Goal: Information Seeking & Learning: Learn about a topic

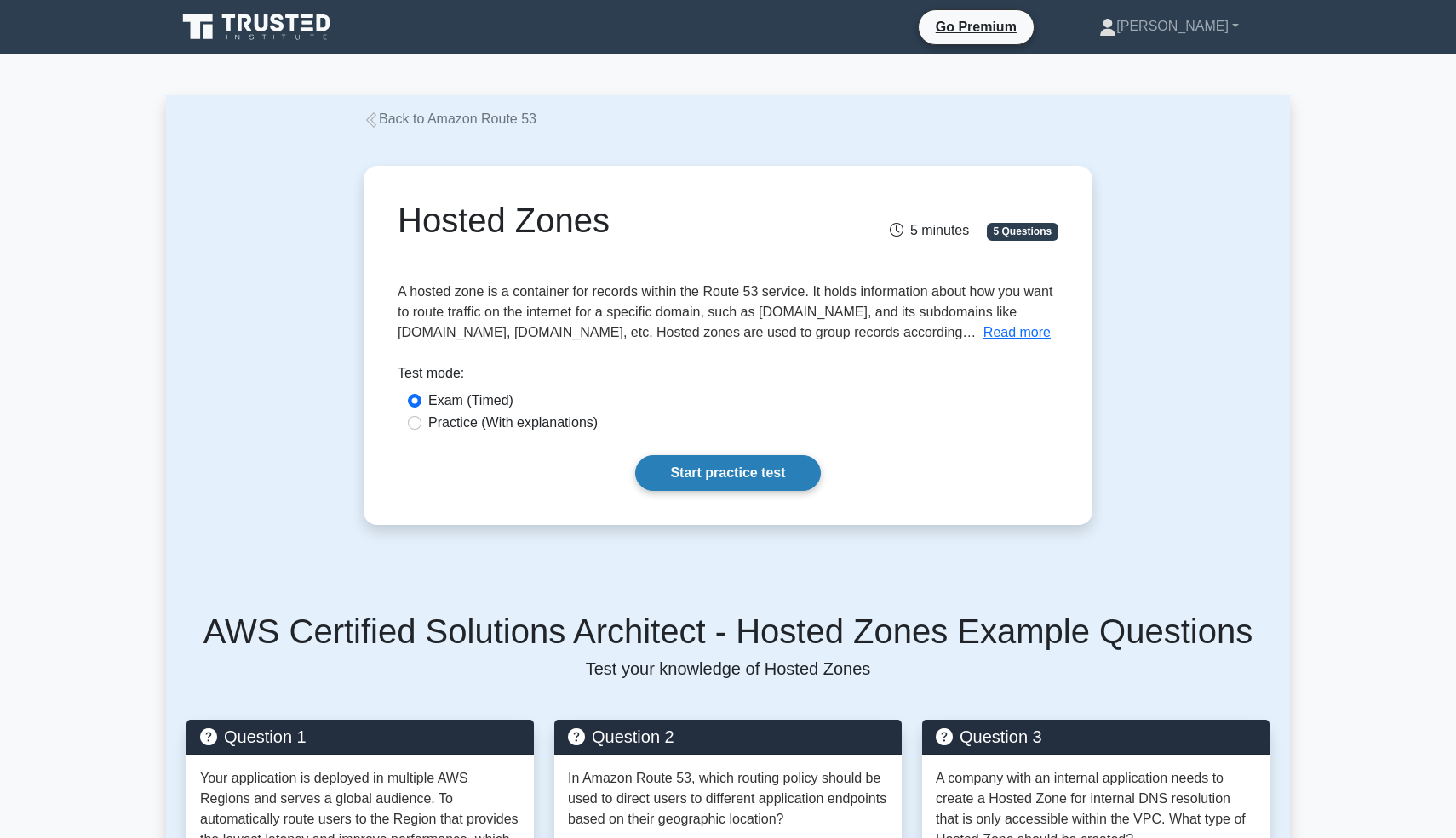
click at [733, 488] on link "Start practice test" at bounding box center [727, 472] width 185 height 36
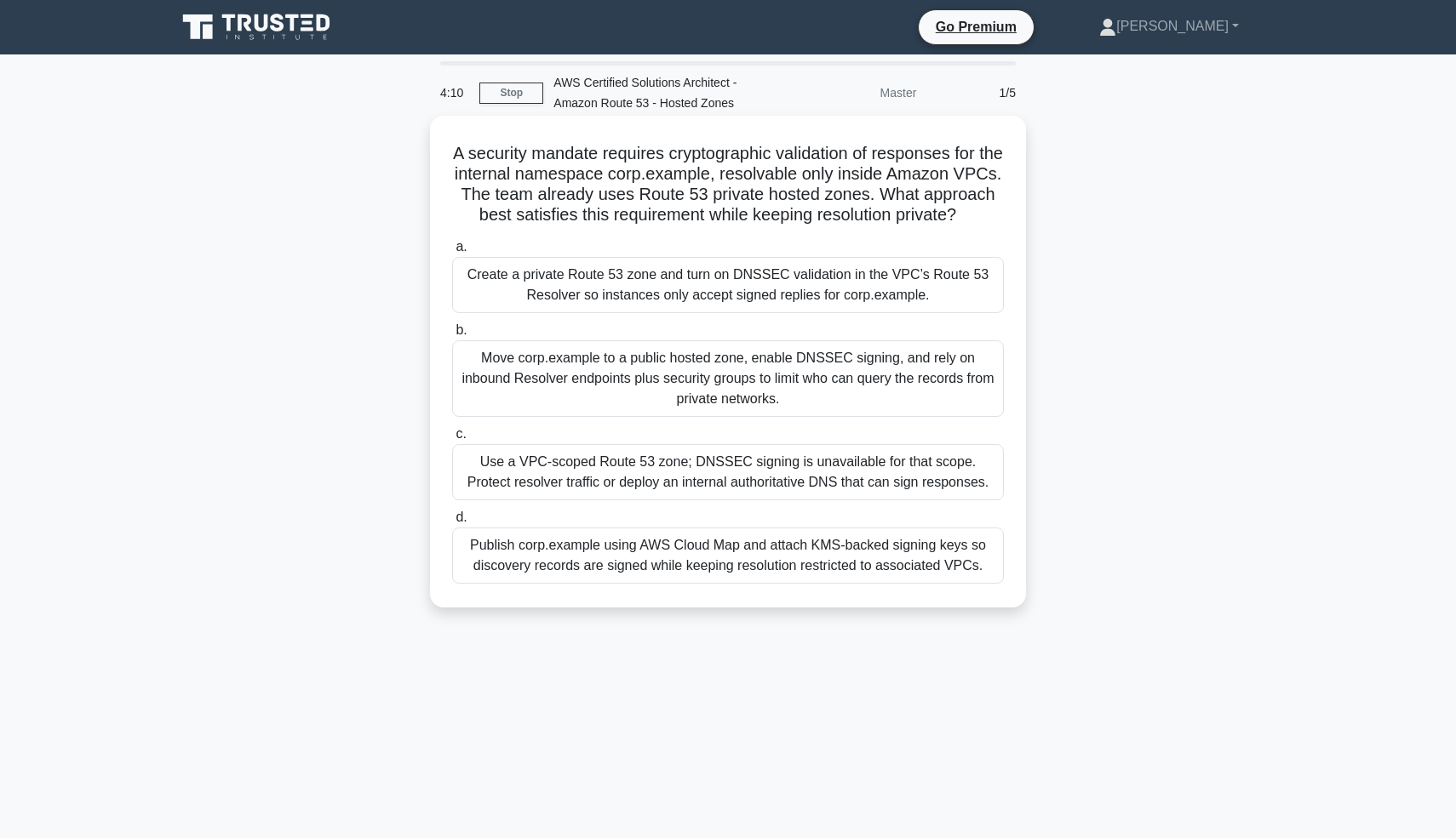
click at [754, 289] on div "Create a private Route 53 zone and turn on DNSSEC validation in the VPC’s Route…" at bounding box center [727, 285] width 552 height 56
click at [452, 253] on input "a. Create a private Route 53 zone and turn on DNSSEC validation in the VPC’s Ro…" at bounding box center [452, 247] width 0 height 11
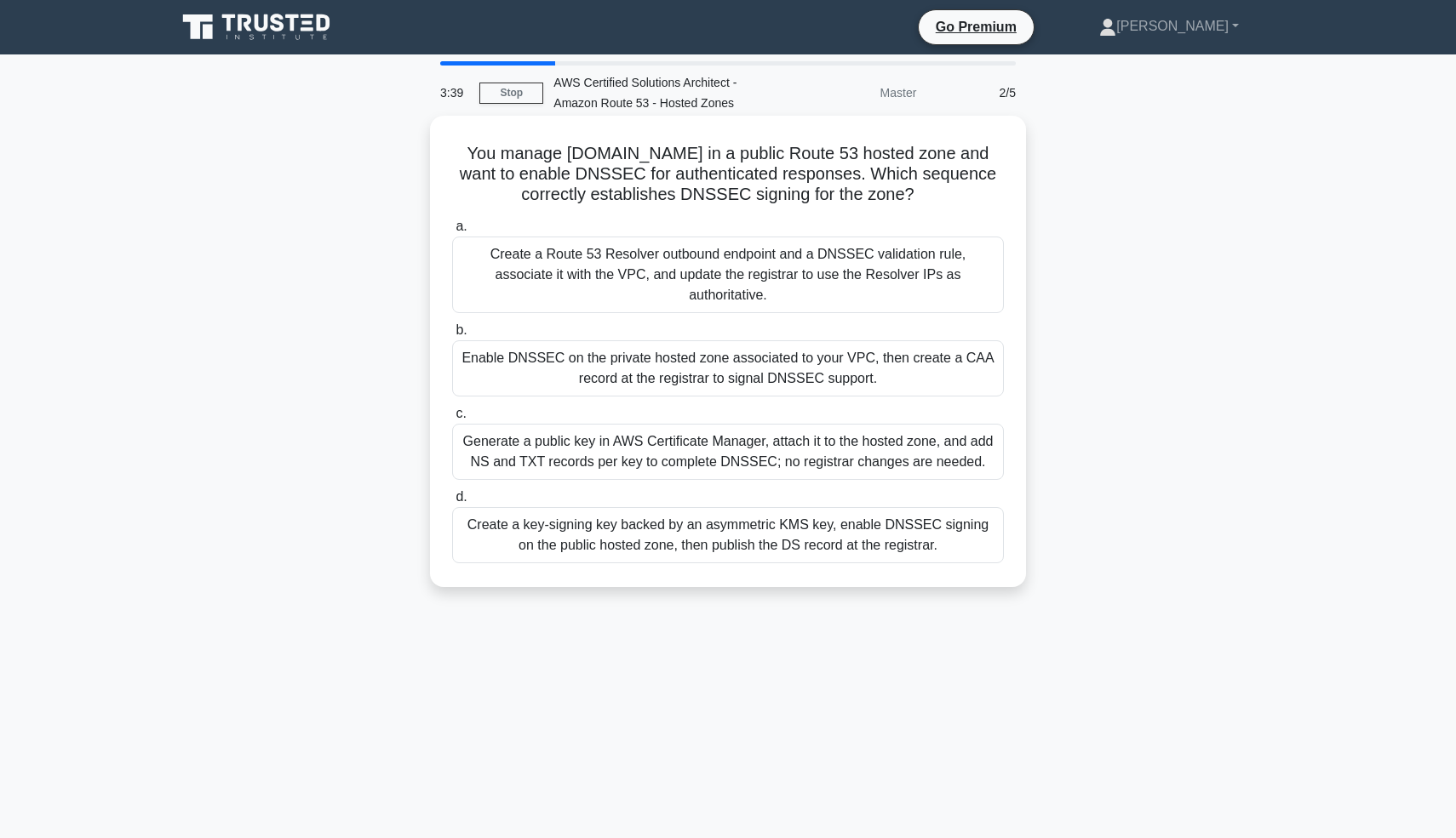
click at [721, 534] on div "Create a key-signing key backed by an asymmetric KMS key, enable DNSSEC signing…" at bounding box center [727, 535] width 552 height 56
click at [452, 503] on input "d. Create a key-signing key backed by an asymmetric KMS key, enable DNSSEC sign…" at bounding box center [452, 497] width 0 height 11
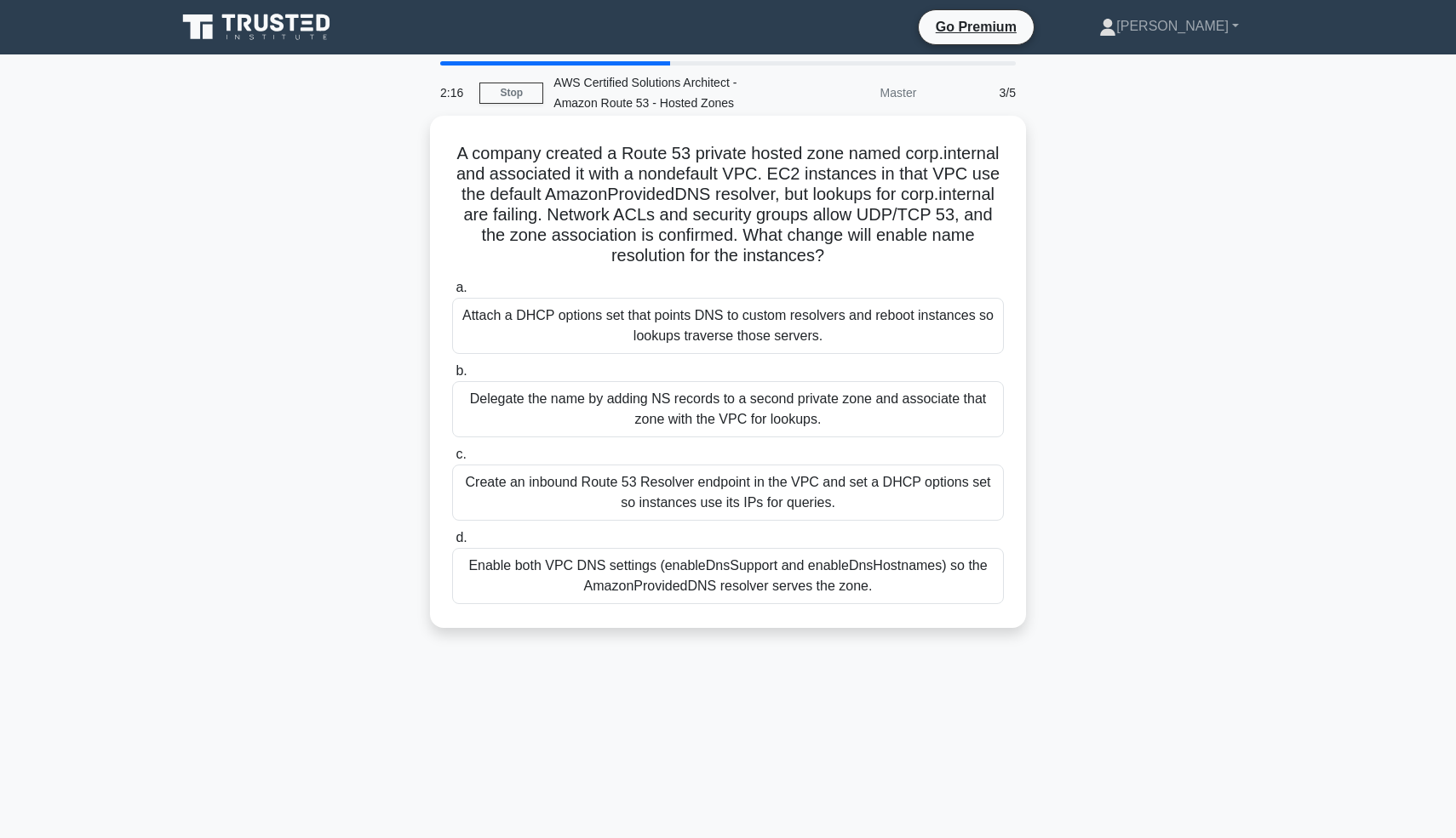
click at [930, 579] on div "Enable both VPC DNS settings (enableDnsSupport and enableDnsHostnames) so the A…" at bounding box center [727, 576] width 552 height 56
click at [452, 544] on input "d. Enable both VPC DNS settings (enableDnsSupport and enableDnsHostnames) so th…" at bounding box center [452, 538] width 0 height 11
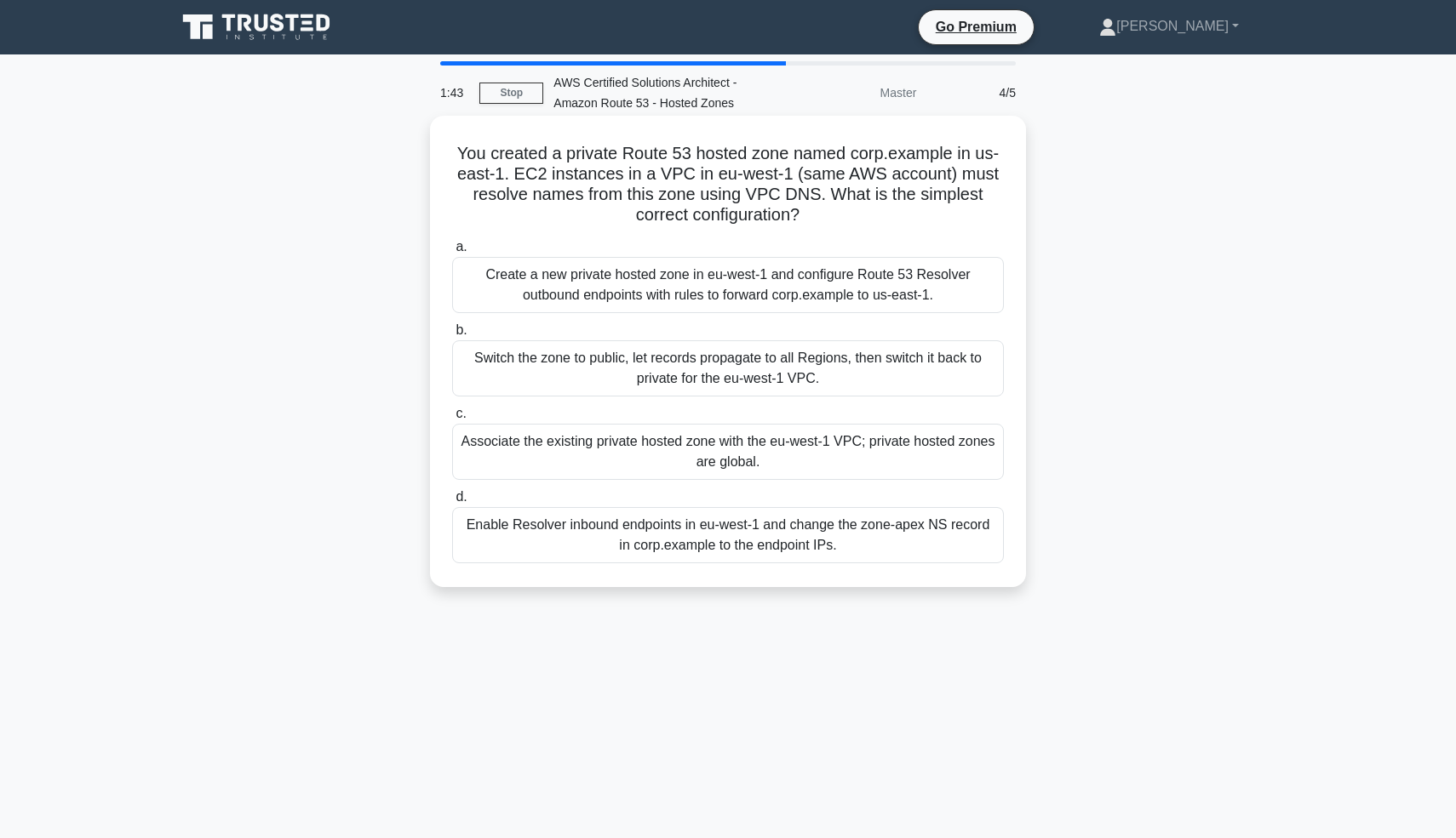
click at [791, 451] on div "Associate the existing private hosted zone with the eu-west-1 VPC; private host…" at bounding box center [727, 452] width 552 height 56
click at [452, 419] on input "c. Associate the existing private hosted zone with the eu-west-1 VPC; private h…" at bounding box center [452, 413] width 0 height 11
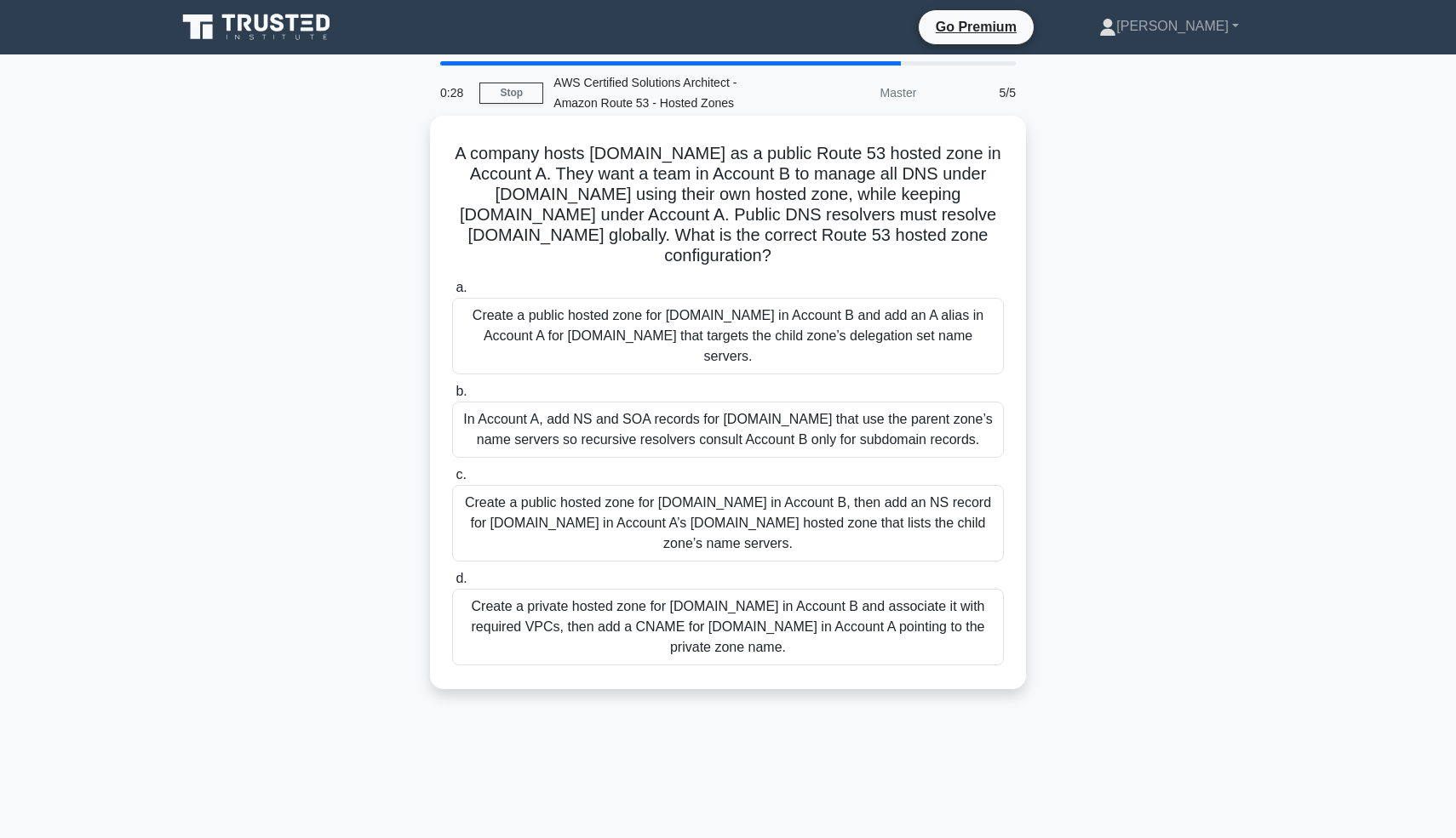
click at [882, 492] on div "Create a public hosted zone for api.example.com in Account B, then add an NS re…" at bounding box center [727, 524] width 552 height 76
click at [452, 481] on input "c. Create a public hosted zone for api.example.com in Account B, then add an NS…" at bounding box center [452, 475] width 0 height 11
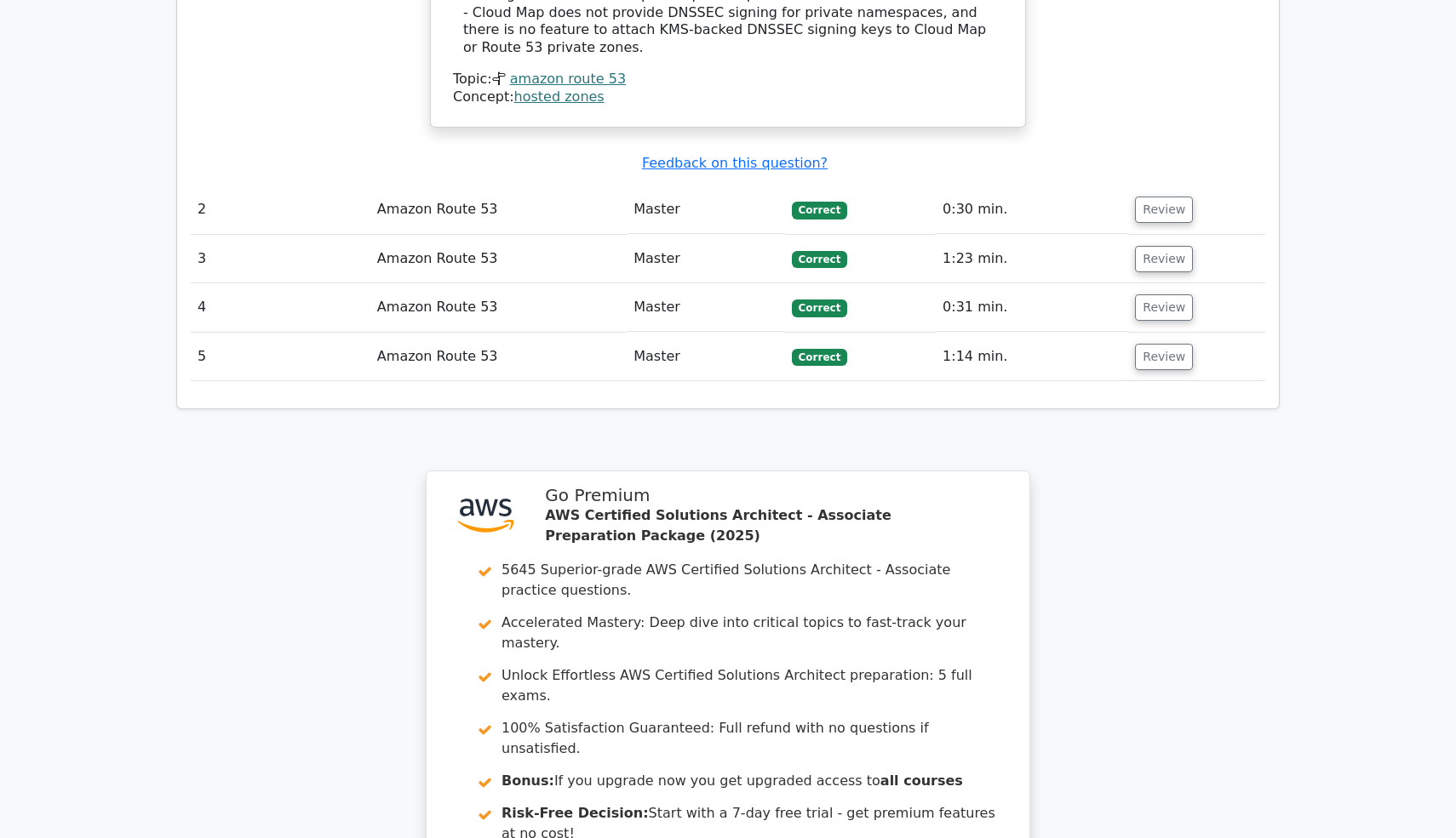
scroll to position [2379, 0]
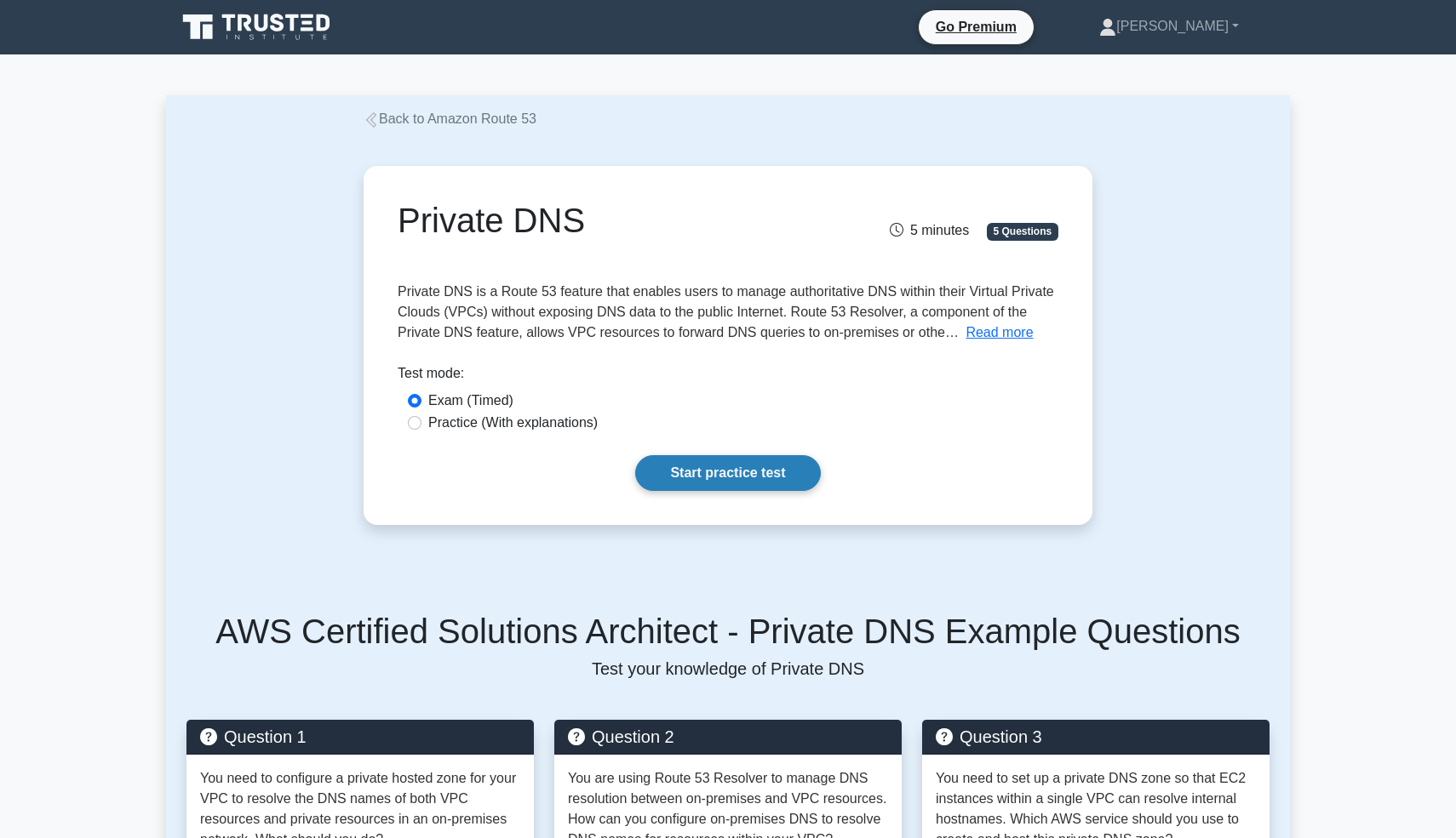
click at [656, 462] on link "Start practice test" at bounding box center [727, 472] width 185 height 36
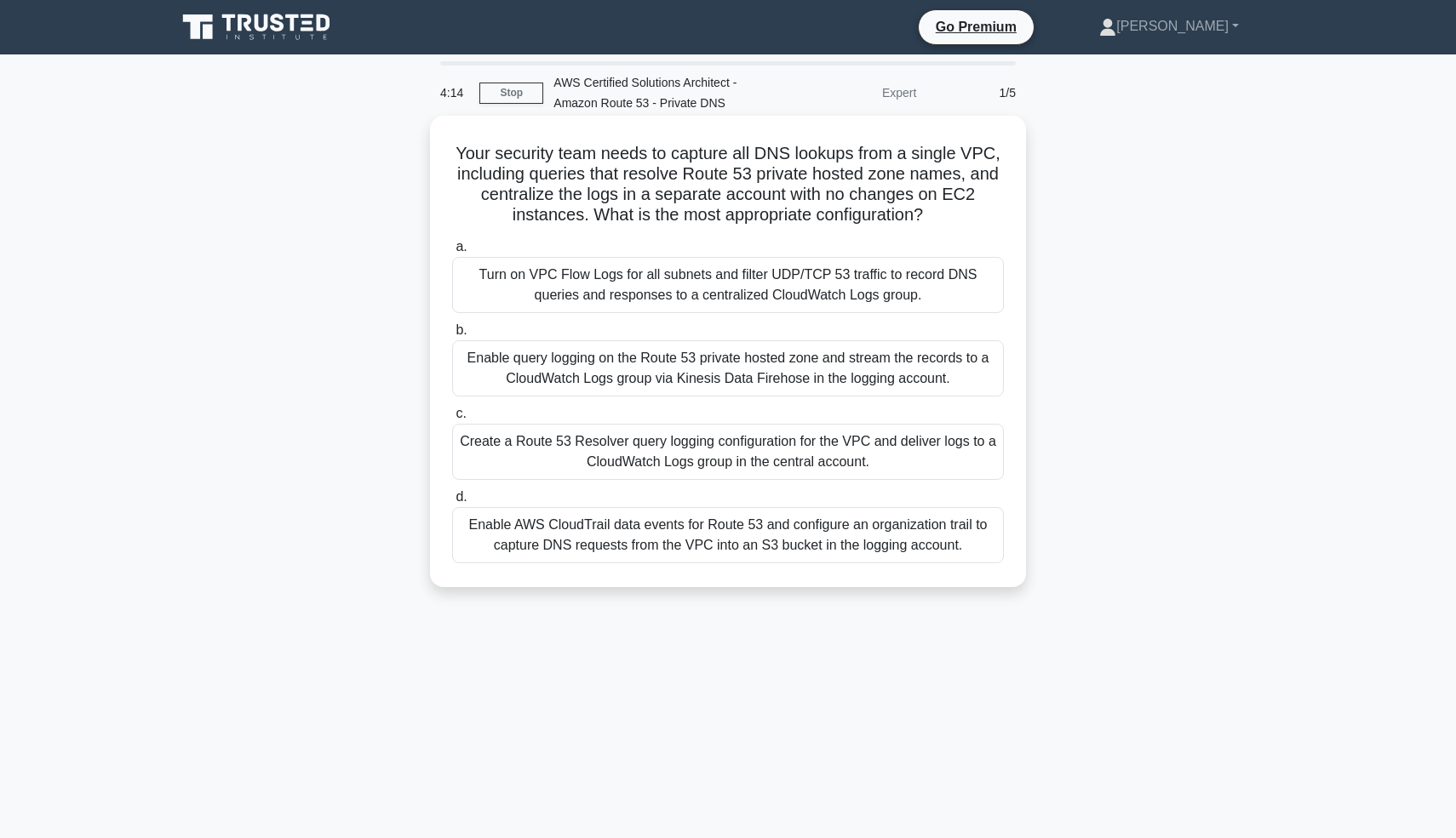
click at [729, 365] on div "Enable query logging on the Route 53 private hosted zone and stream the records…" at bounding box center [727, 368] width 552 height 56
click at [452, 336] on input "b. Enable query logging on the Route 53 private hosted zone and stream the reco…" at bounding box center [452, 330] width 0 height 11
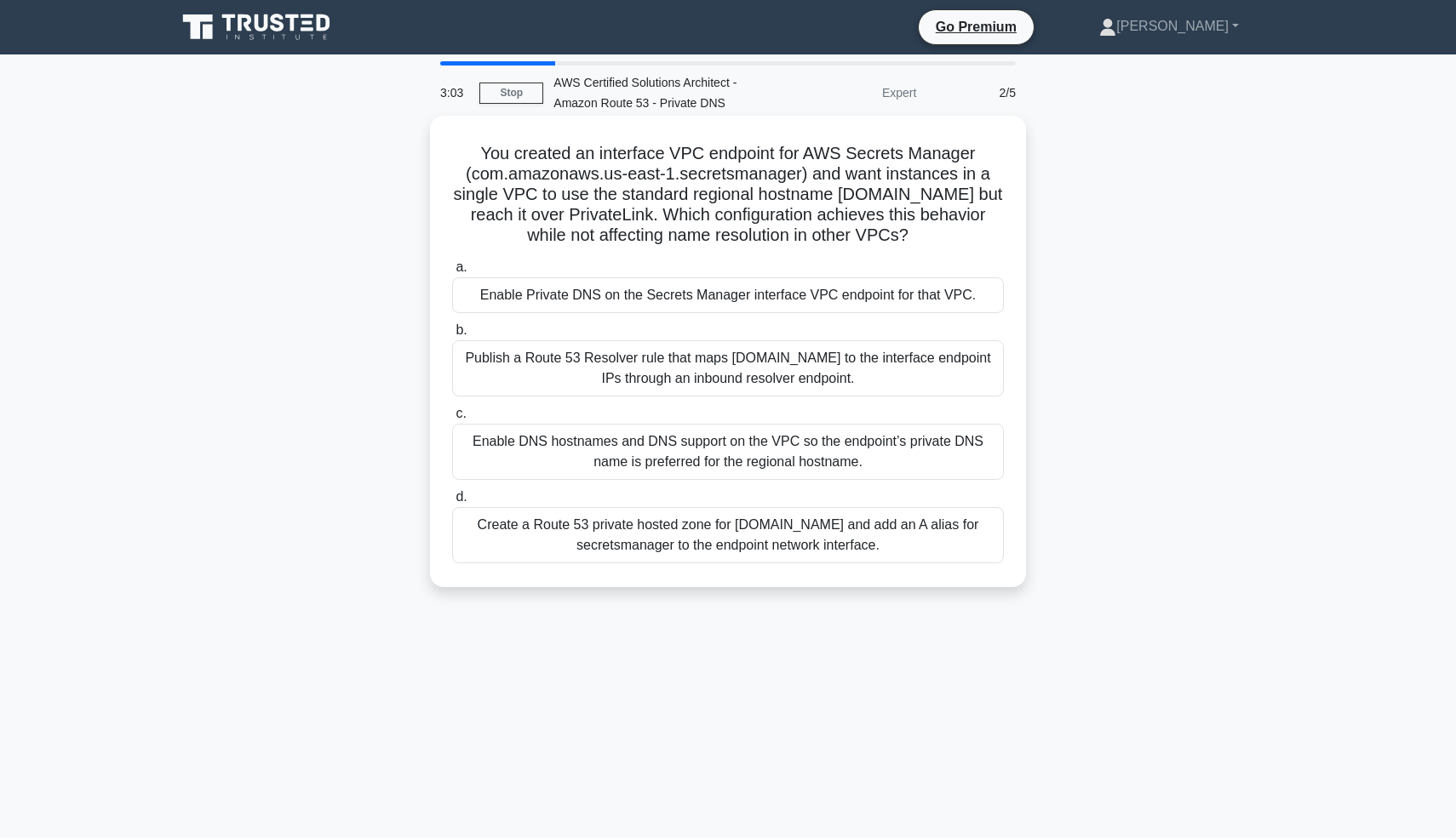
click at [795, 313] on div "Enable Private DNS on the Secrets Manager interface VPC endpoint for that VPC." at bounding box center [727, 295] width 552 height 36
click at [452, 274] on input "a. Enable Private DNS on the Secrets Manager interface VPC endpoint for that VP…" at bounding box center [452, 267] width 0 height 11
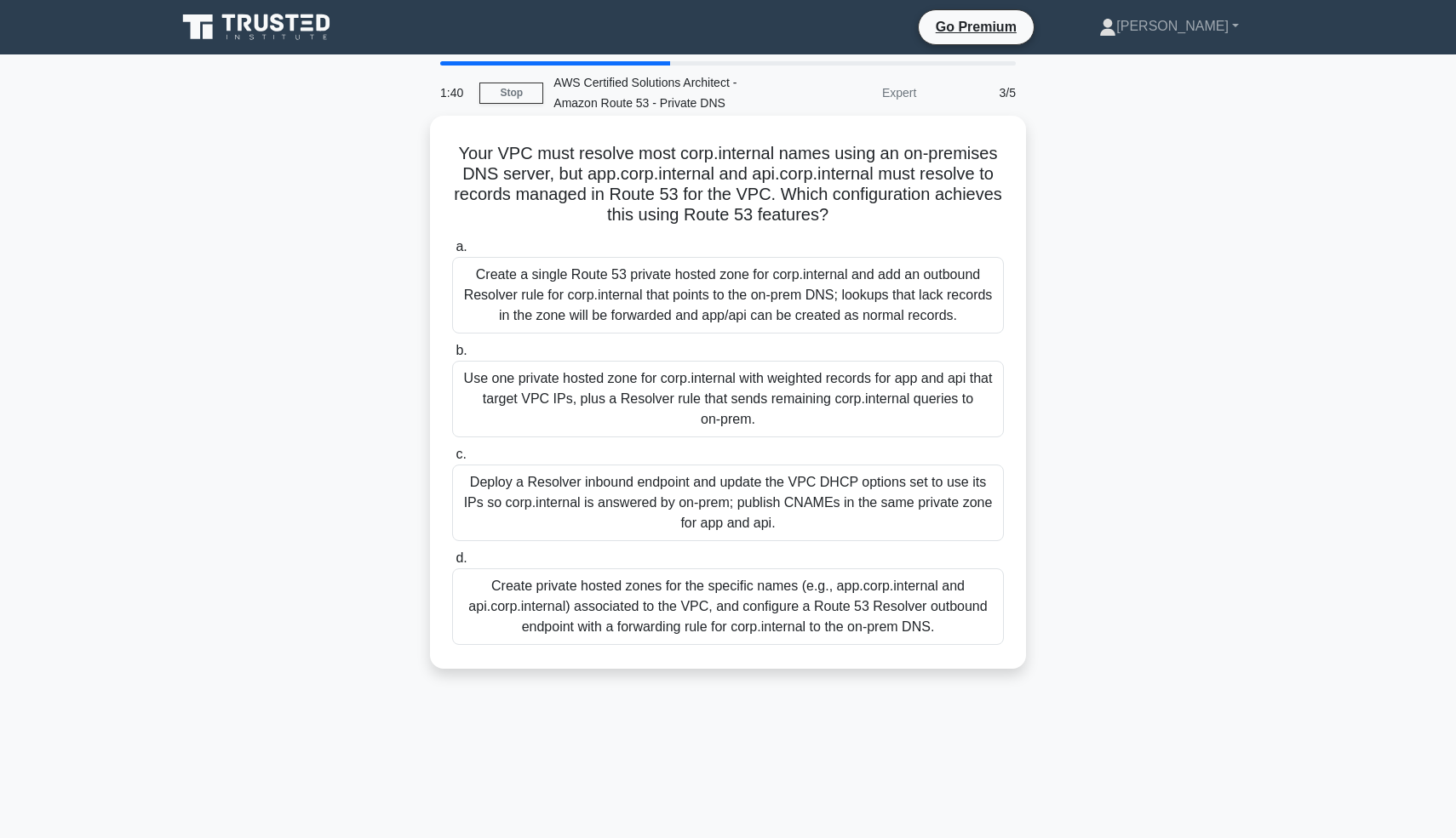
click at [830, 617] on div "Create private hosted zones for the specific names (e.g., app.corp.internal and…" at bounding box center [727, 607] width 552 height 76
click at [452, 564] on input "d. Create private hosted zones for the specific names (e.g., app.corp.internal …" at bounding box center [452, 558] width 0 height 11
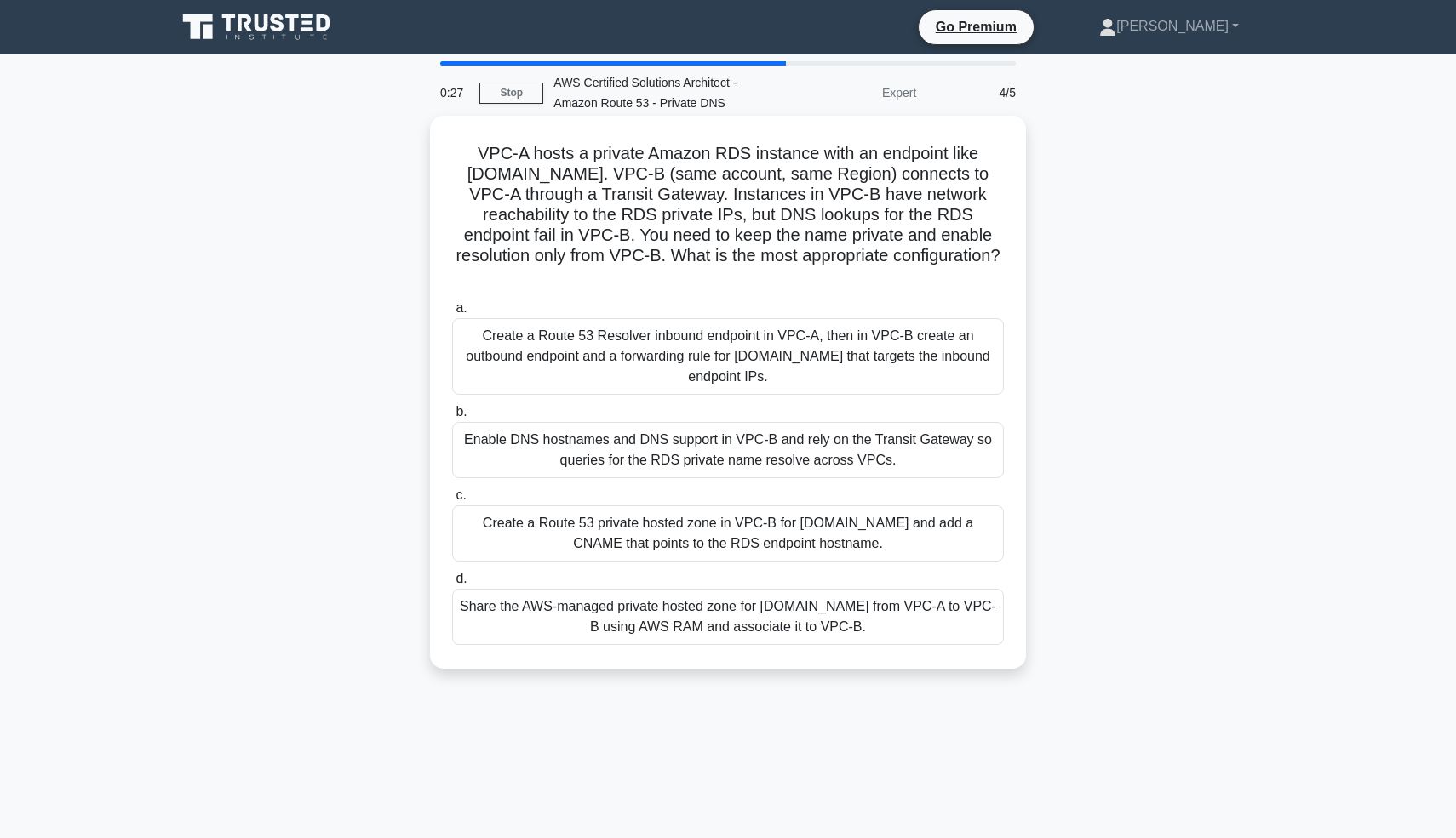
click at [800, 622] on div "Share the AWS-managed private hosted zone for rds.amazonaws.com from VPC-A to V…" at bounding box center [727, 617] width 552 height 56
click at [452, 584] on input "d. Share the AWS-managed private hosted zone for rds.amazonaws.com from VPC-A t…" at bounding box center [452, 579] width 0 height 11
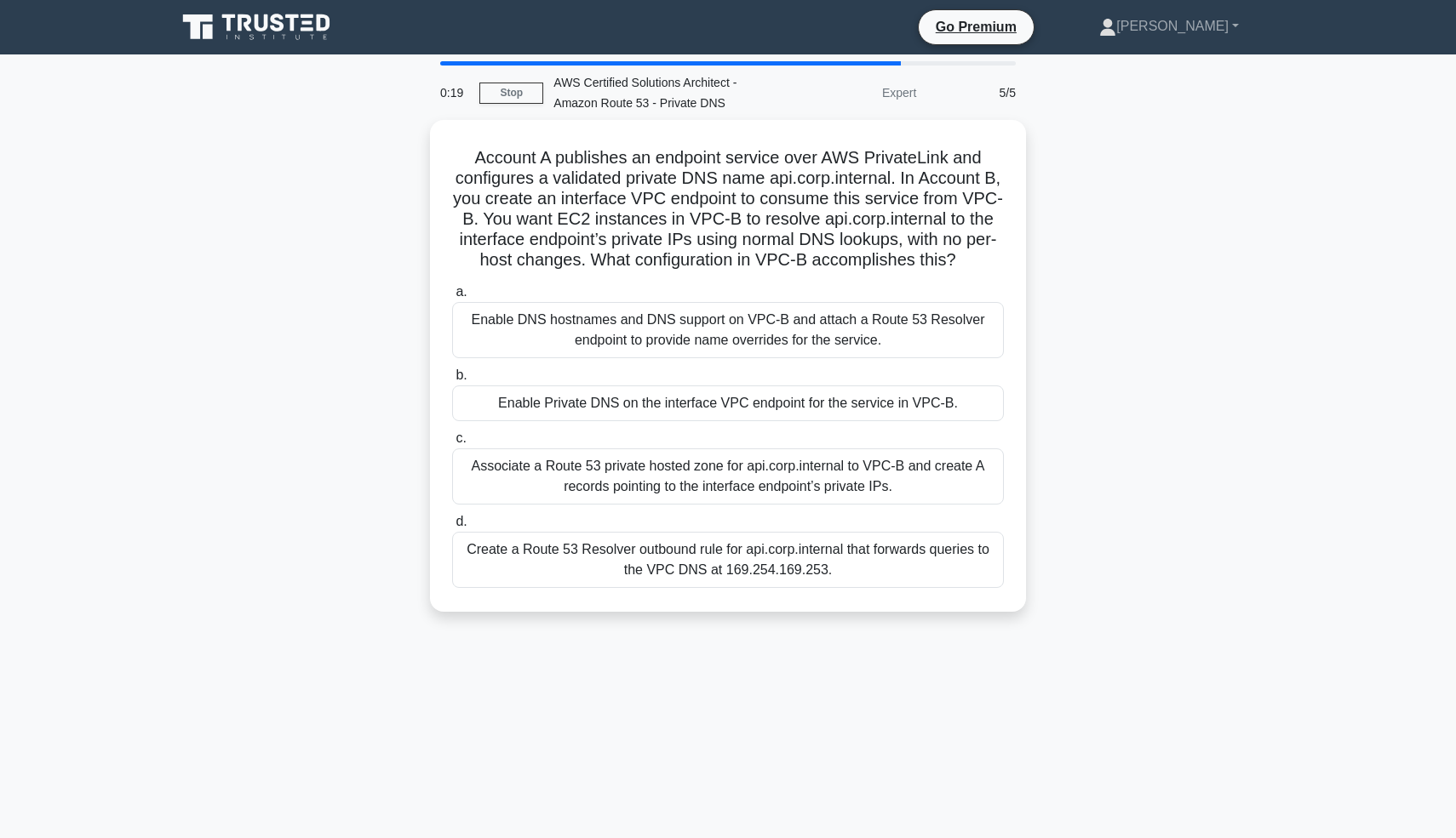
click at [1138, 256] on div "Account A publishes an endpoint service over AWS PrivateLink and configures a v…" at bounding box center [728, 376] width 1124 height 512
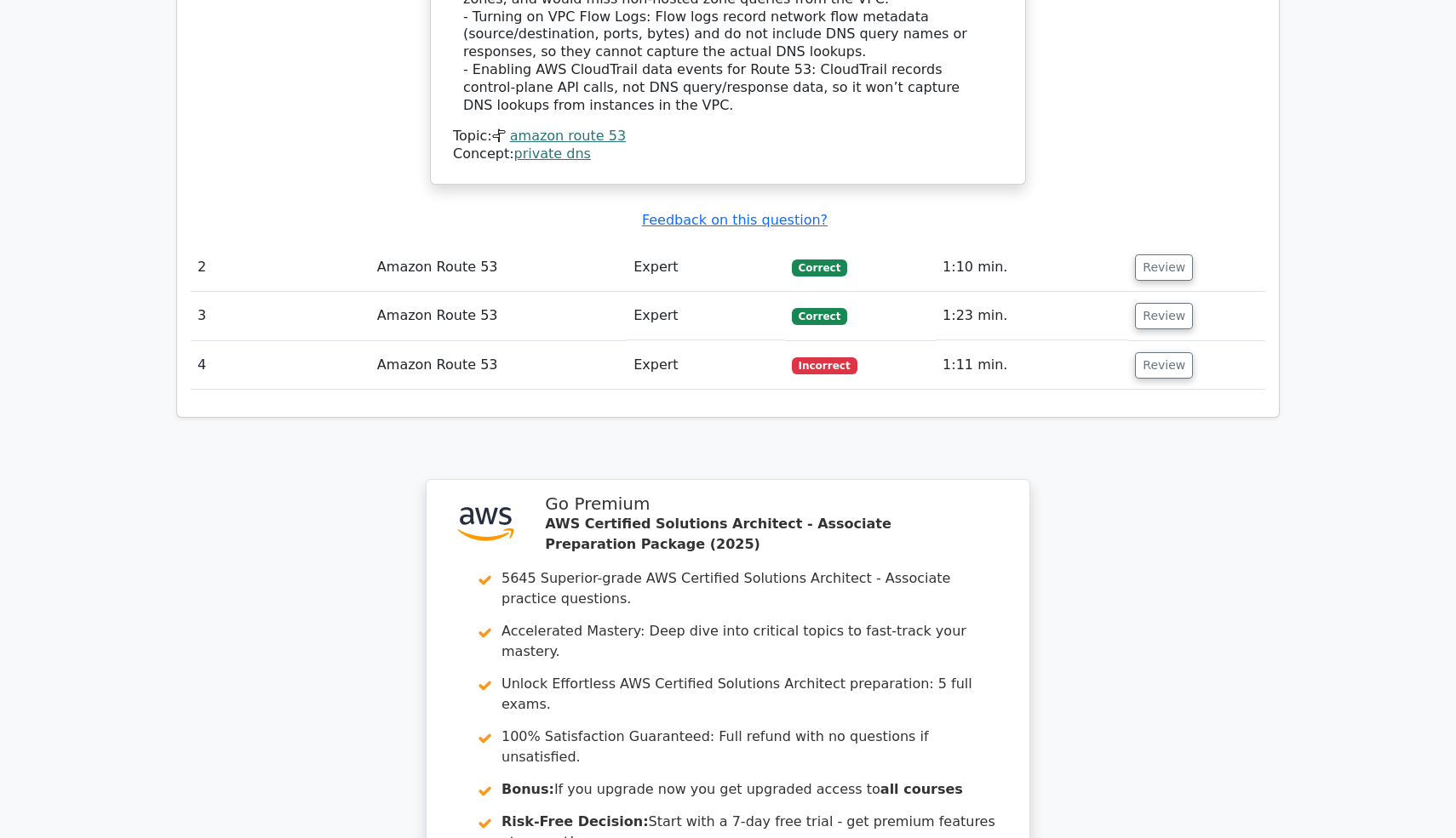
scroll to position [2215, 0]
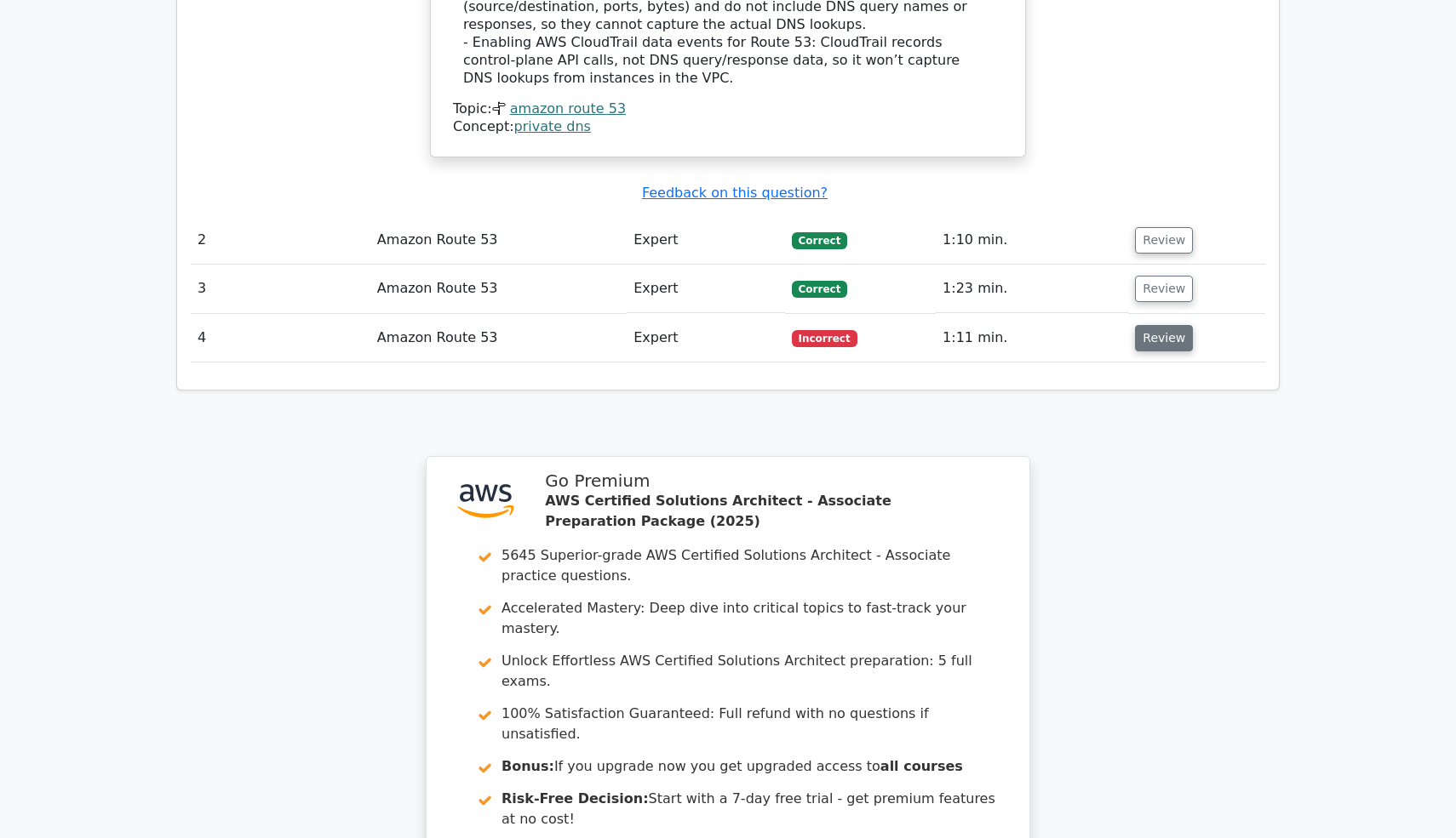
click at [1171, 325] on button "Review" at bounding box center [1163, 338] width 58 height 26
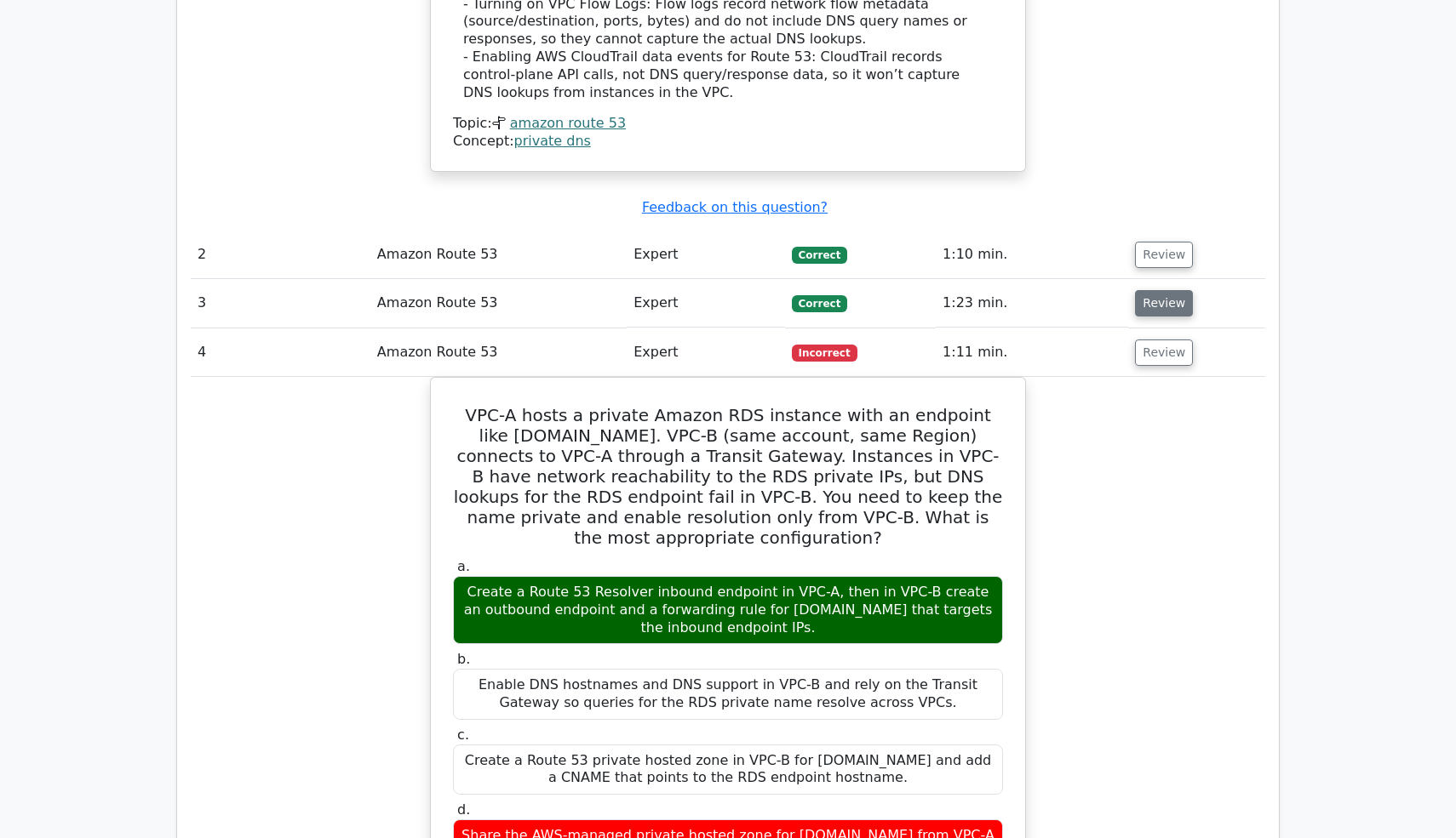
scroll to position [2001, 0]
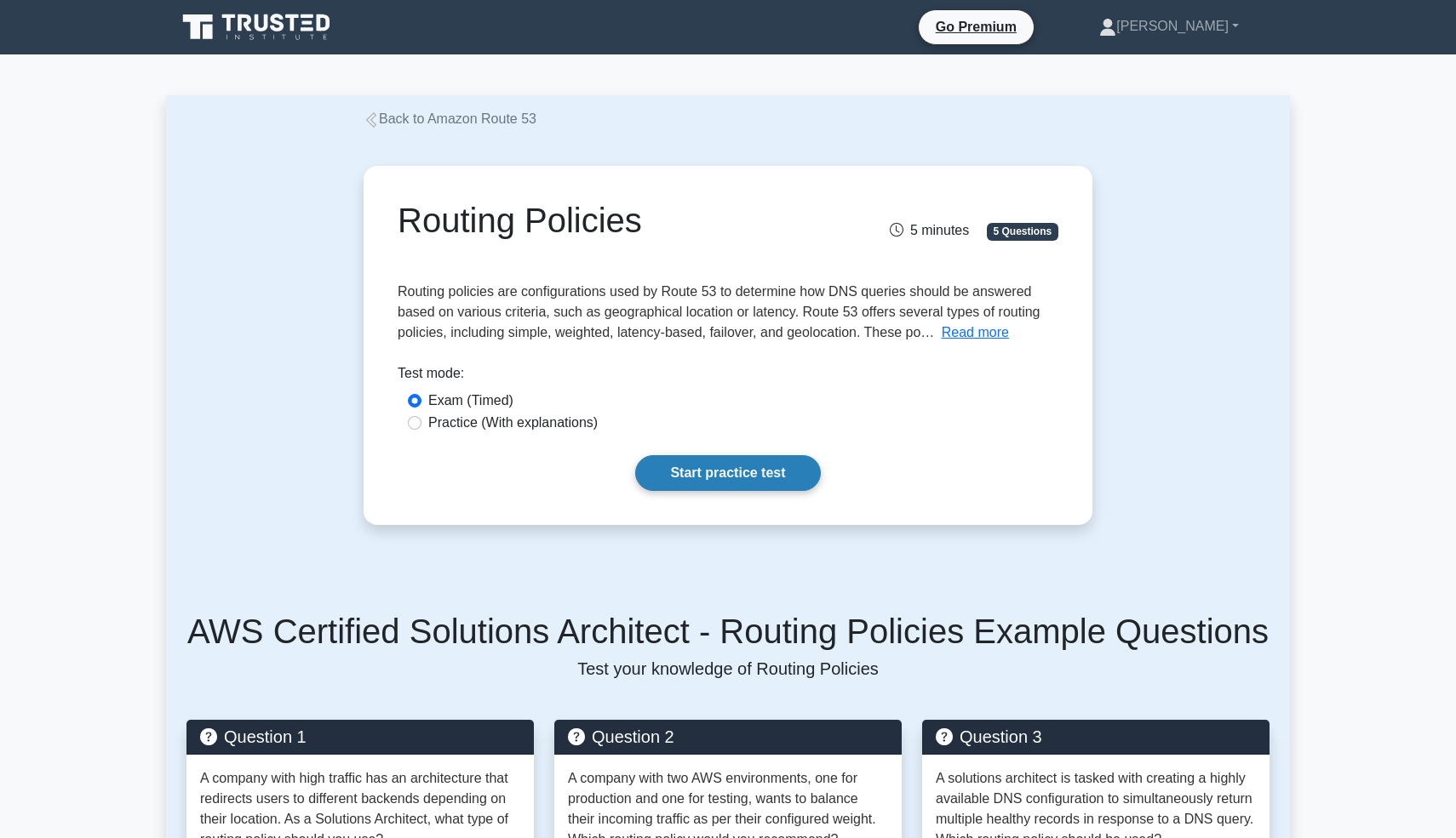
click at [703, 485] on link "Start practice test" at bounding box center [727, 472] width 185 height 36
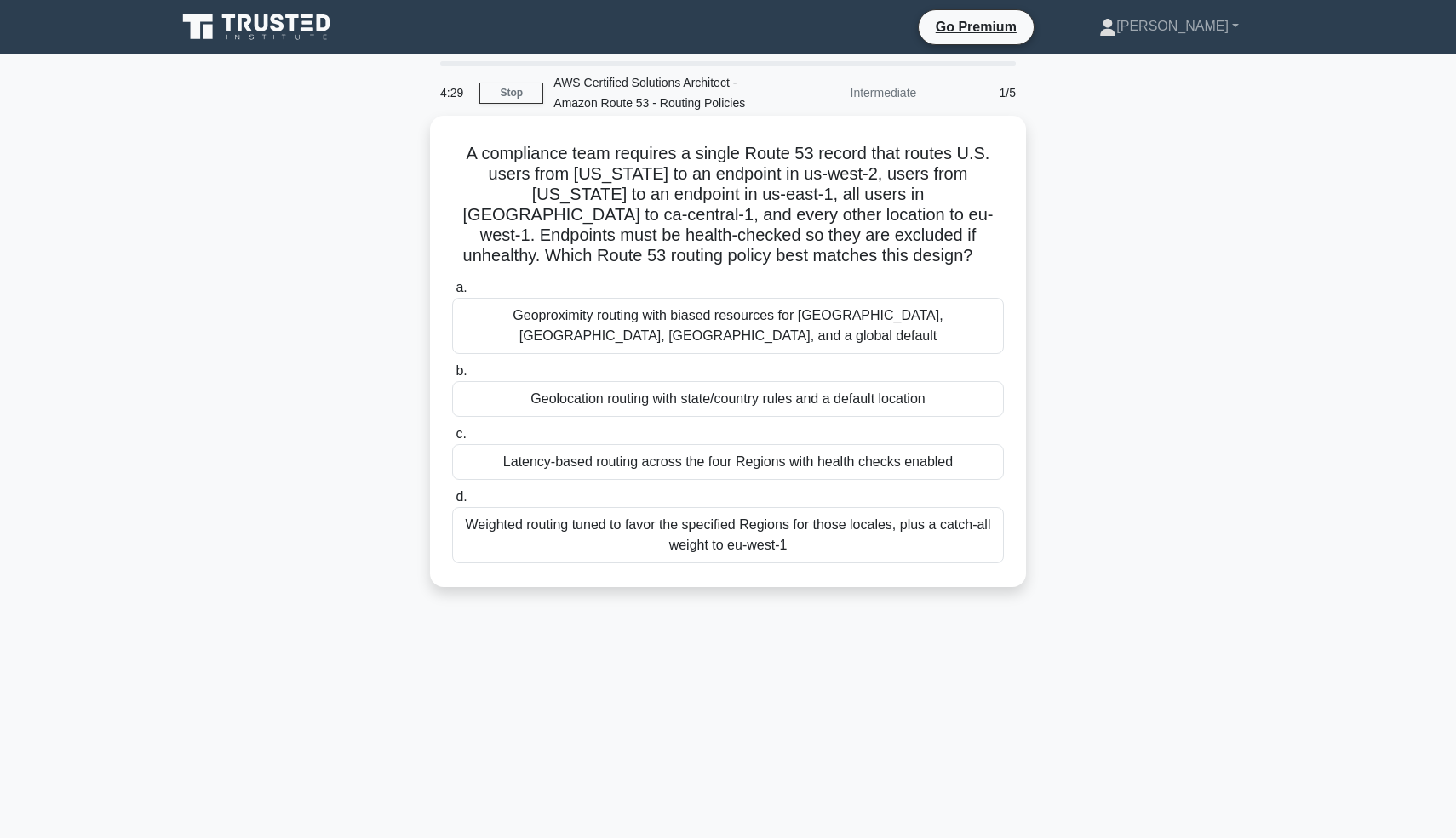
click at [589, 295] on label "a. Geoproximity routing with biased resources for [GEOGRAPHIC_DATA], [GEOGRAPHI…" at bounding box center [727, 316] width 552 height 76
click at [452, 294] on input "a. Geoproximity routing with biased resources for CA, NY, Canada, and a global …" at bounding box center [452, 287] width 0 height 11
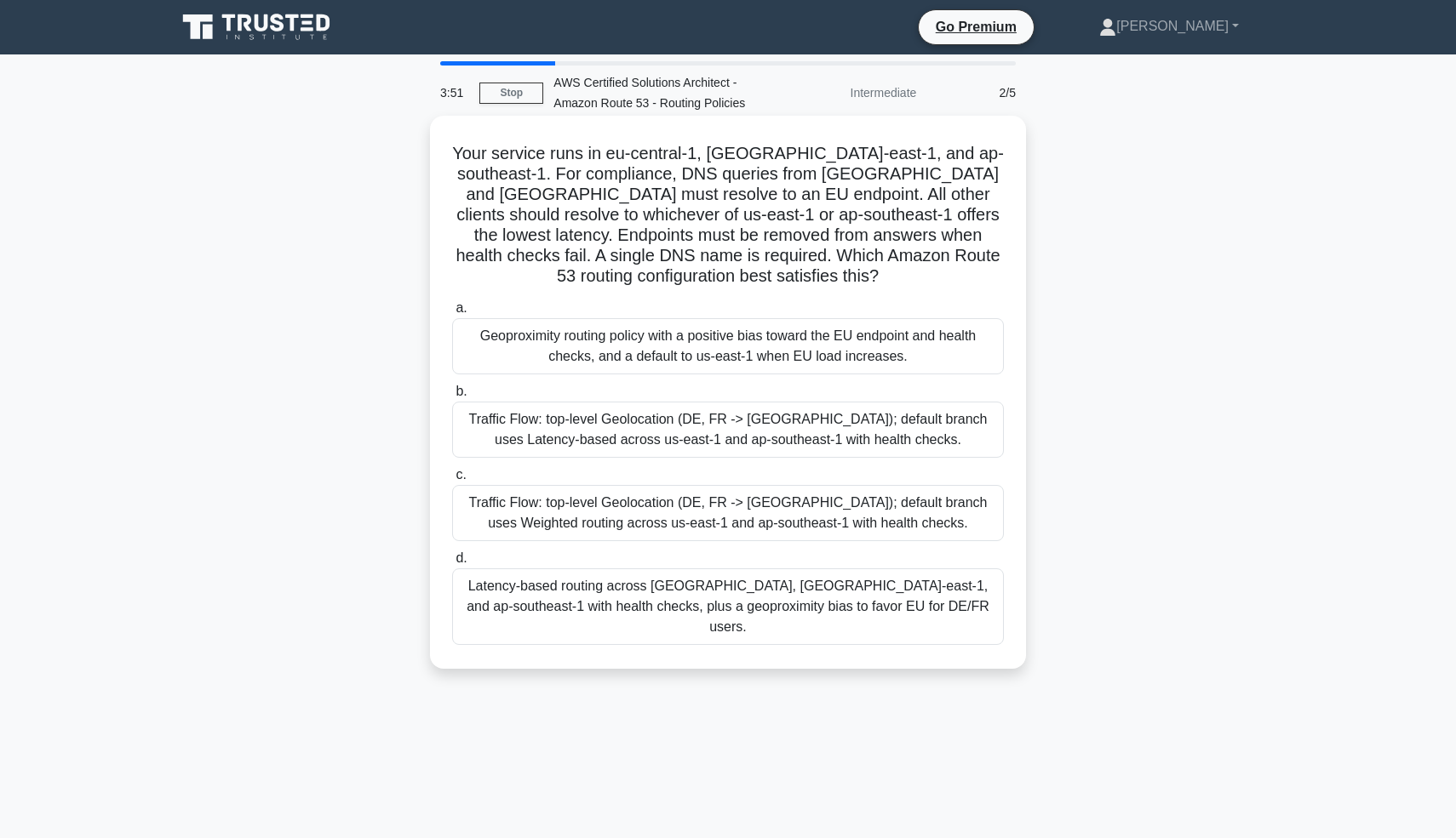
click at [640, 402] on div "Traffic Flow: top-level Geolocation (DE, FR -> EU); default branch uses Latency…" at bounding box center [727, 430] width 552 height 56
click at [452, 392] on input "b. Traffic Flow: top-level Geolocation (DE, FR -> EU); default branch uses Late…" at bounding box center [452, 392] width 0 height 11
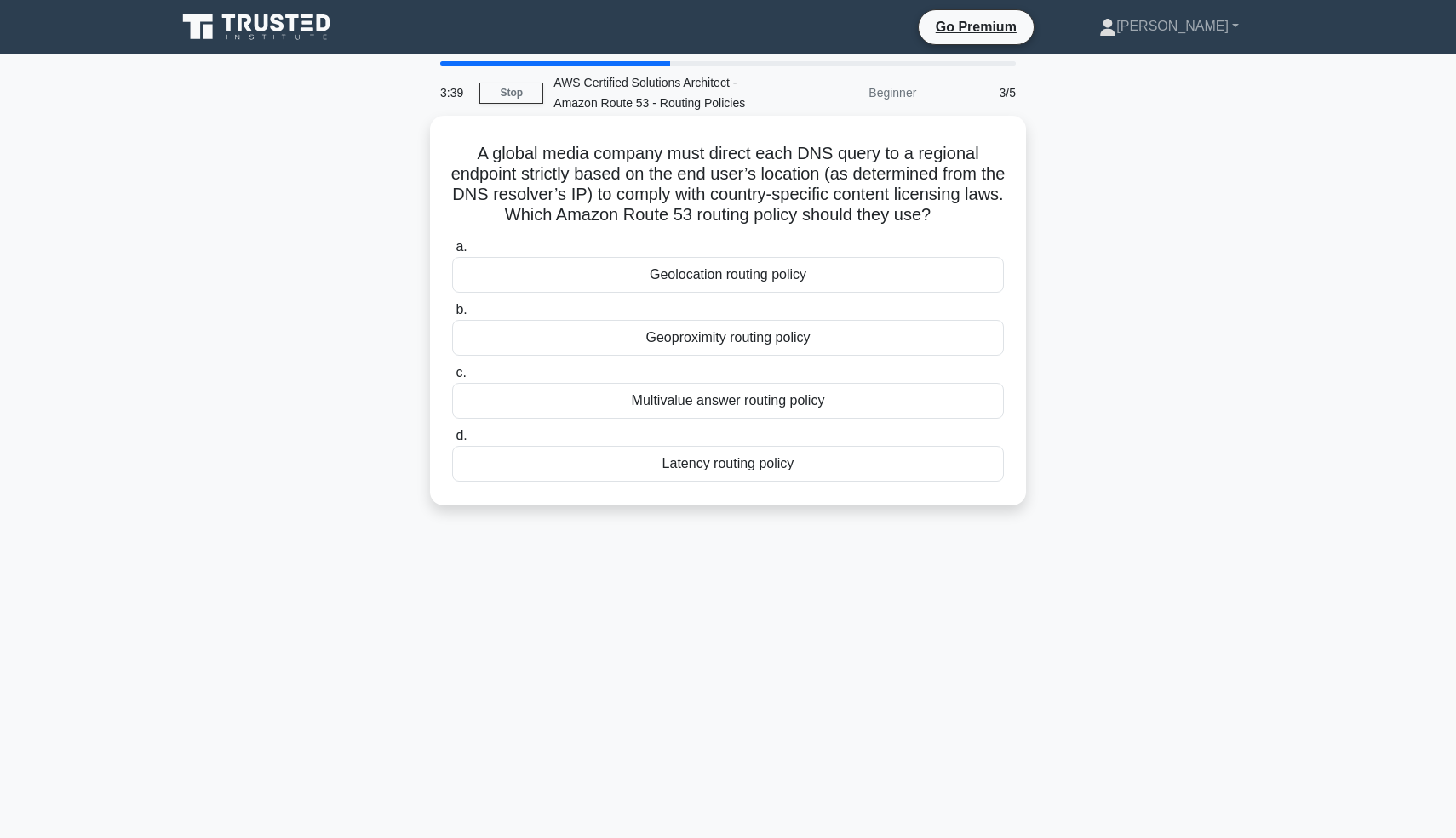
click at [703, 283] on div "Geolocation routing policy" at bounding box center [727, 274] width 552 height 36
click at [703, 281] on div "Geolocation routing policy" at bounding box center [727, 274] width 552 height 36
click at [452, 253] on input "a. Geolocation routing policy" at bounding box center [452, 247] width 0 height 11
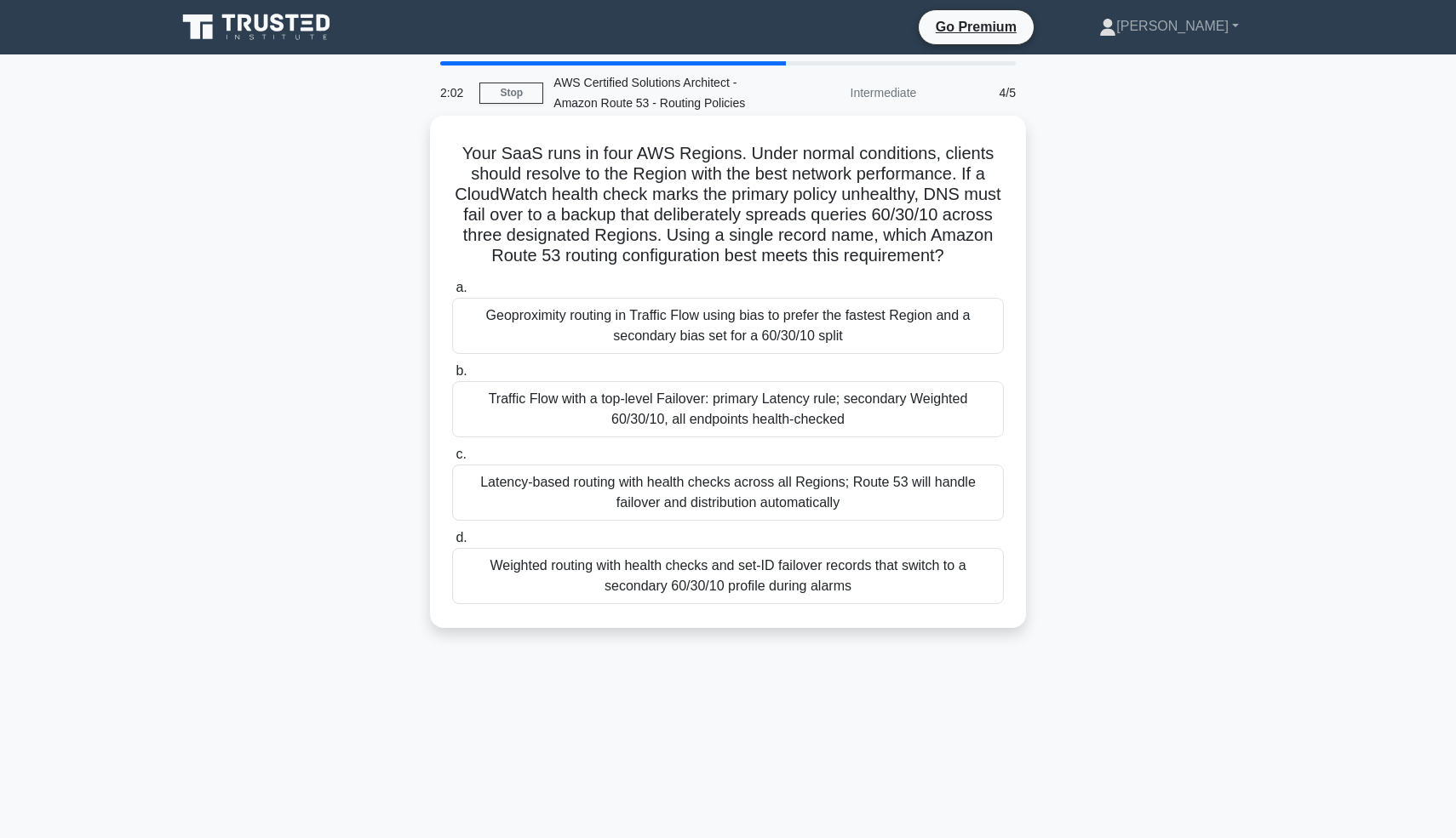
click at [745, 404] on div "Traffic Flow with a top-level Failover: primary Latency rule; secondary Weighte…" at bounding box center [727, 409] width 552 height 56
click at [452, 377] on input "b. Traffic Flow with a top-level Failover: primary Latency rule; secondary Weig…" at bounding box center [452, 371] width 0 height 11
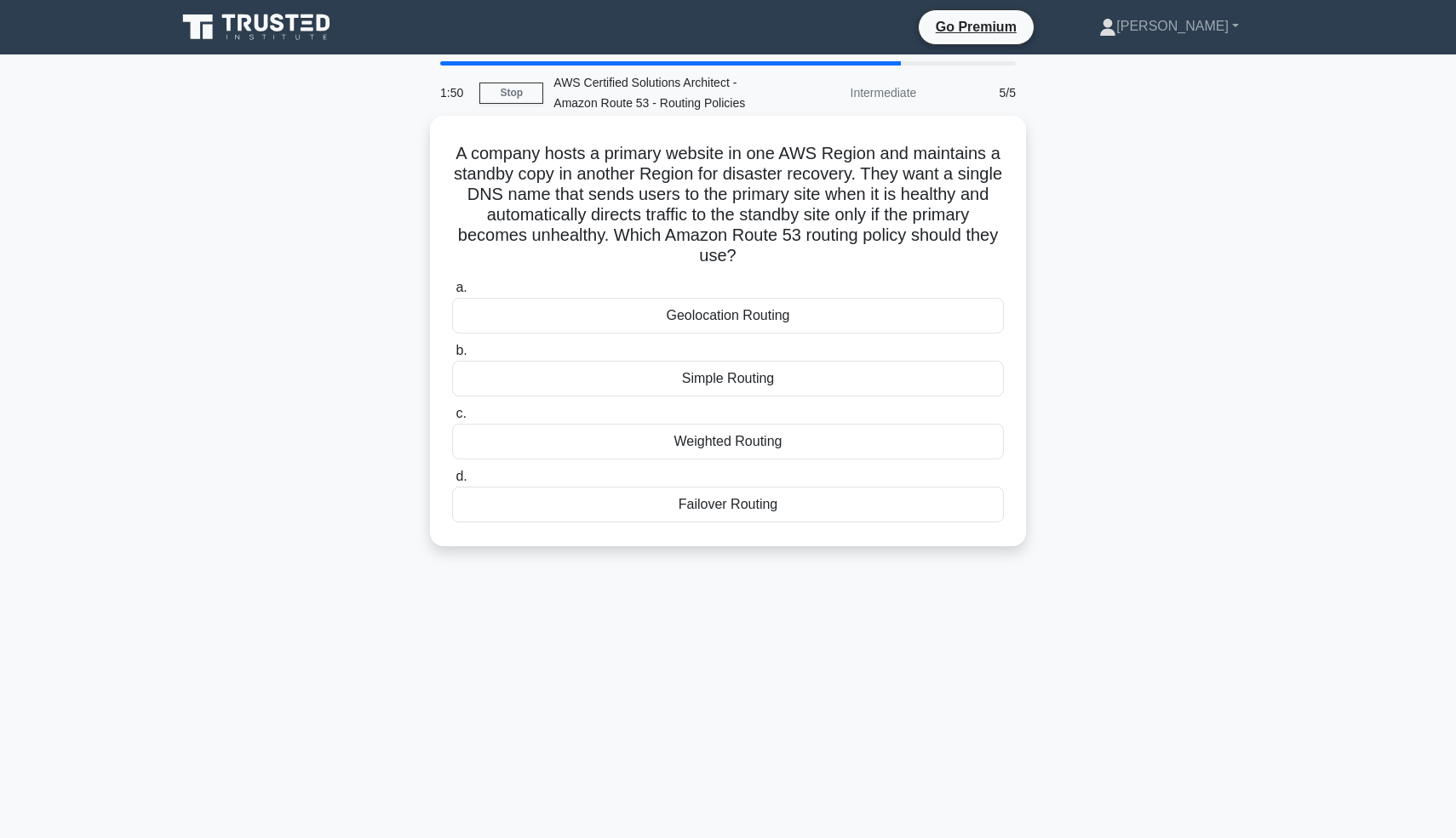
click at [768, 513] on div "Failover Routing" at bounding box center [727, 505] width 552 height 36
click at [452, 483] on input "d. Failover Routing" at bounding box center [452, 477] width 0 height 11
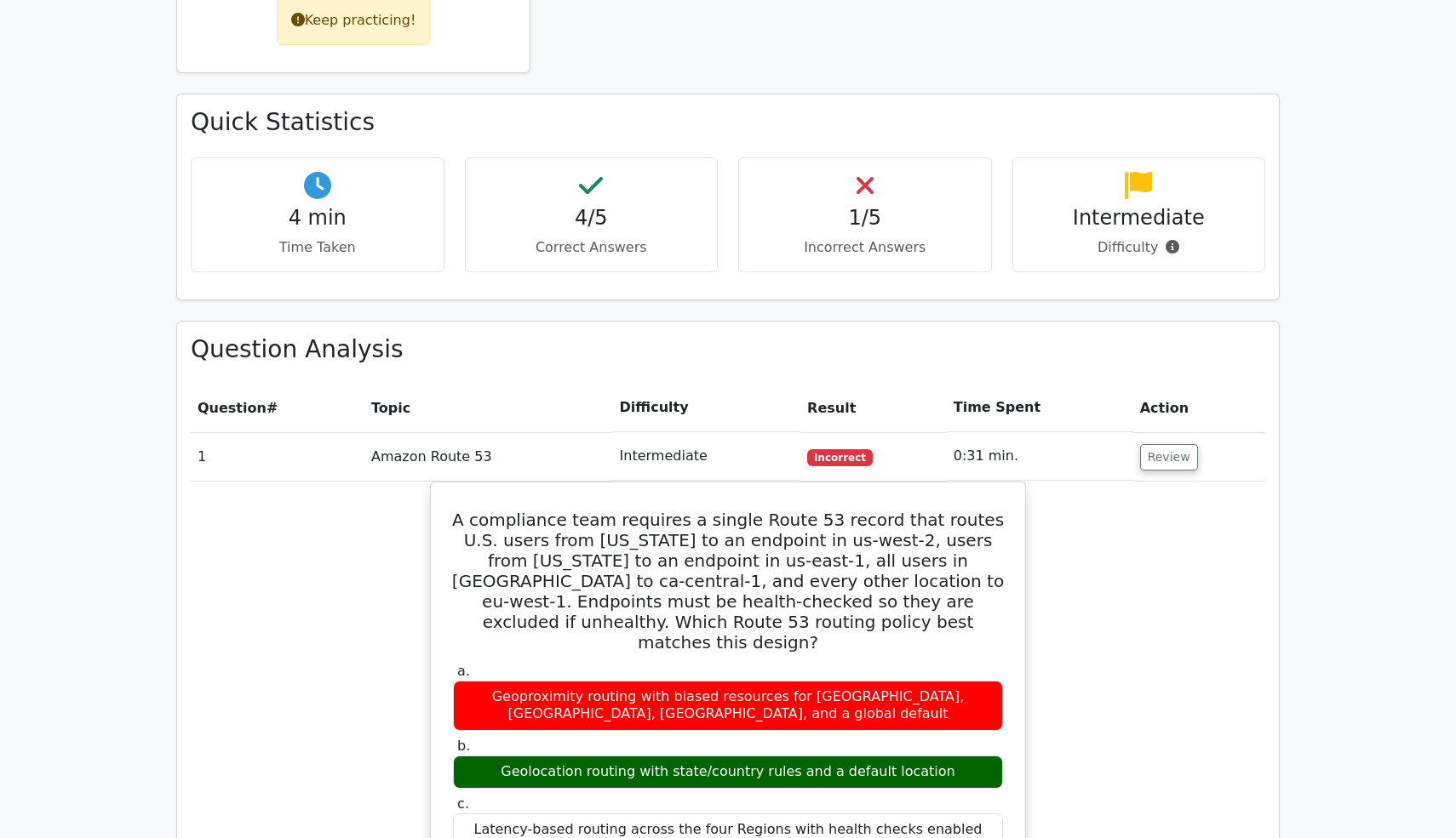
scroll to position [782, 0]
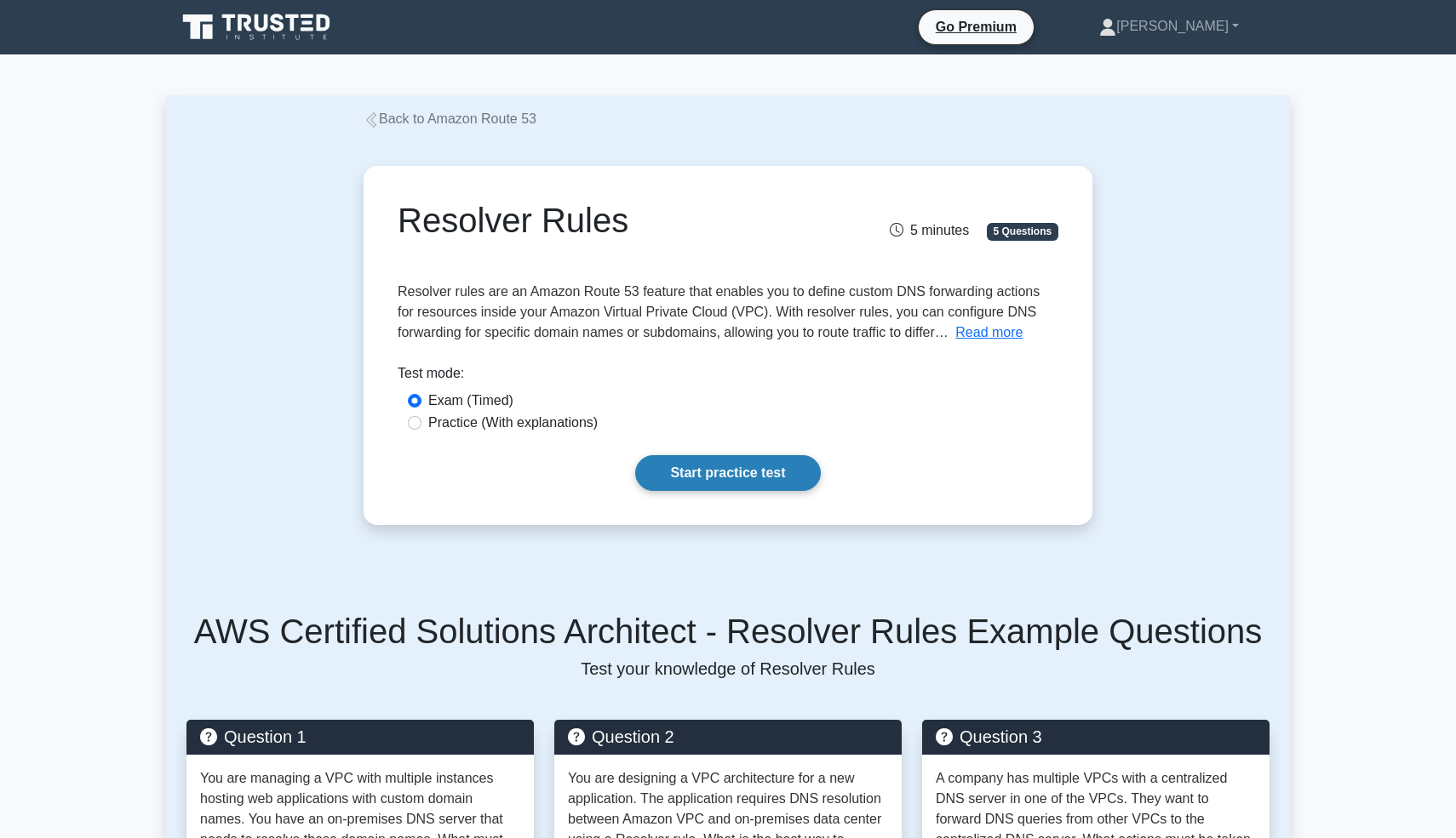
click at [705, 470] on link "Start practice test" at bounding box center [727, 472] width 185 height 36
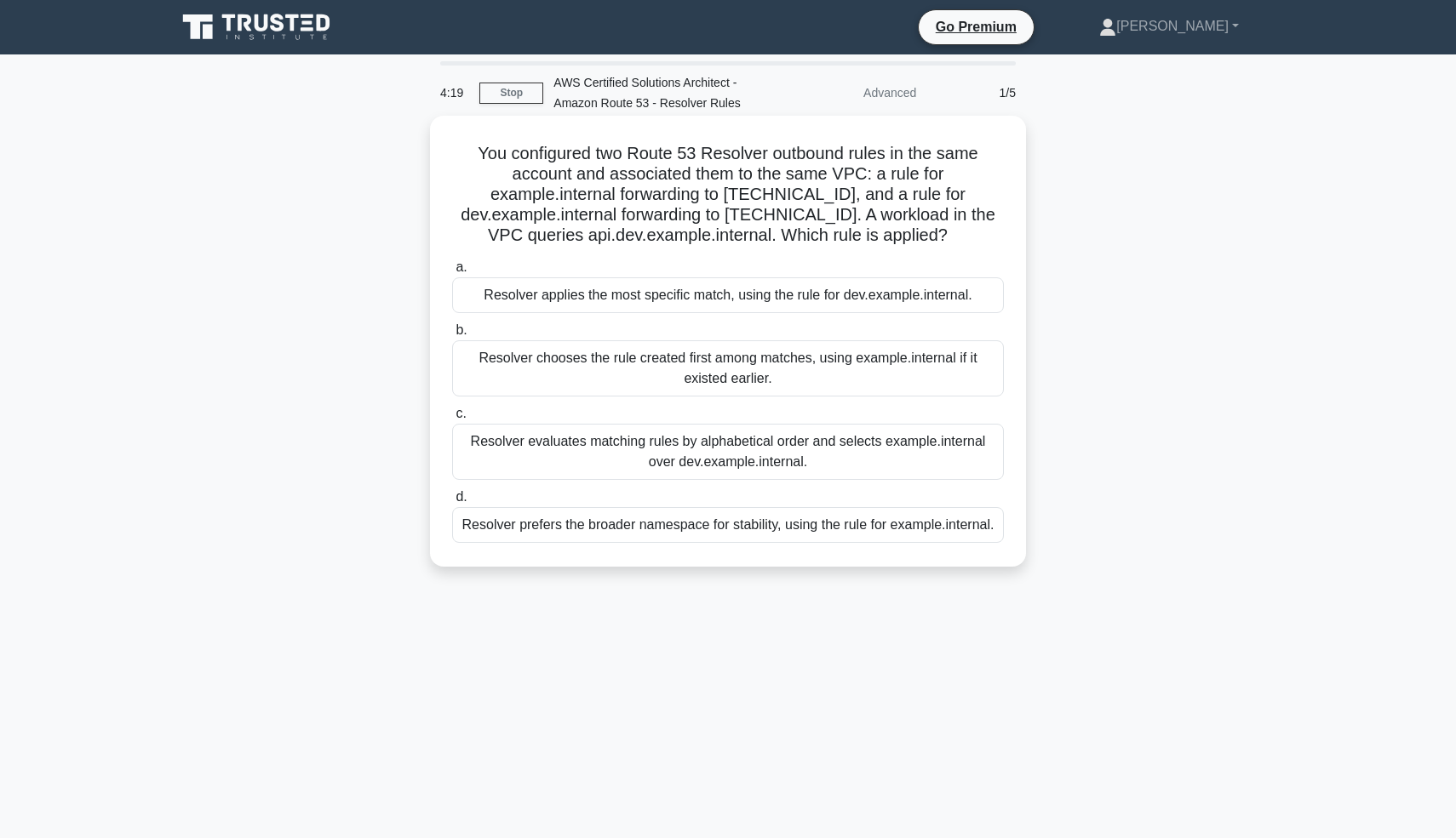
click at [823, 372] on div "Resolver chooses the rule created first among matches, using example.internal i…" at bounding box center [727, 368] width 552 height 56
click at [452, 336] on input "b. Resolver chooses the rule created first among matches, using example.interna…" at bounding box center [452, 330] width 0 height 11
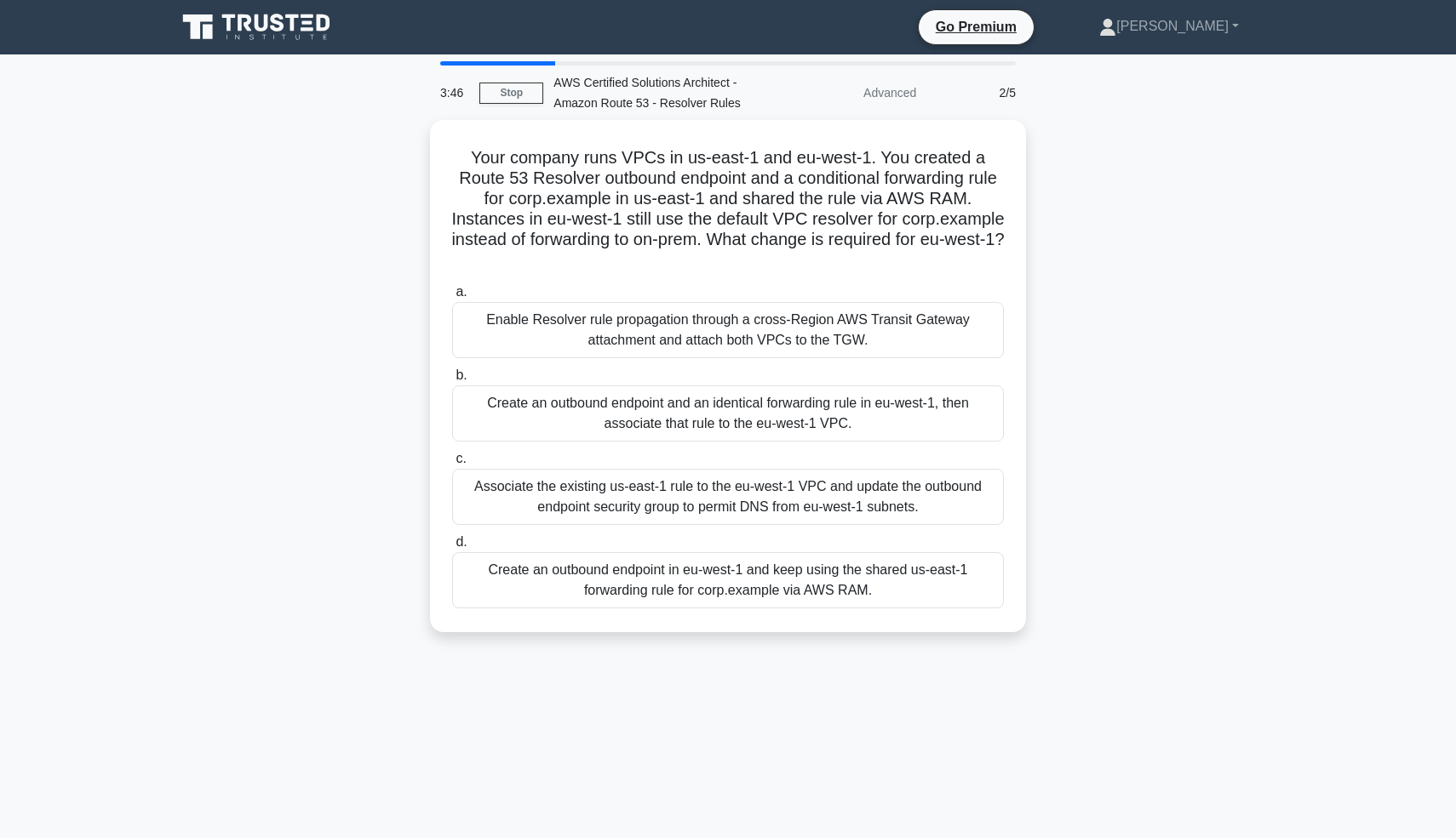
click at [823, 372] on label "b. Create an outbound endpoint and an identical forwarding rule in eu-west-1, t…" at bounding box center [727, 403] width 552 height 76
click at [452, 372] on input "b. Create an outbound endpoint and an identical forwarding rule in eu-west-1, t…" at bounding box center [452, 375] width 0 height 11
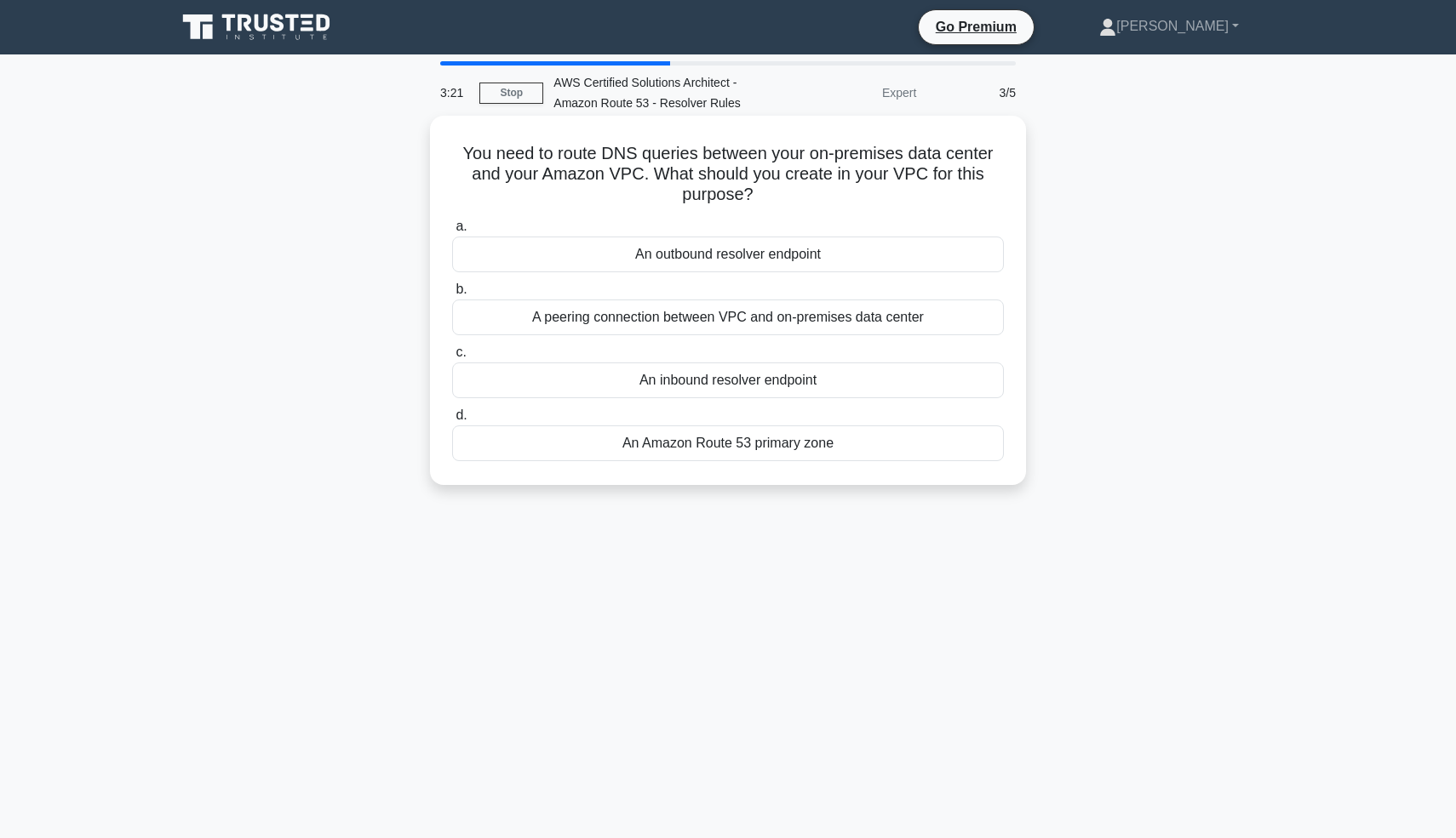
drag, startPoint x: 811, startPoint y: 254, endPoint x: 818, endPoint y: 301, distance: 47.5
click at [818, 302] on div "a. An outbound resolver endpoint b. A peering connection between VPC and on-pre…" at bounding box center [728, 339] width 572 height 252
click at [833, 294] on label "b. A peering connection between VPC and on-premises data center" at bounding box center [727, 307] width 552 height 56
click at [452, 294] on input "b. A peering connection between VPC and on-premises data center" at bounding box center [452, 289] width 0 height 11
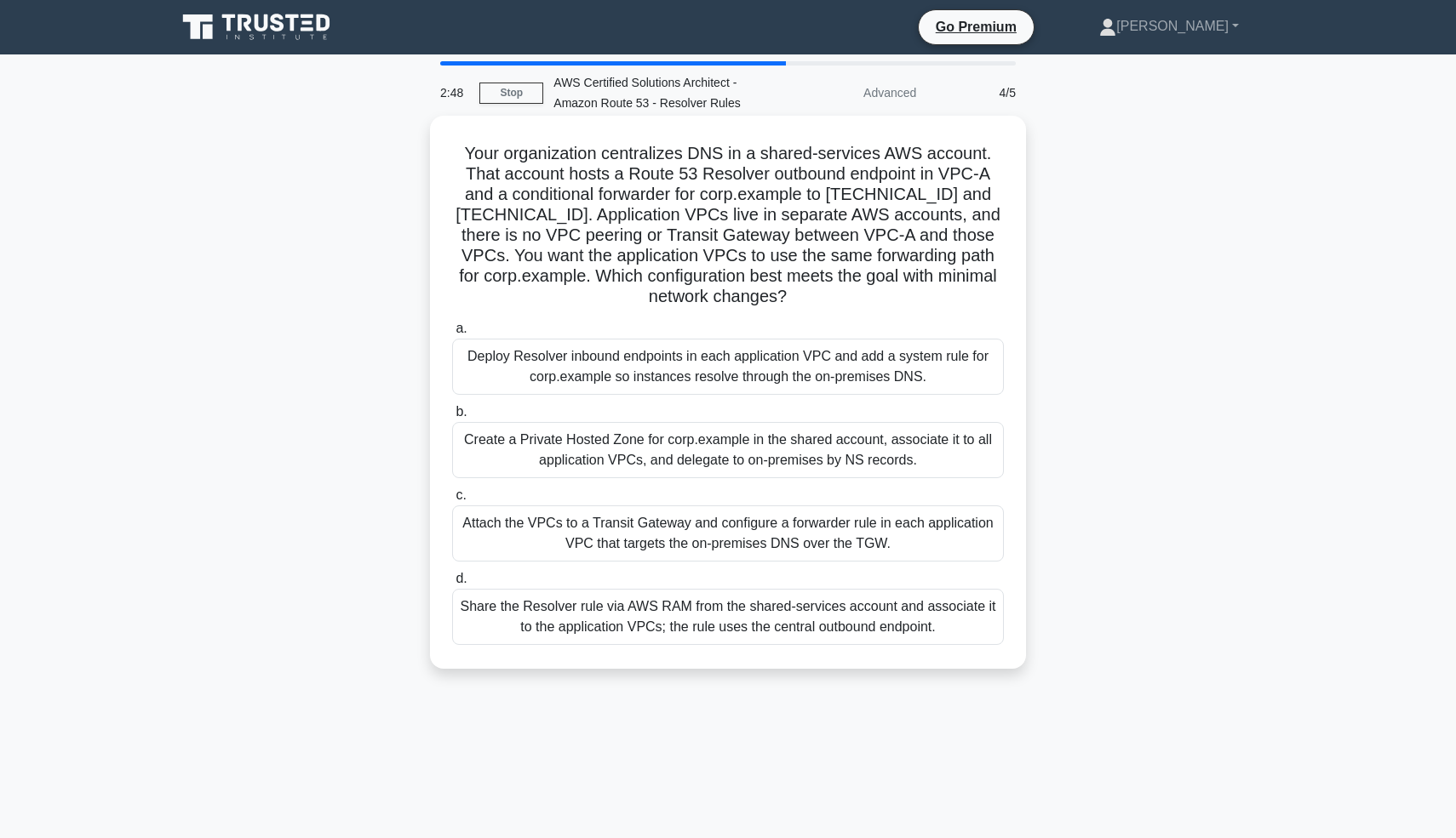
click at [739, 619] on div "Share the Resolver rule via AWS RAM from the shared-services account and associ…" at bounding box center [727, 617] width 552 height 56
click at [452, 584] on input "d. Share the Resolver rule via AWS RAM from the shared-services account and ass…" at bounding box center [452, 579] width 0 height 11
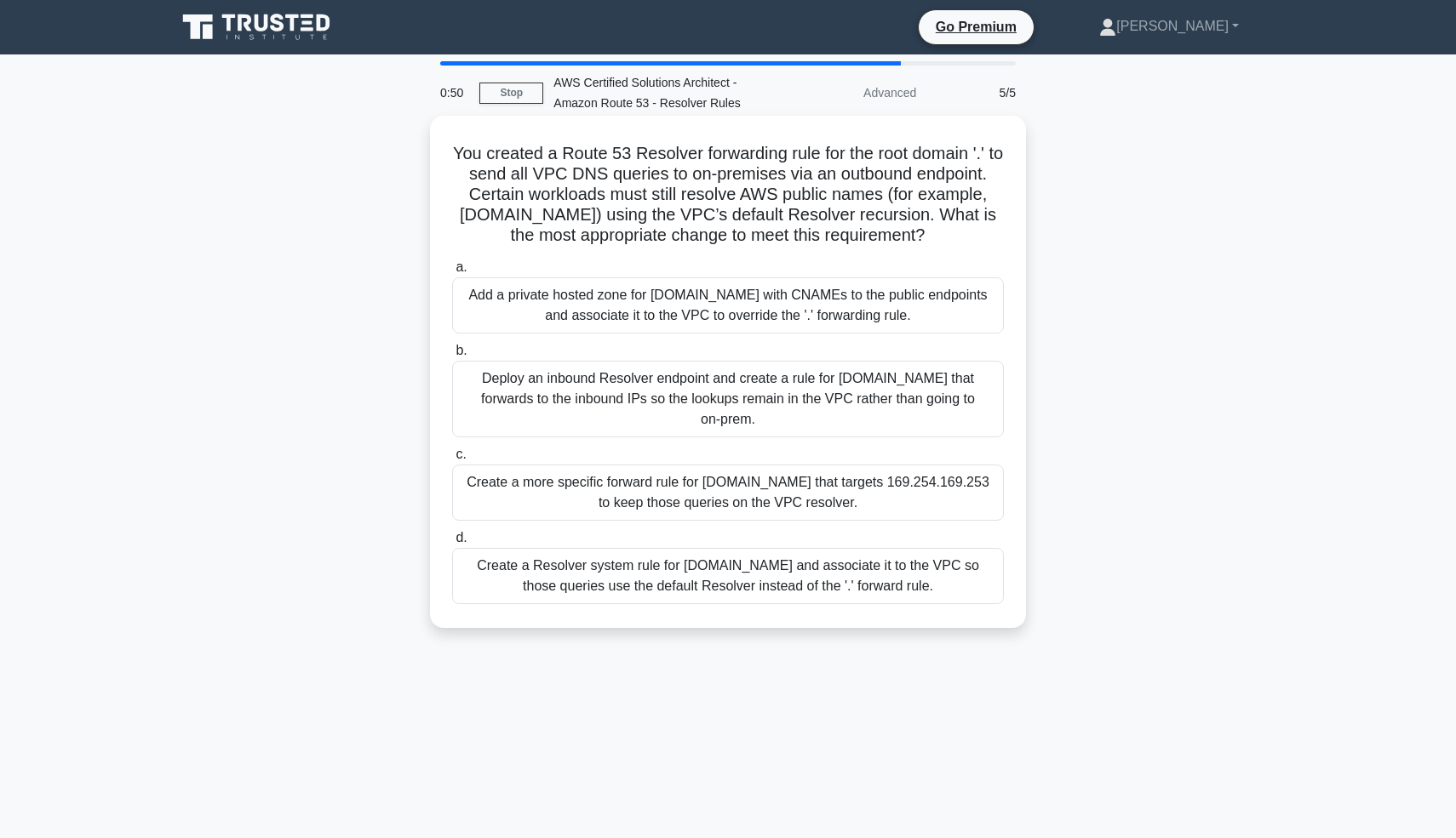
click at [731, 573] on div "Create a Resolver system rule for amazonaws.com and associate it to the VPC so …" at bounding box center [727, 576] width 552 height 56
click at [452, 544] on input "d. Create a Resolver system rule for amazonaws.com and associate it to the VPC …" at bounding box center [452, 538] width 0 height 11
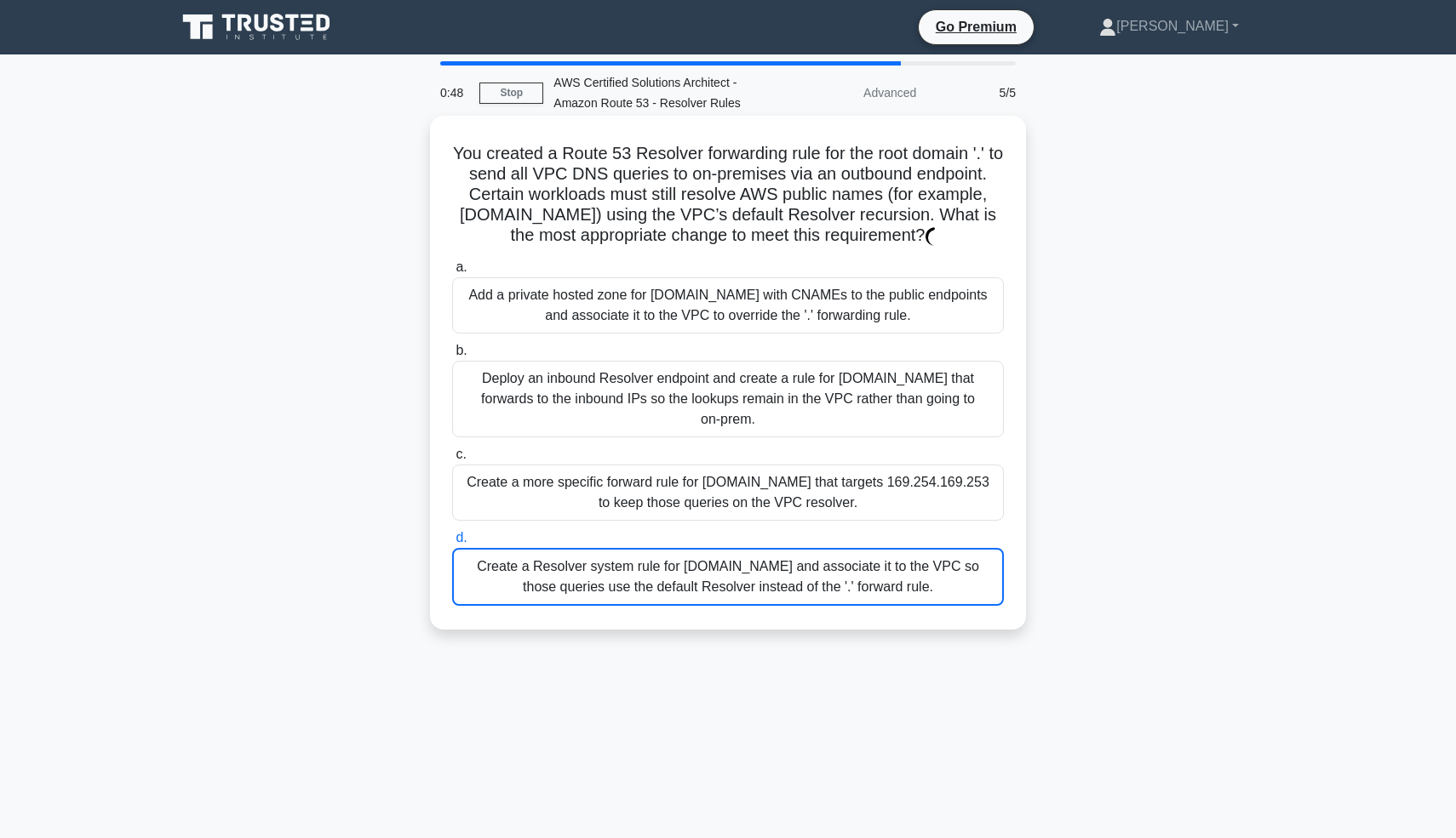
scroll to position [81, 0]
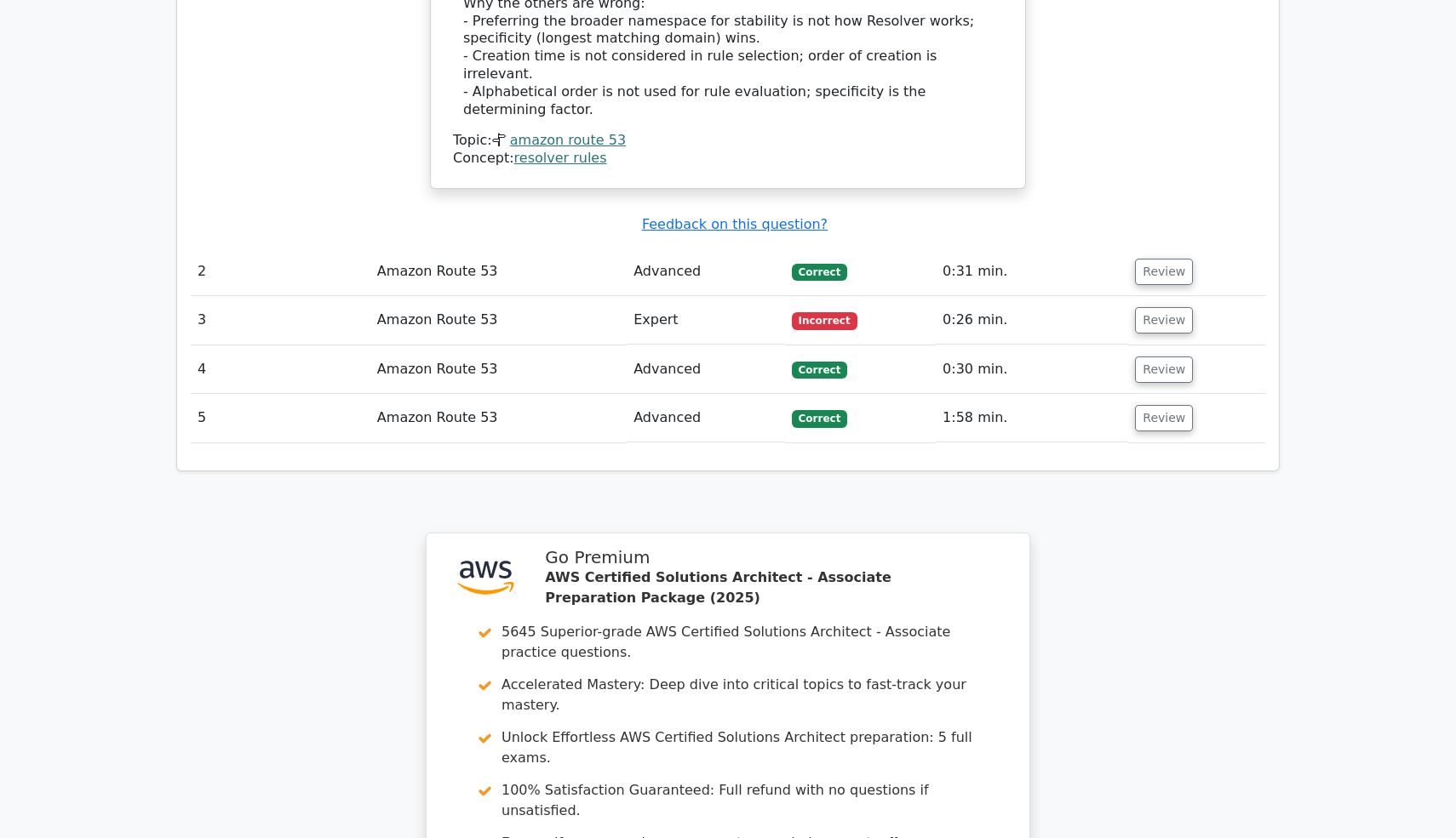
scroll to position [2029, 0]
click at [1172, 306] on button "Review" at bounding box center [1163, 319] width 58 height 26
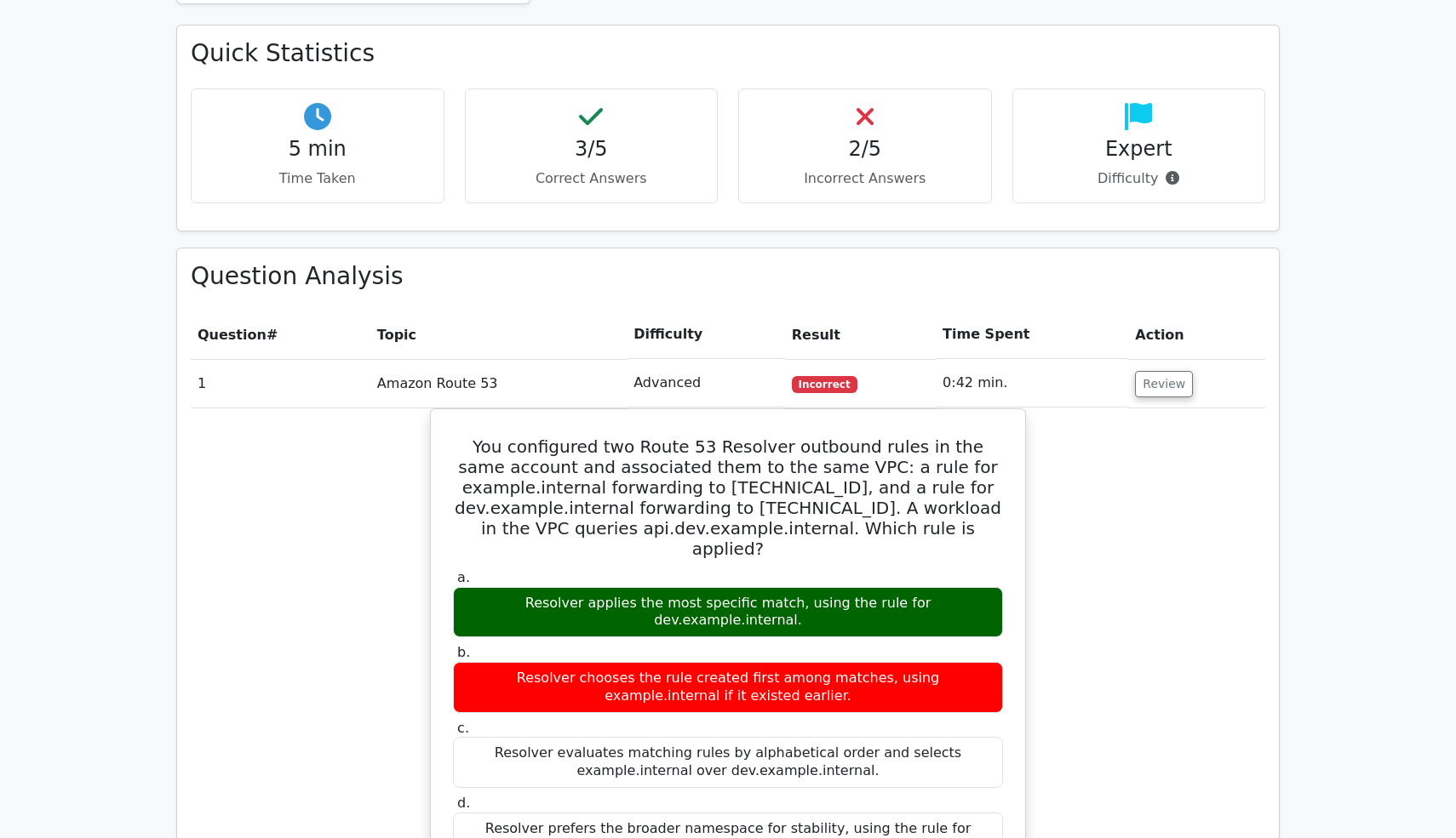
scroll to position [1002, 0]
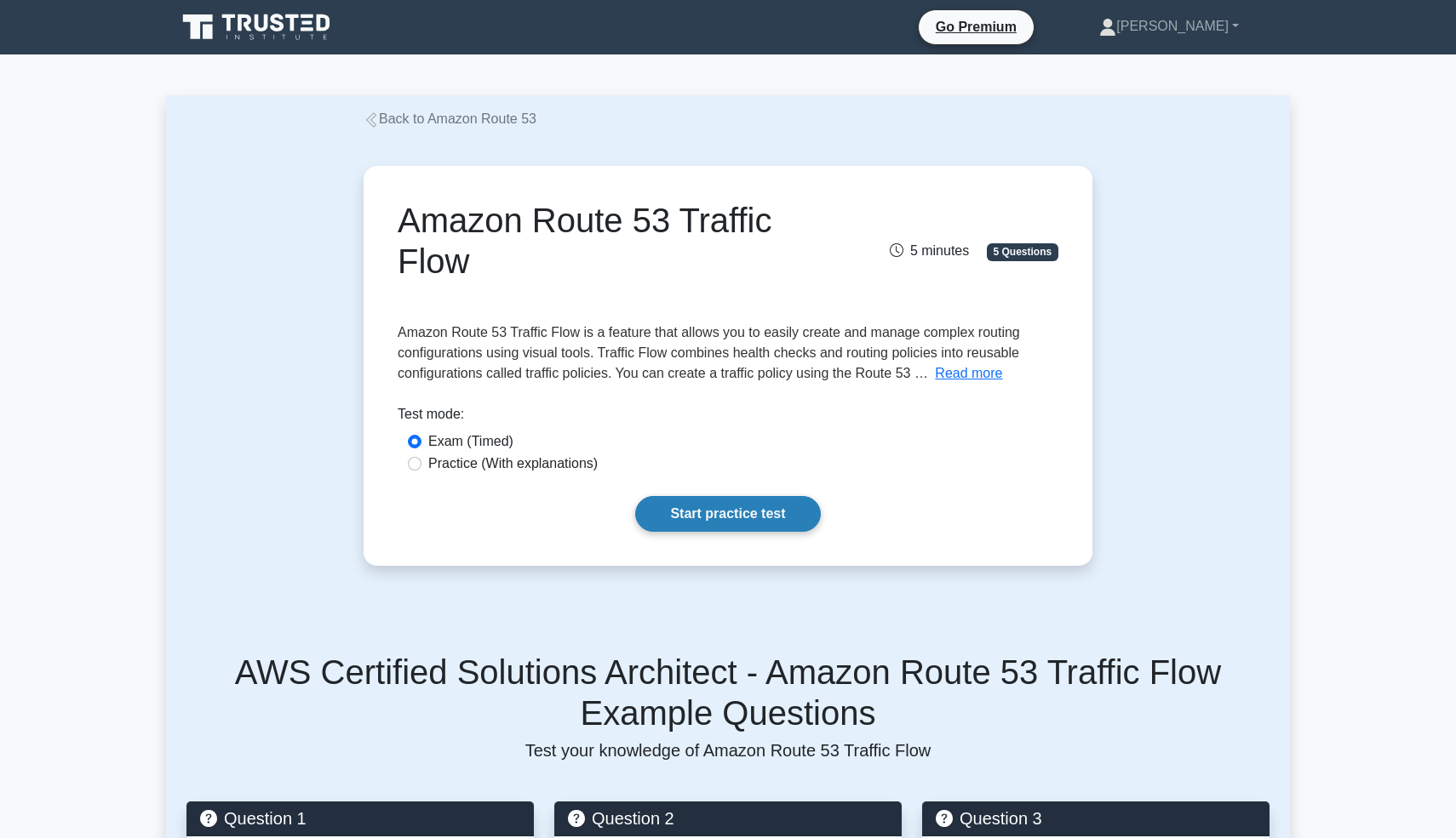
click at [716, 513] on link "Start practice test" at bounding box center [727, 513] width 185 height 36
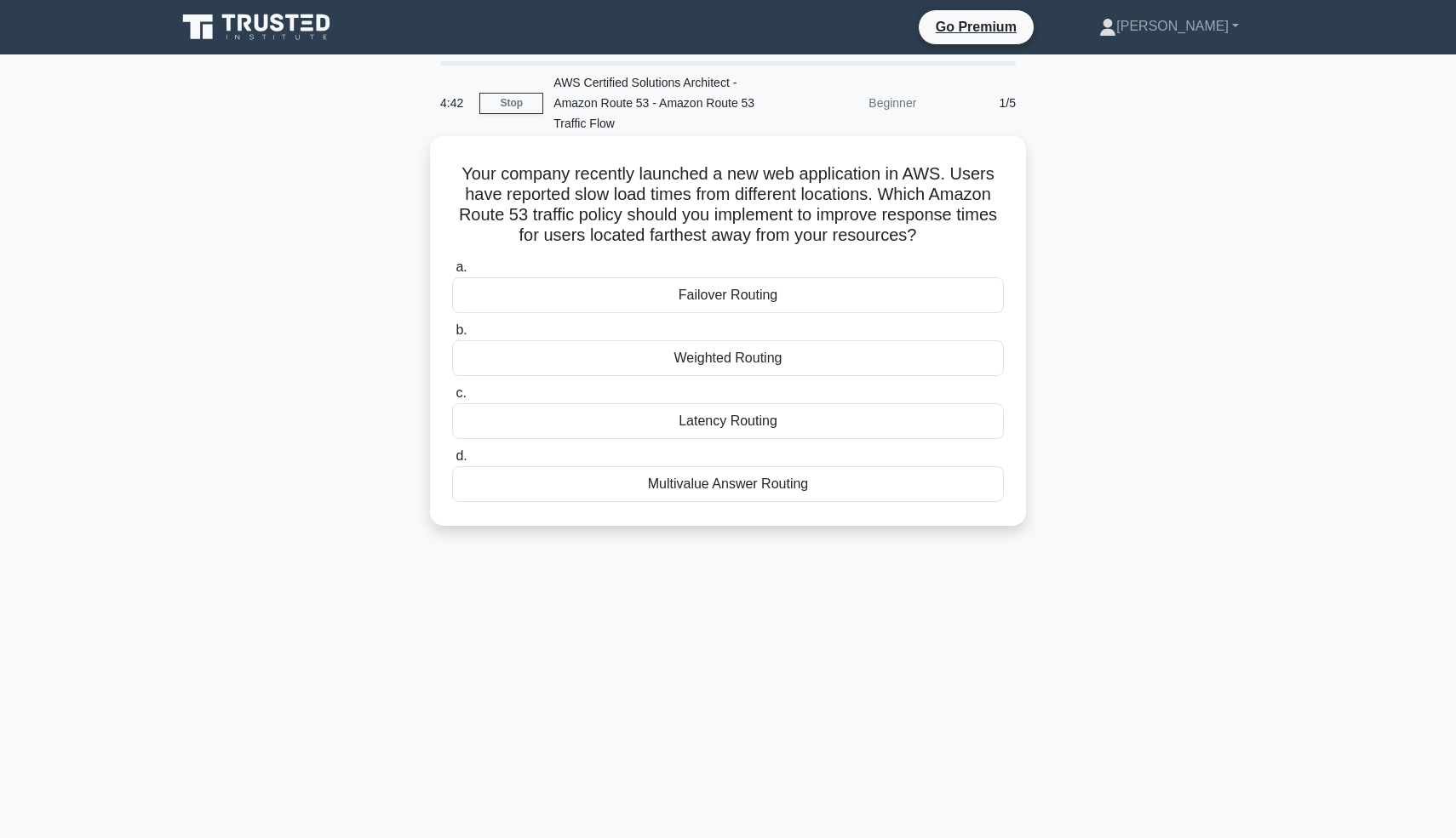
click at [769, 418] on div "Latency Routing" at bounding box center [727, 421] width 552 height 36
click at [452, 399] on input "c. Latency Routing" at bounding box center [452, 393] width 0 height 11
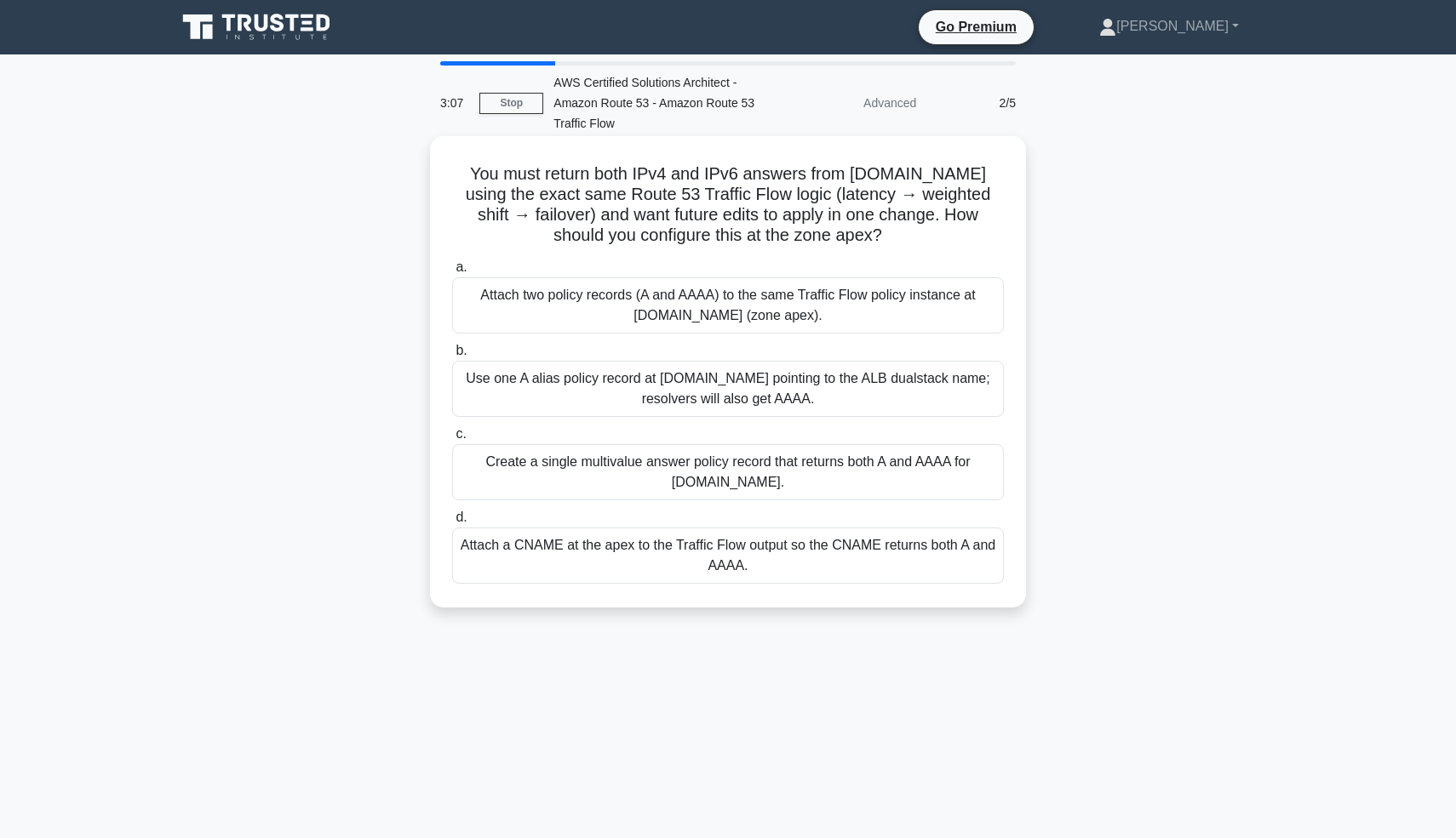
click at [696, 317] on div "Attach two policy records (A and AAAA) to the same Traffic Flow policy instance…" at bounding box center [727, 306] width 552 height 56
click at [452, 274] on input "a. Attach two policy records (A and AAAA) to the same Traffic Flow policy insta…" at bounding box center [452, 267] width 0 height 11
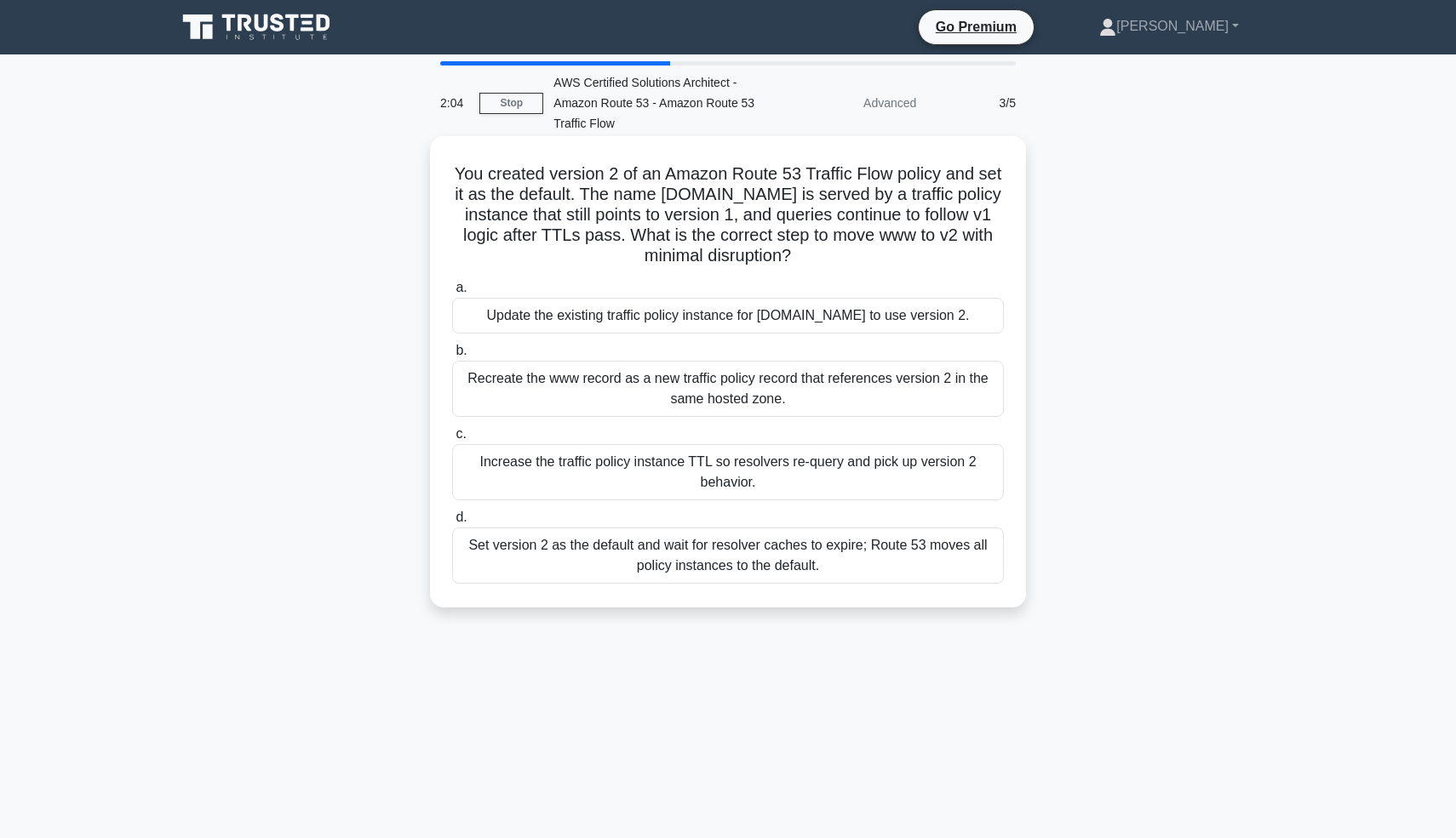
click at [517, 472] on div "Increase the traffic policy instance TTL so resolvers re-query and pick up vers…" at bounding box center [727, 472] width 552 height 56
click at [452, 440] on input "c. Increase the traffic policy instance TTL so resolvers re-query and pick up v…" at bounding box center [452, 434] width 0 height 11
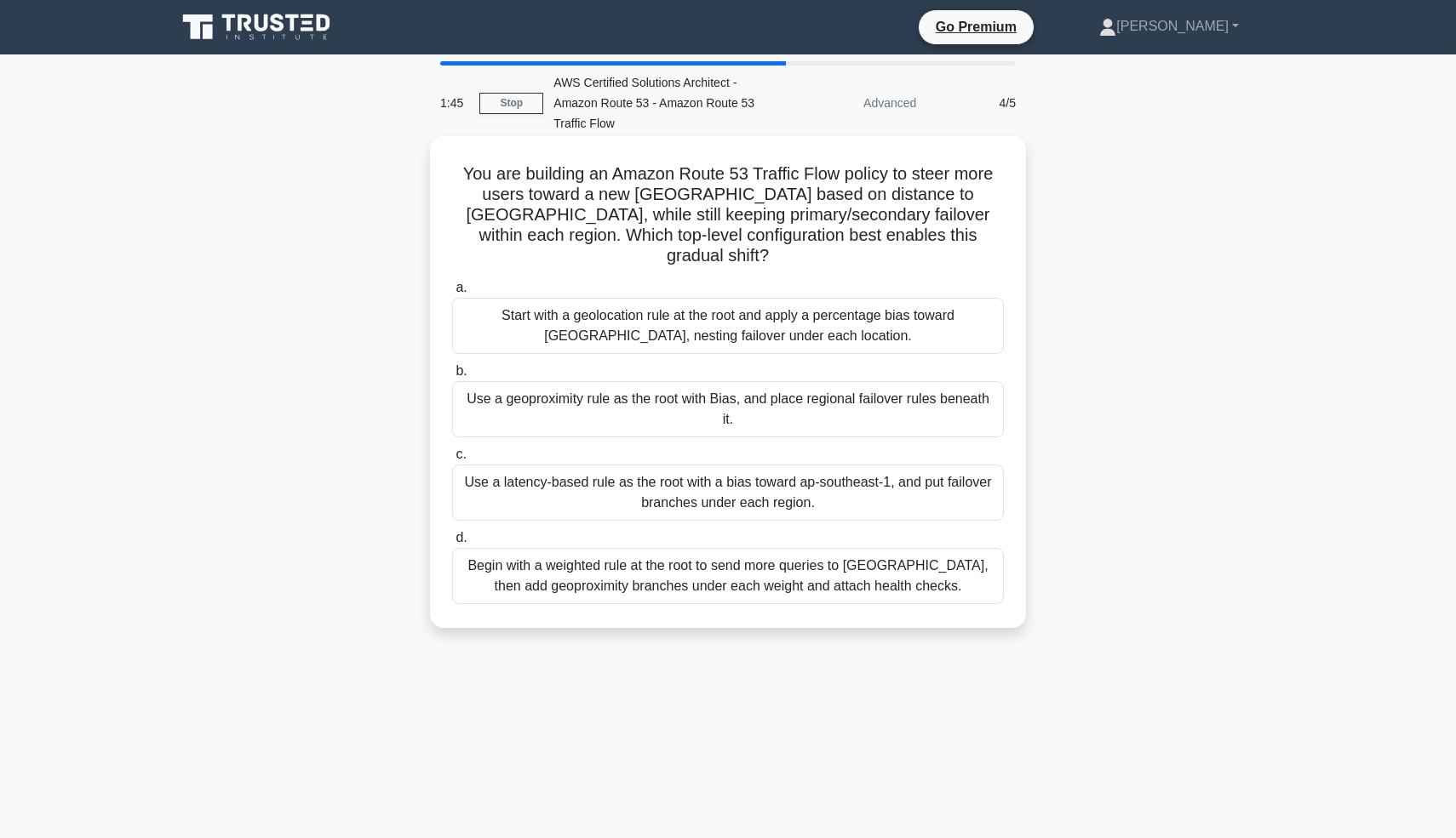
click at [586, 382] on div "Use a geoproximity rule as the root with Bias, and place regional failover rule…" at bounding box center [727, 409] width 552 height 56
click at [452, 377] on input "b. Use a geoproximity rule as the root with Bias, and place regional failover r…" at bounding box center [452, 371] width 0 height 11
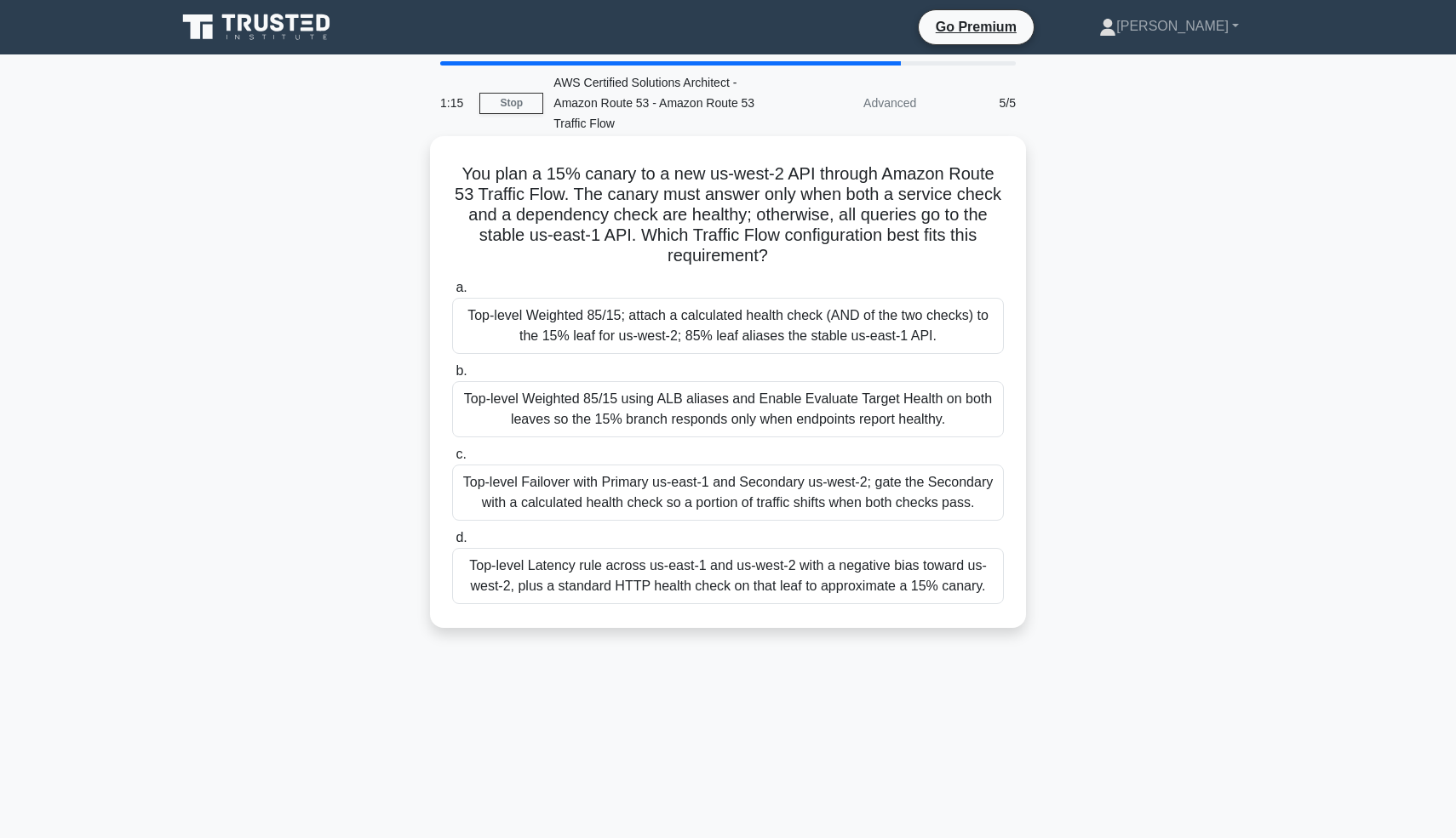
click at [732, 337] on div "Top-level Weighted 85/15; attach a calculated health check (AND of the two chec…" at bounding box center [727, 326] width 552 height 56
click at [452, 294] on input "a. Top-level Weighted 85/15; attach a calculated health check (AND of the two c…" at bounding box center [452, 287] width 0 height 11
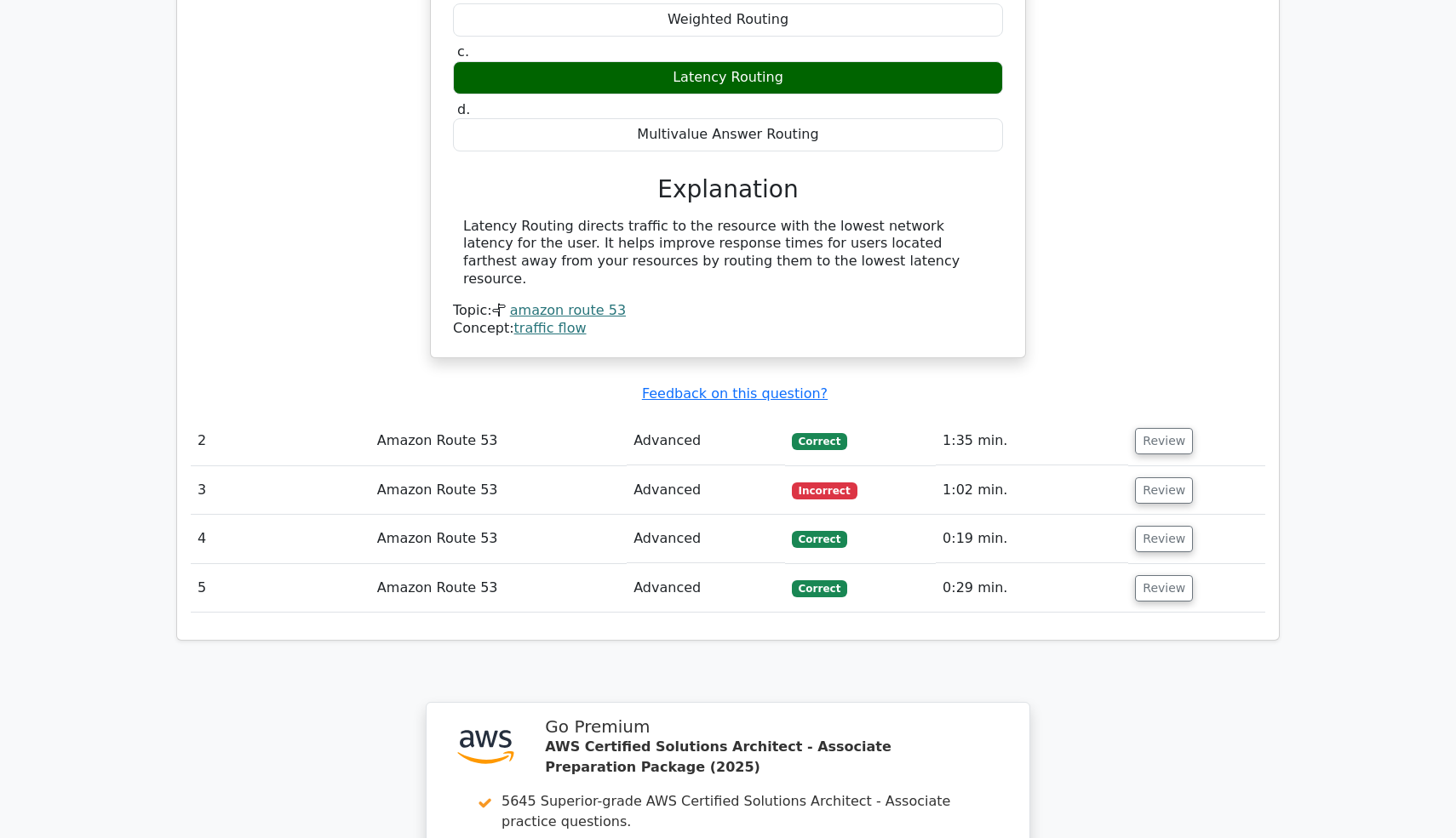
scroll to position [1641, 0]
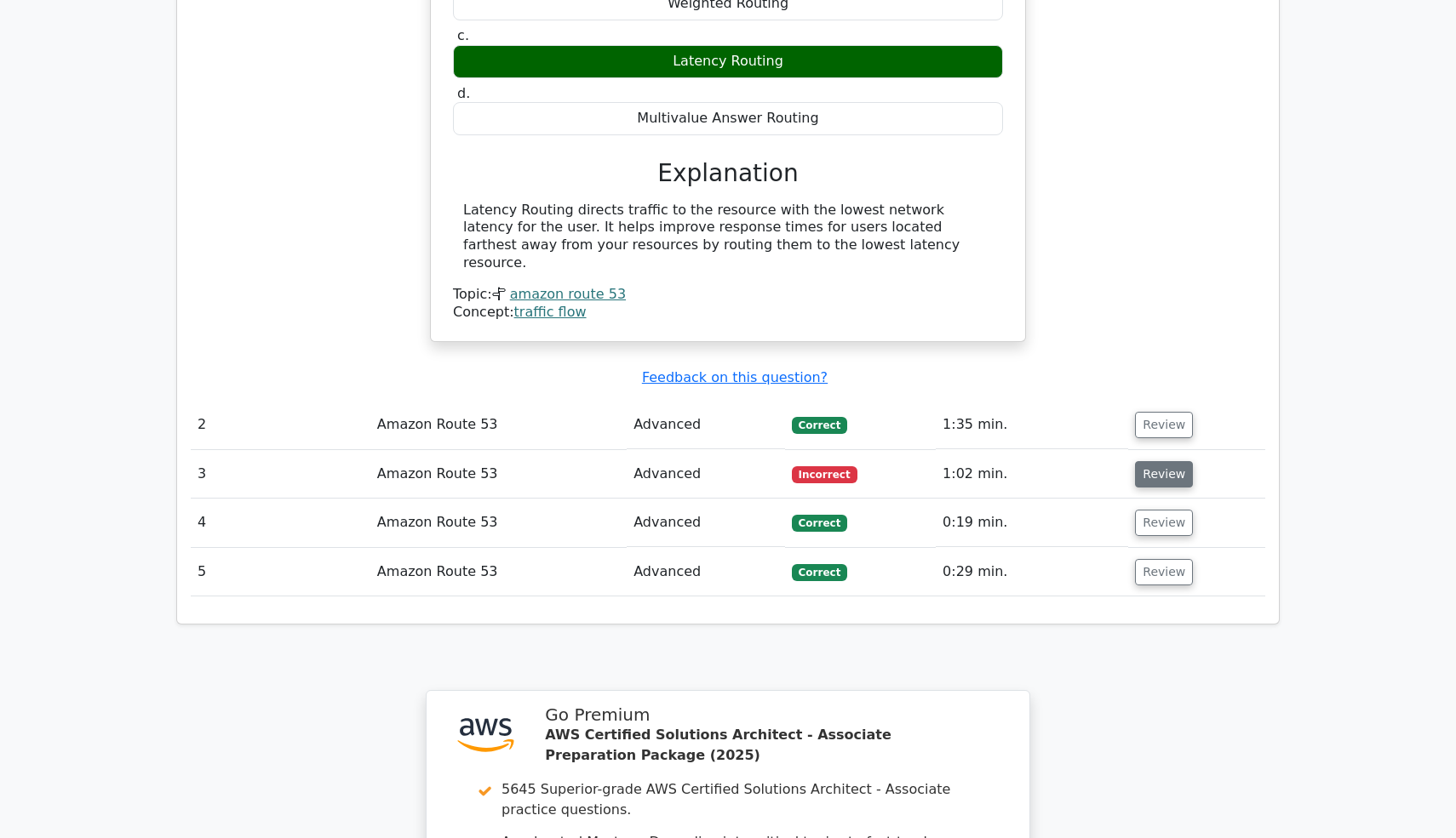
click at [1163, 461] on button "Review" at bounding box center [1163, 474] width 58 height 26
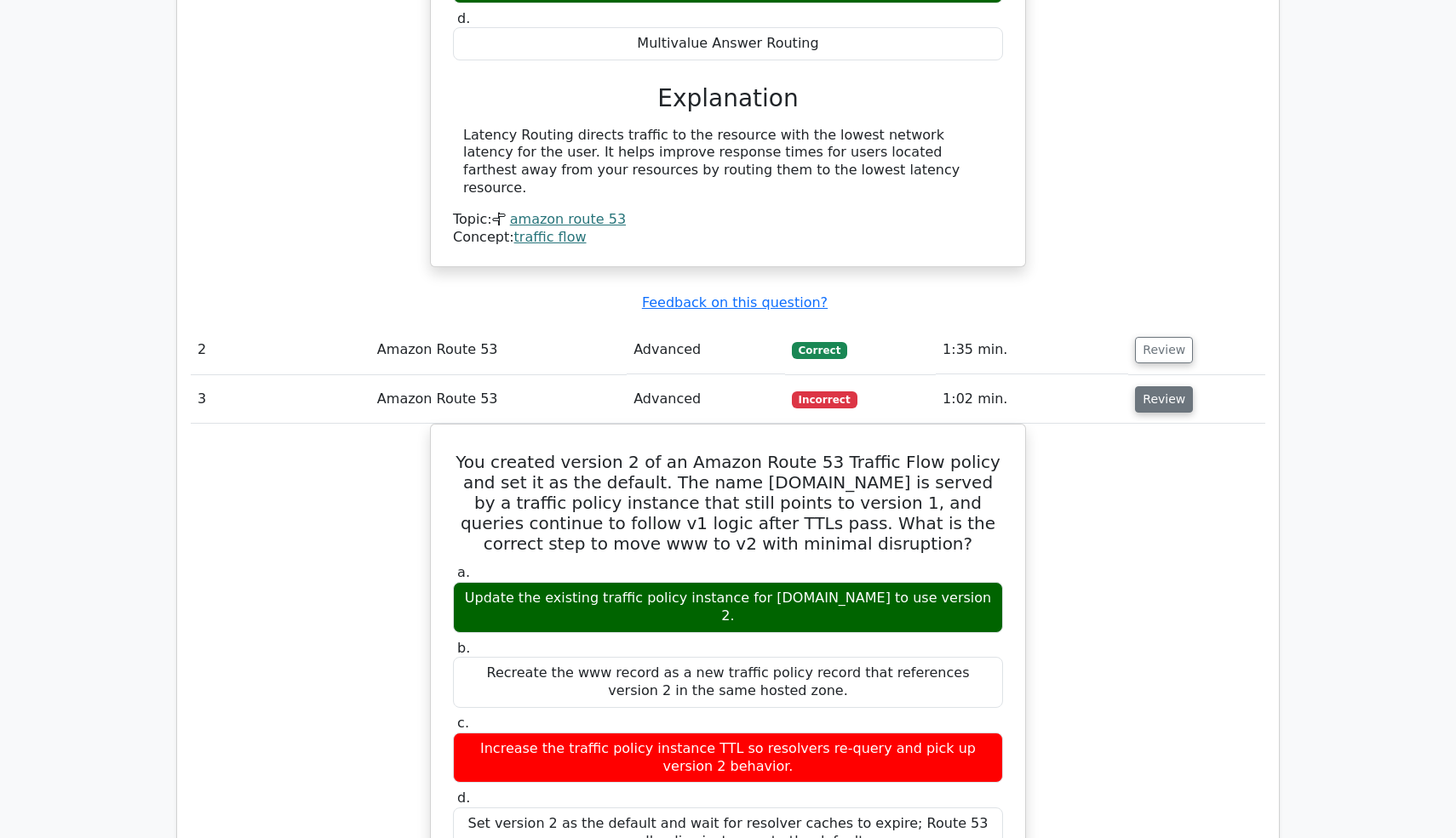
scroll to position [1722, 0]
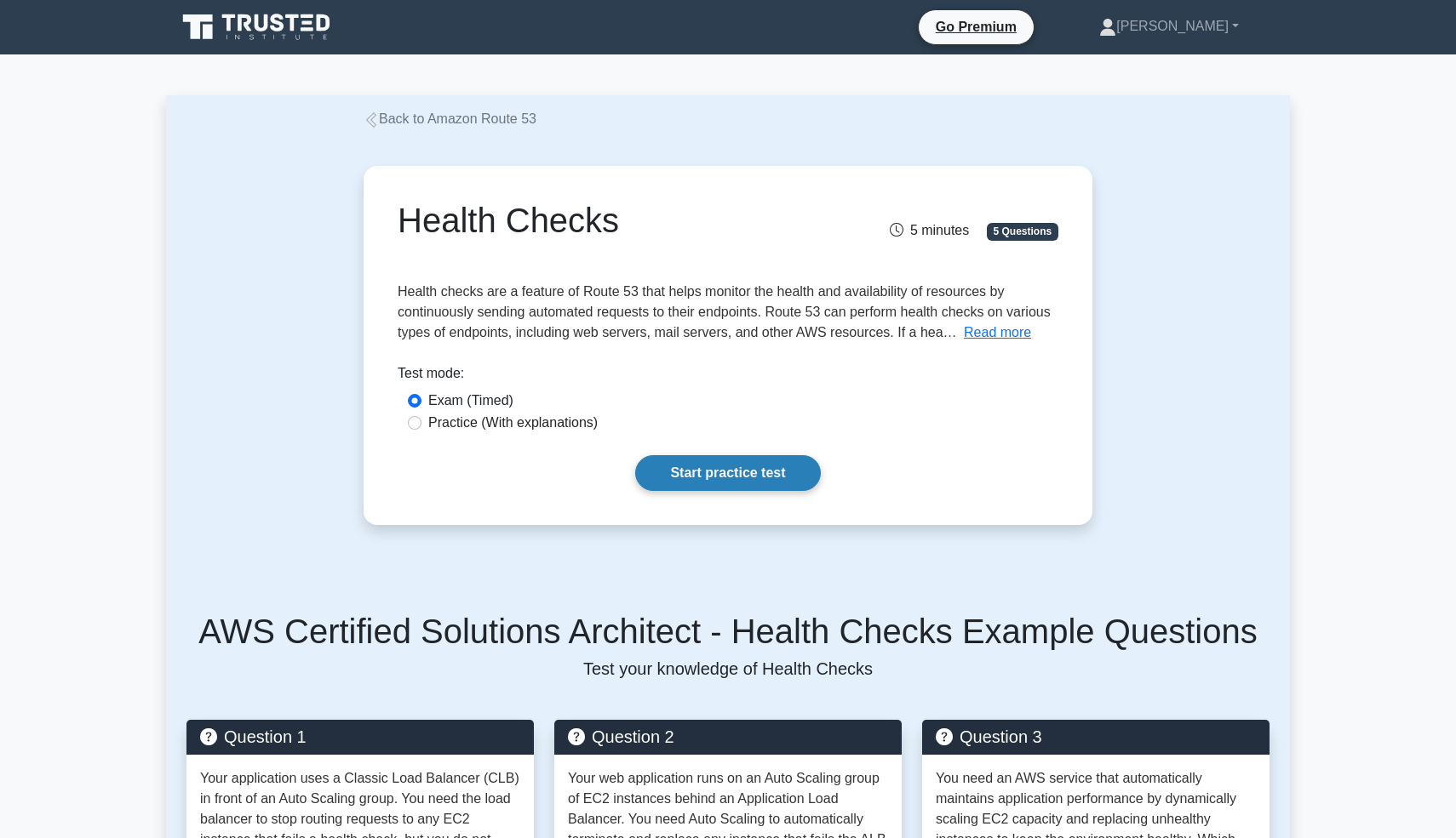
click at [692, 469] on link "Start practice test" at bounding box center [727, 472] width 185 height 36
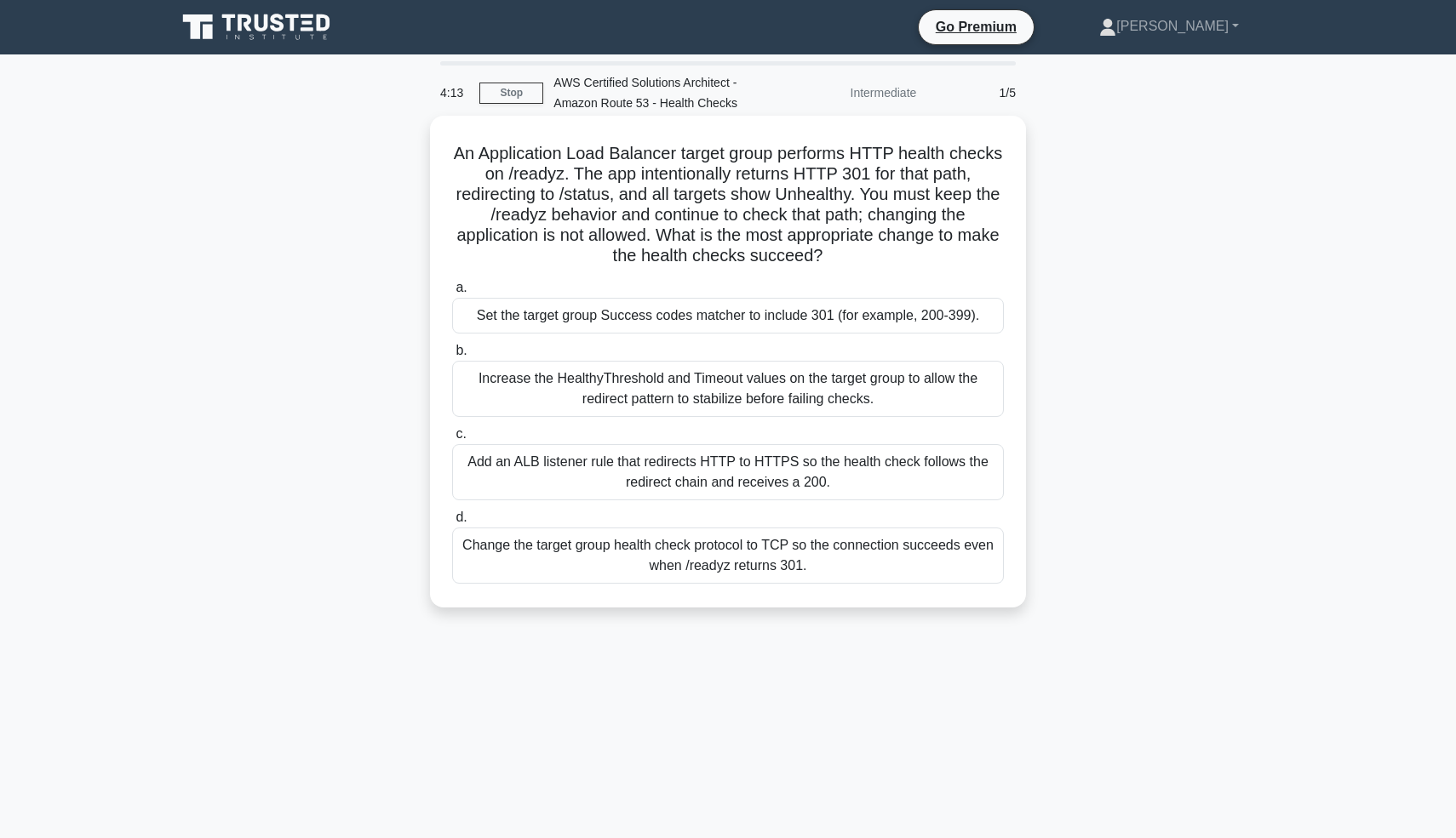
click at [713, 570] on div "Change the target group health check protocol to TCP so the connection succeeds…" at bounding box center [727, 556] width 552 height 56
click at [452, 524] on input "d. Change the target group health check protocol to TCP so the connection succe…" at bounding box center [452, 518] width 0 height 11
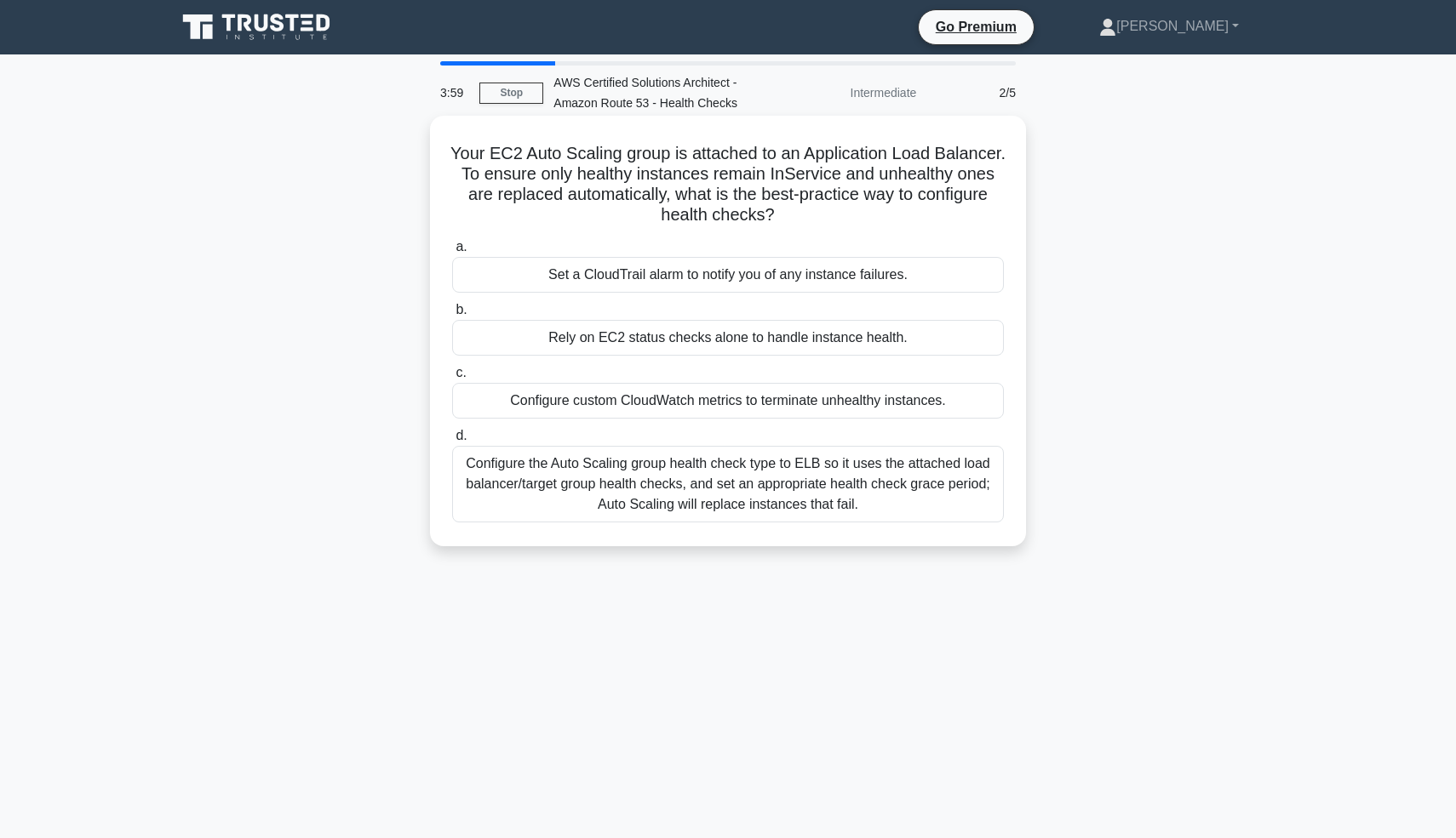
click at [749, 512] on div "Configure the Auto Scaling group health check type to ELB so it uses the attach…" at bounding box center [727, 485] width 552 height 76
click at [452, 442] on input "d. Configure the Auto Scaling group health check type to ELB so it uses the att…" at bounding box center [452, 436] width 0 height 11
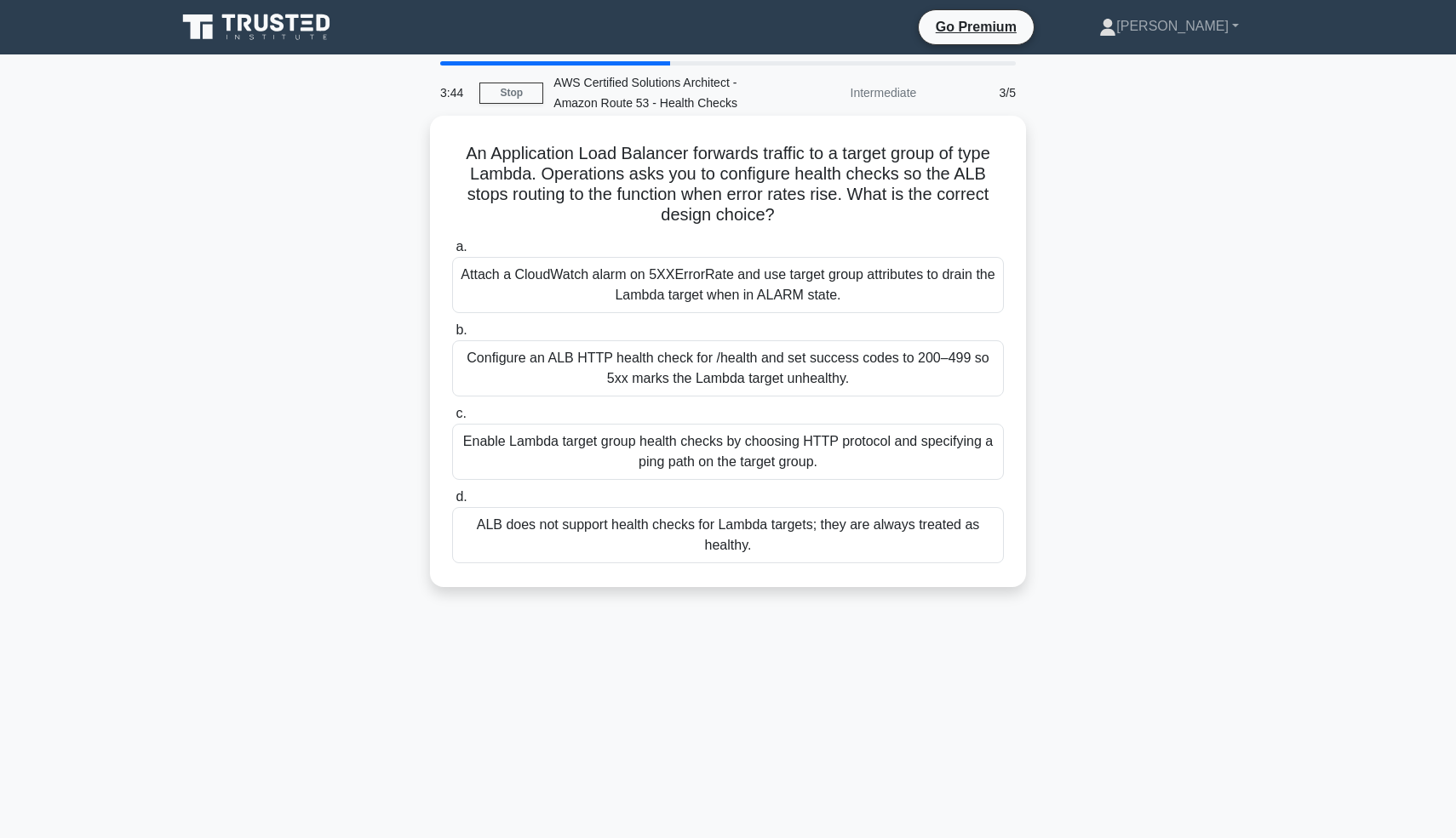
drag, startPoint x: 771, startPoint y: 377, endPoint x: 767, endPoint y: 403, distance: 26.3
click at [767, 406] on div "a. Attach a CloudWatch alarm on 5XXErrorRate and use target group attributes to…" at bounding box center [728, 400] width 572 height 333
click at [764, 402] on div "a. Attach a CloudWatch alarm on 5XXErrorRate and use target group attributes to…" at bounding box center [728, 400] width 572 height 333
click at [795, 287] on div "Attach a CloudWatch alarm on 5XXErrorRate and use target group attributes to dr…" at bounding box center [727, 285] width 552 height 56
click at [452, 253] on input "a. Attach a CloudWatch alarm on 5XXErrorRate and use target group attributes to…" at bounding box center [452, 247] width 0 height 11
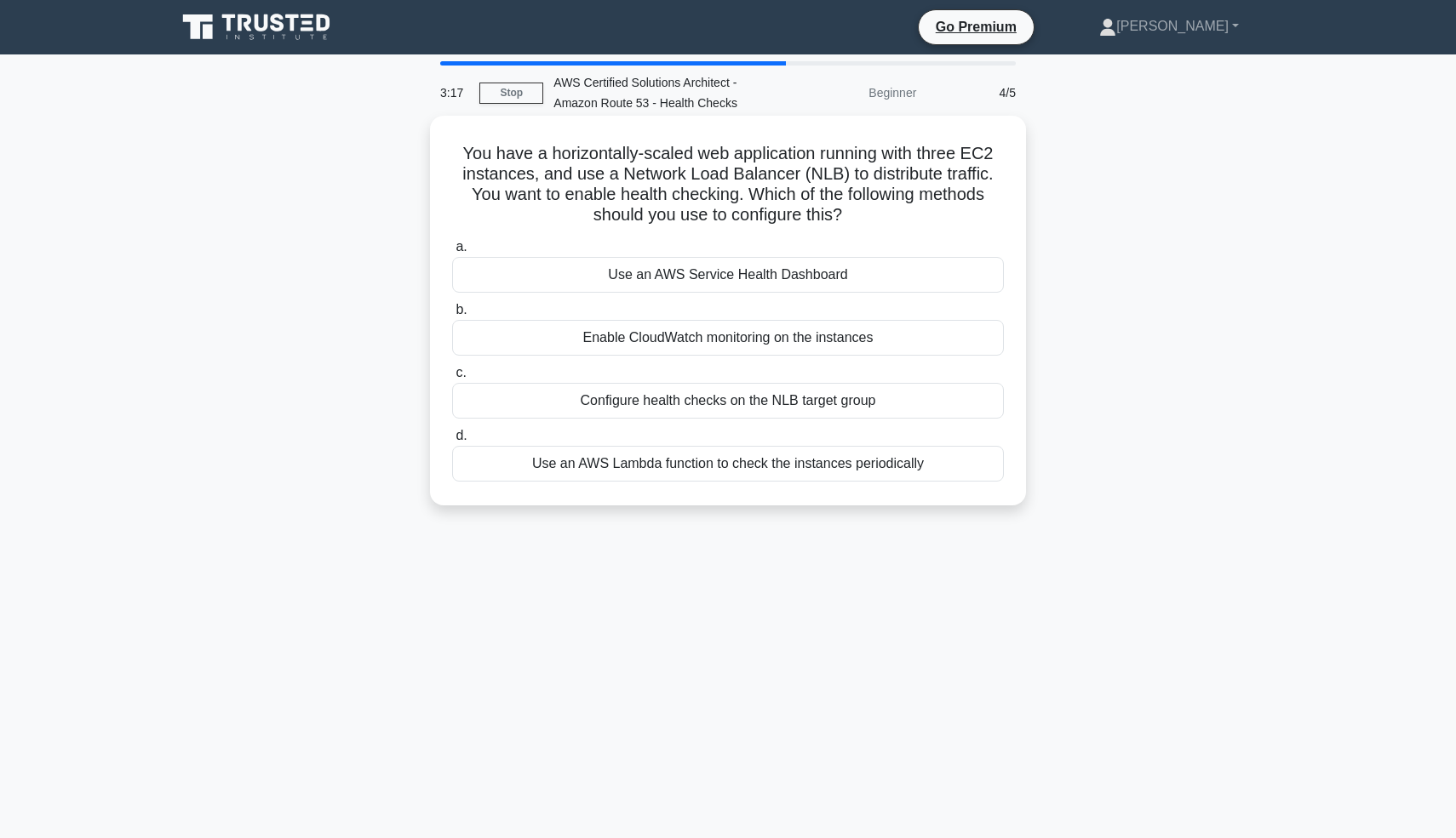
click at [792, 403] on div "Configure health checks on the NLB target group" at bounding box center [727, 400] width 552 height 36
click at [452, 379] on input "c. Configure health checks on the NLB target group" at bounding box center [452, 373] width 0 height 11
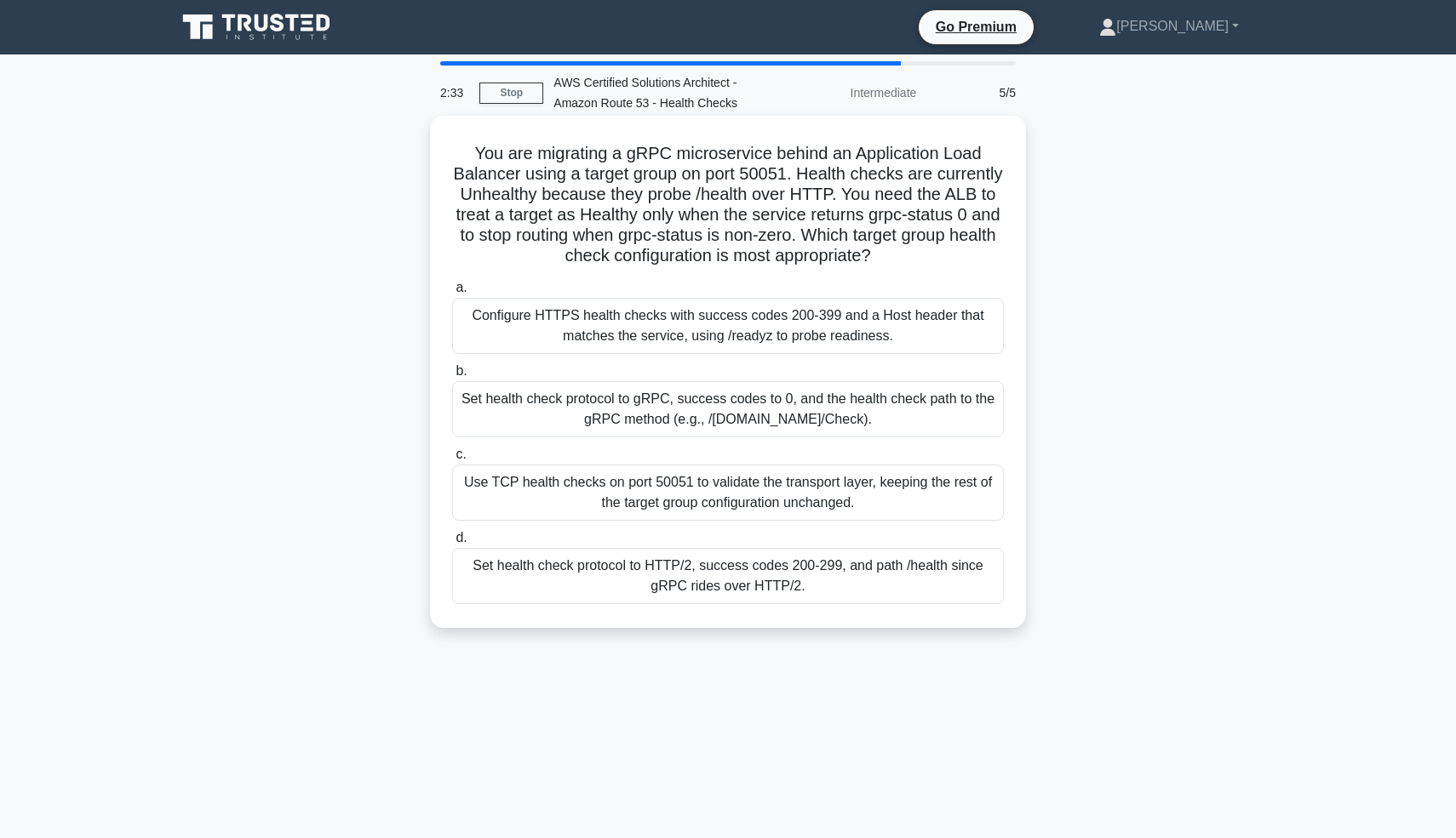
click at [796, 429] on div "Set health check protocol to gRPC, success codes to 0, and the health check pat…" at bounding box center [727, 409] width 552 height 56
click at [452, 377] on input "b. Set health check protocol to gRPC, success codes to 0, and the health check …" at bounding box center [452, 371] width 0 height 11
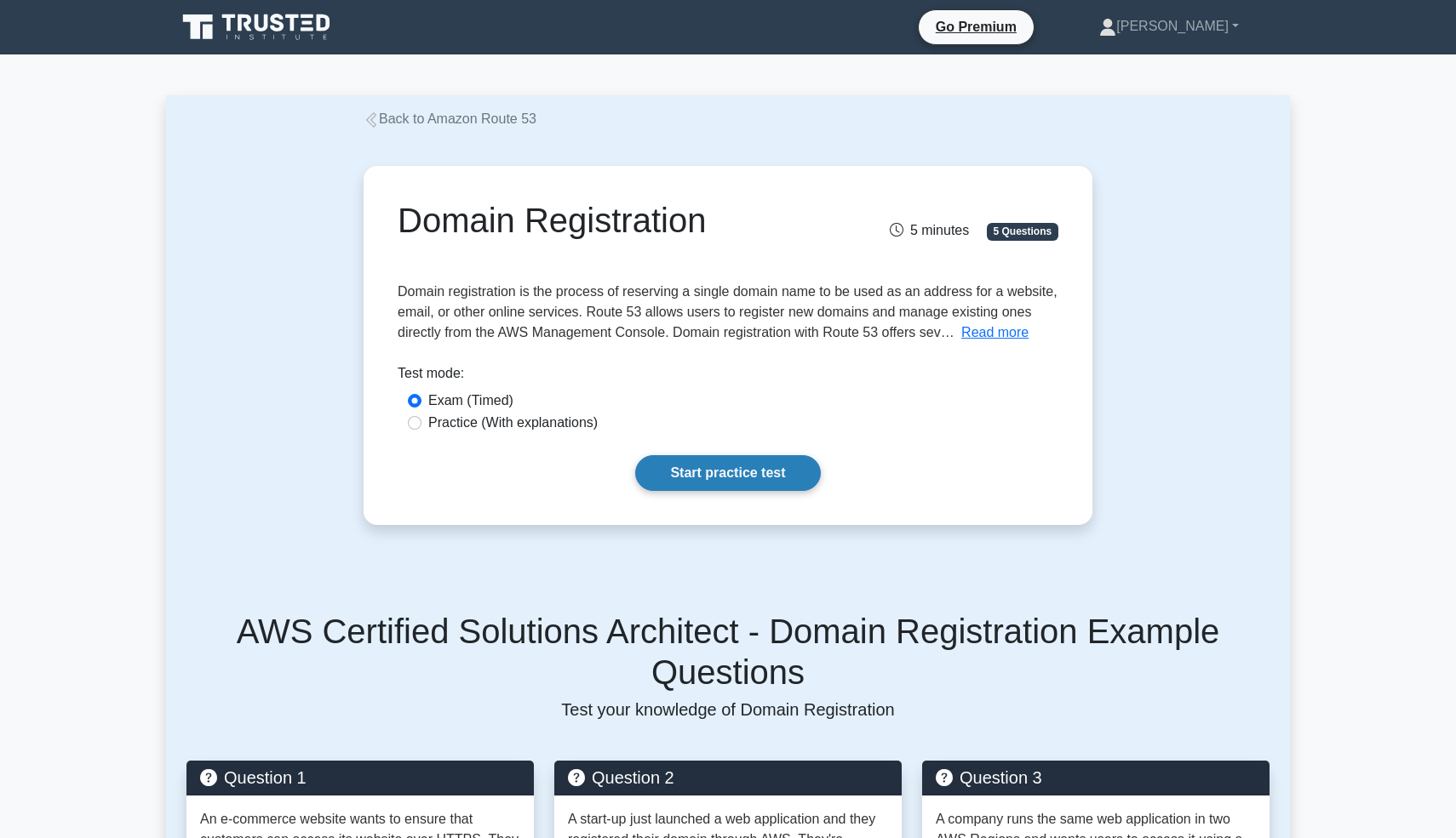
click at [745, 455] on link "Start practice test" at bounding box center [727, 472] width 185 height 36
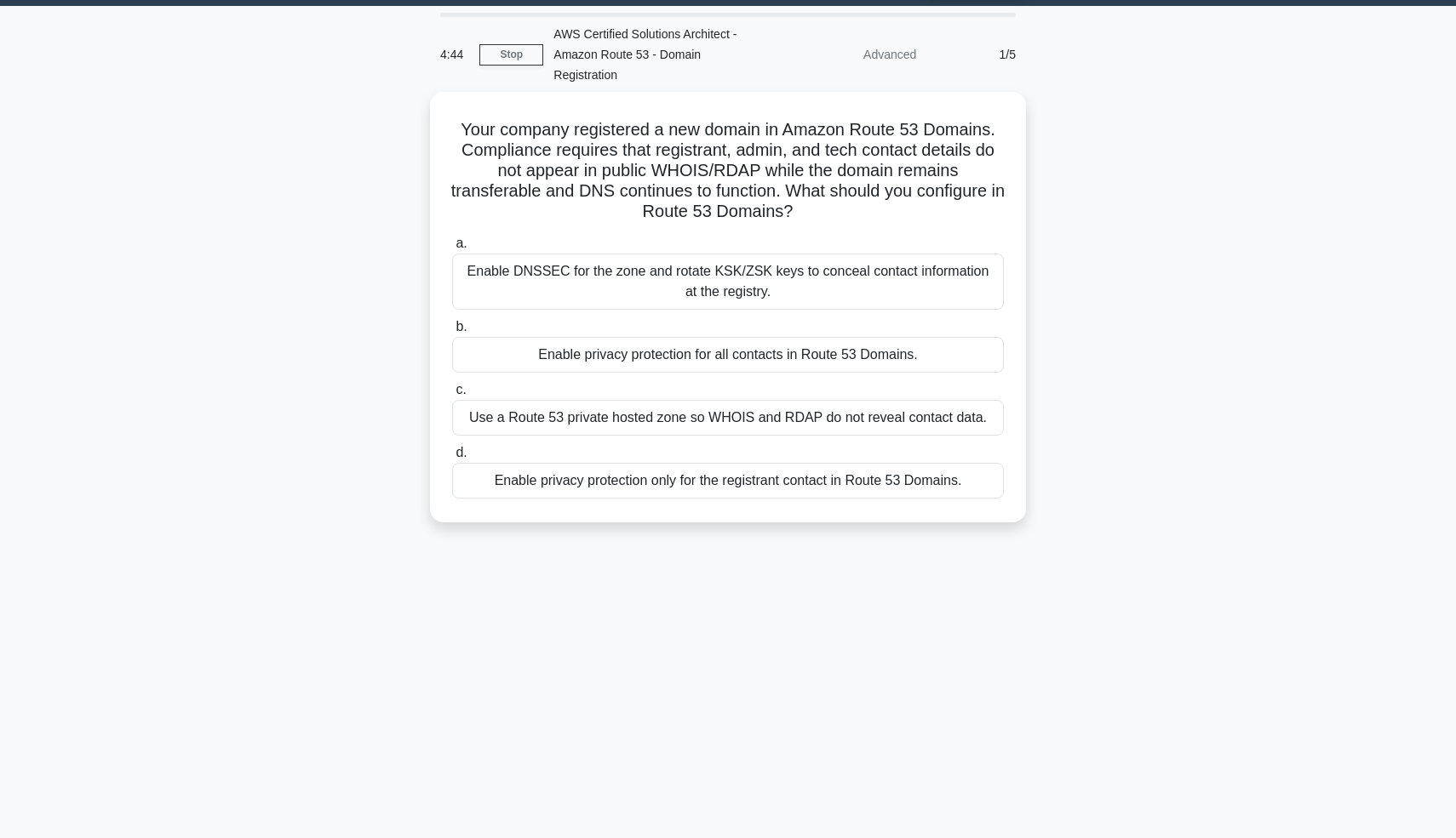
scroll to position [48, 0]
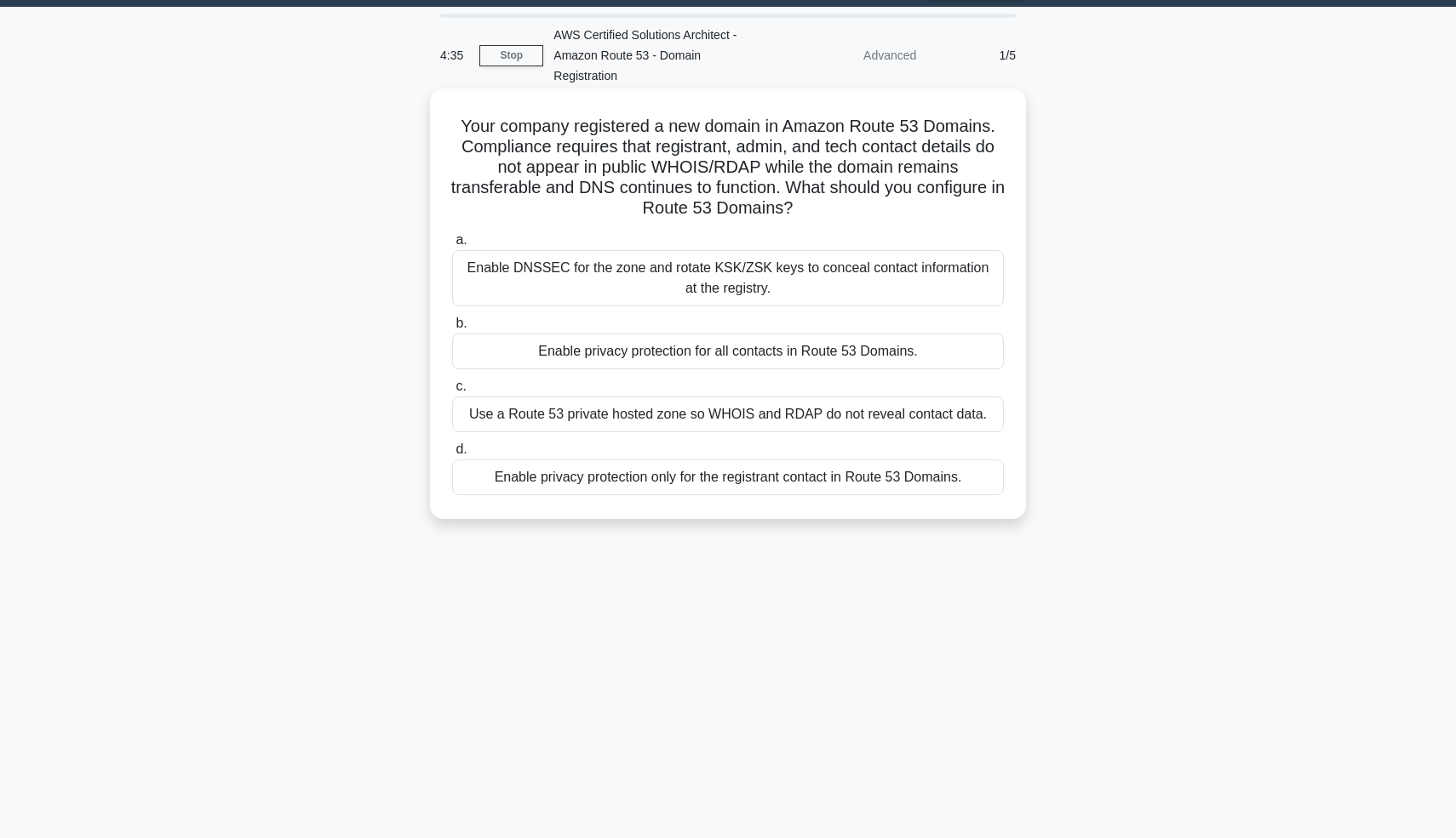
click at [801, 333] on div "Enable privacy protection for all contacts in Route 53 Domains." at bounding box center [727, 351] width 552 height 36
click at [452, 328] on input "b. Enable privacy protection for all contacts in Route 53 Domains." at bounding box center [452, 324] width 0 height 11
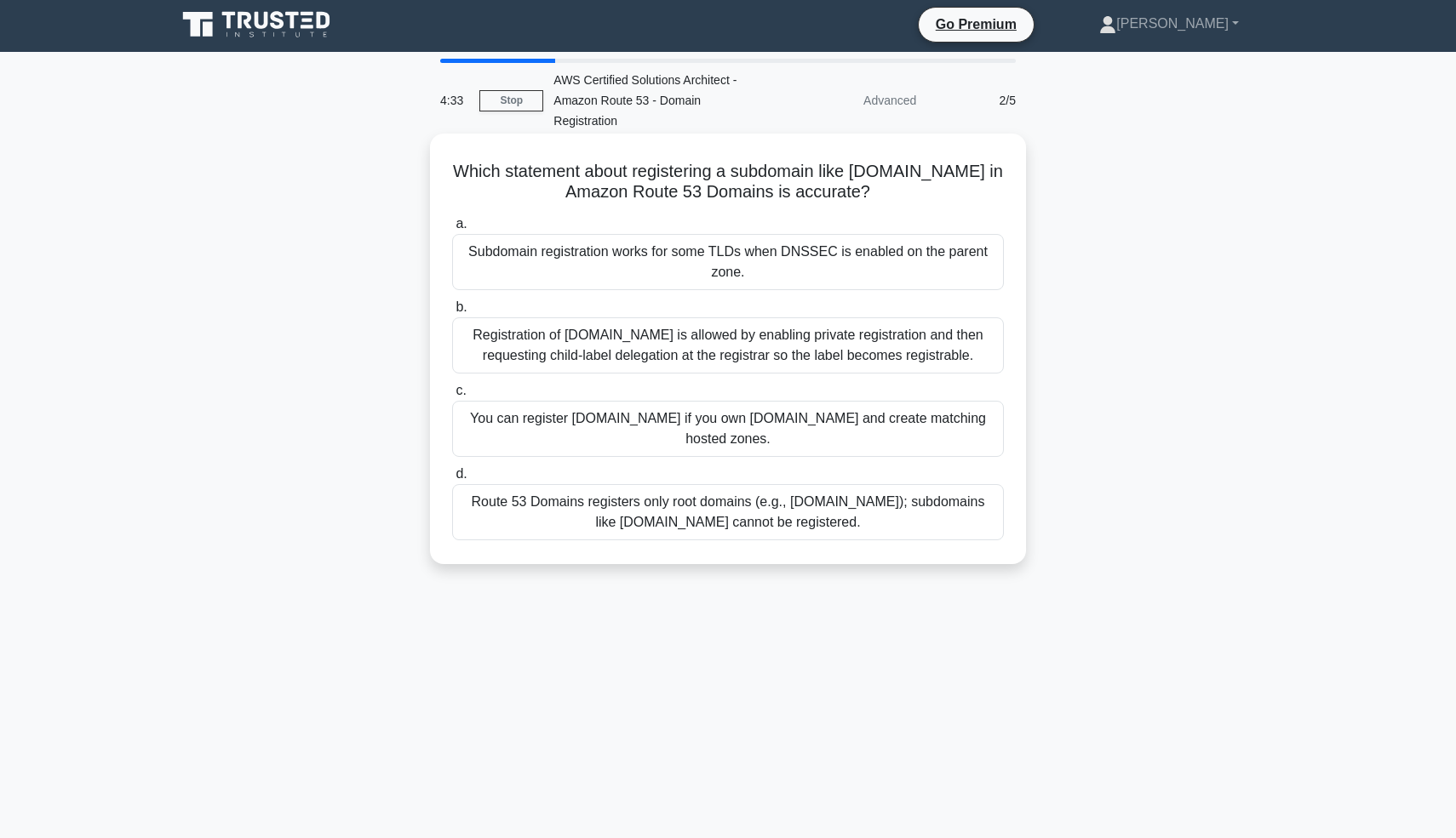
scroll to position [0, 0]
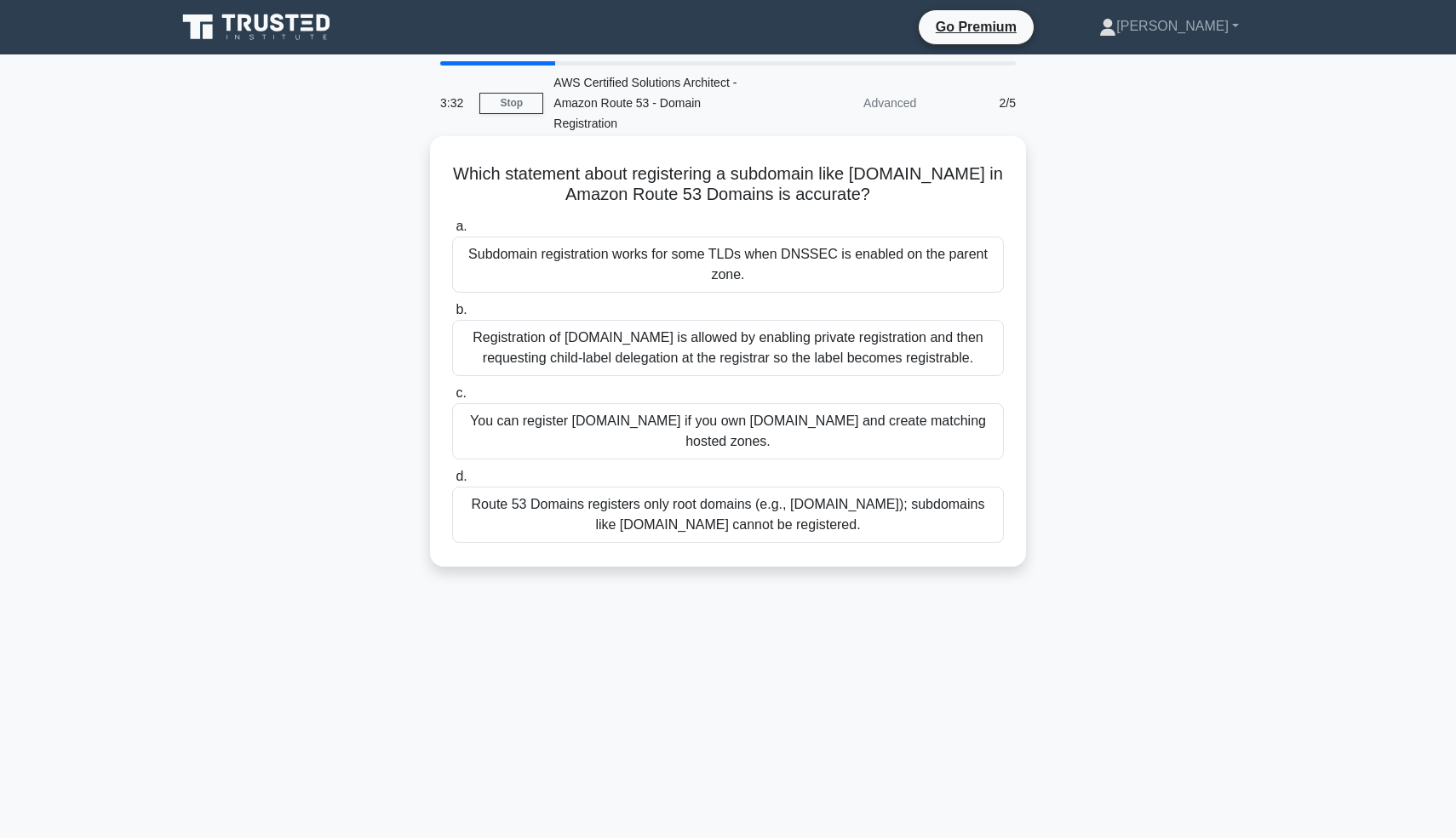
click at [763, 506] on div "Route 53 Domains registers only root domains (e.g., example.com); subdomains li…" at bounding box center [727, 515] width 552 height 56
click at [452, 483] on input "d. Route 53 Domains registers only root domains (e.g., example.com); subdomains…" at bounding box center [452, 477] width 0 height 11
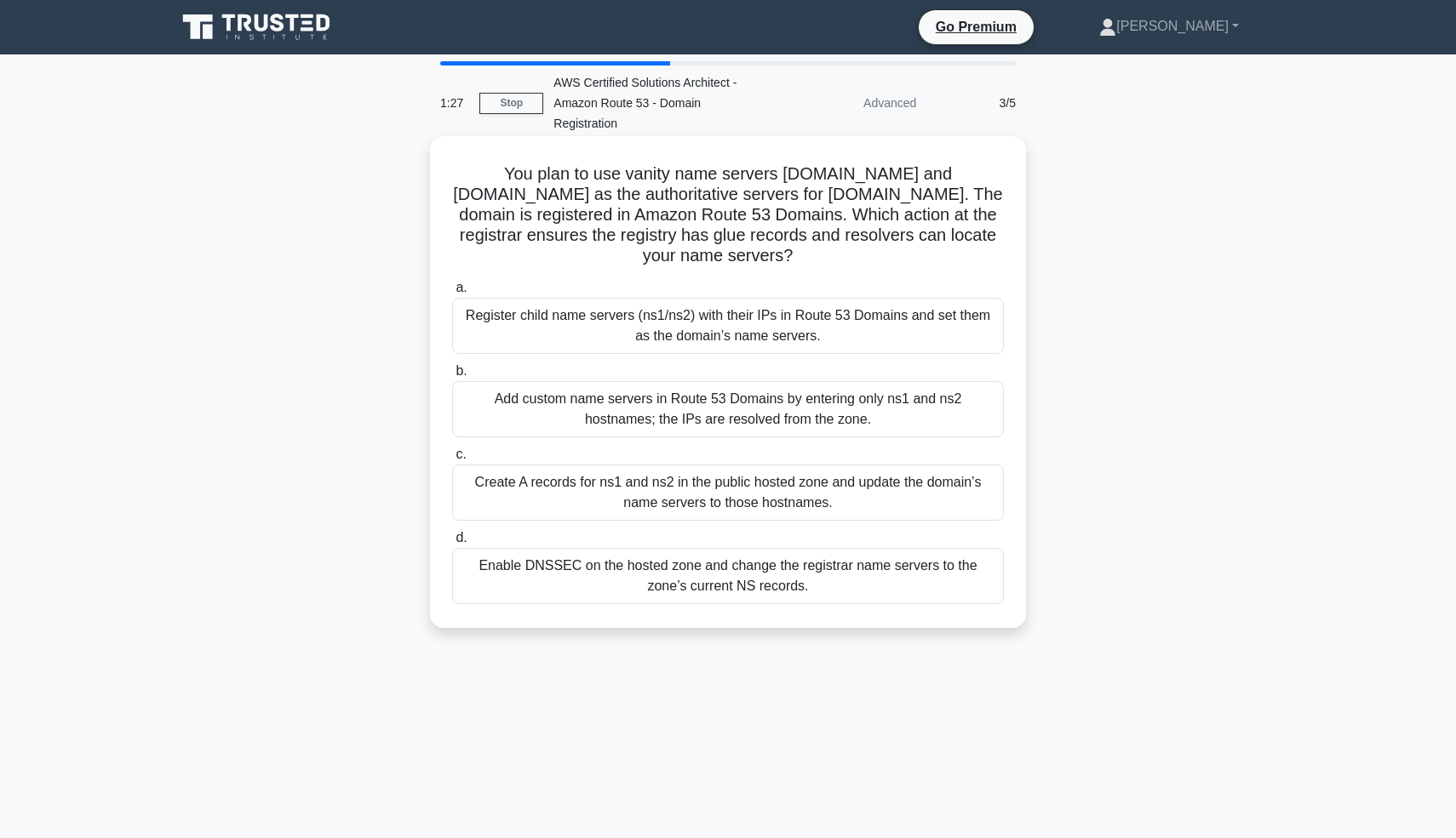
click at [806, 466] on div "Create A records for ns1 and ns2 in the public hosted zone and update the domai…" at bounding box center [727, 492] width 552 height 56
click at [452, 460] on input "c. Create A records for ns1 and ns2 in the public hosted zone and update the do…" at bounding box center [452, 454] width 0 height 11
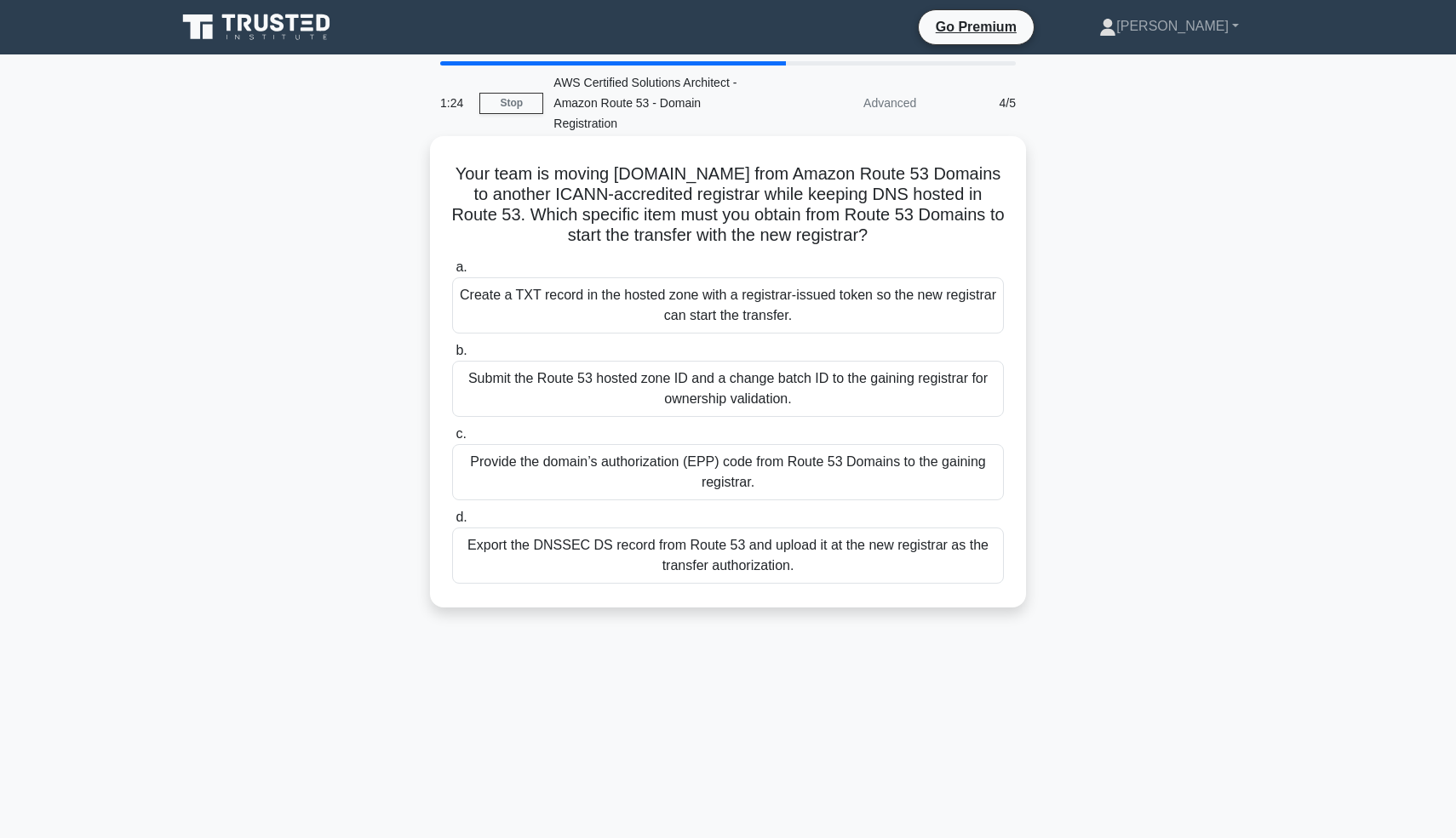
click at [791, 383] on div "Submit the Route 53 hosted zone ID and a change batch ID to the gaining registr…" at bounding box center [727, 389] width 552 height 56
click at [452, 357] on input "b. Submit the Route 53 hosted zone ID and a change batch ID to the gaining regi…" at bounding box center [452, 351] width 0 height 11
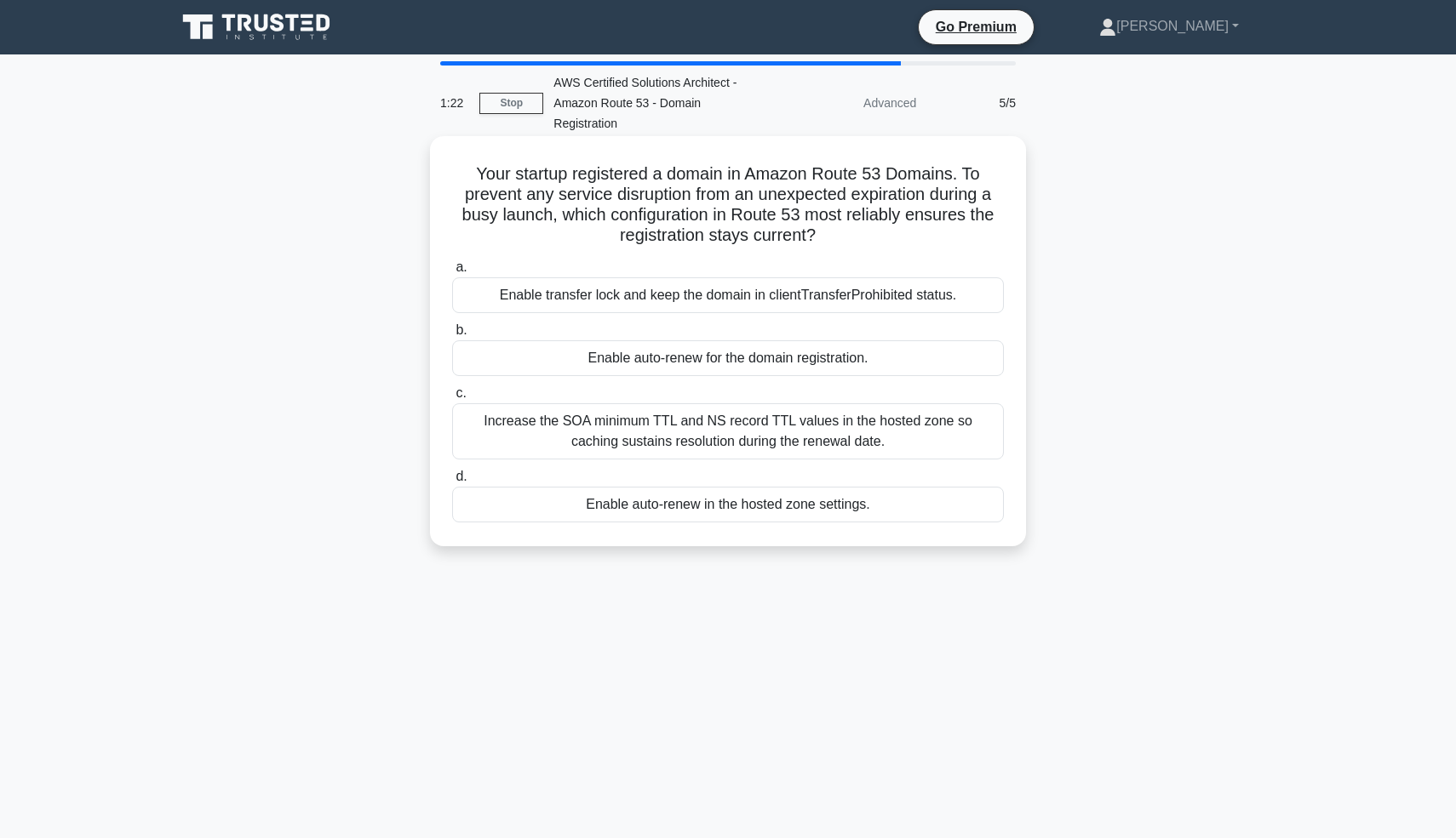
click at [790, 405] on div "Increase the SOA minimum TTL and NS record TTL values in the hosted zone so cac…" at bounding box center [727, 432] width 552 height 56
click at [452, 399] on input "c. Increase the SOA minimum TTL and NS record TTL values in the hosted zone so …" at bounding box center [452, 393] width 0 height 11
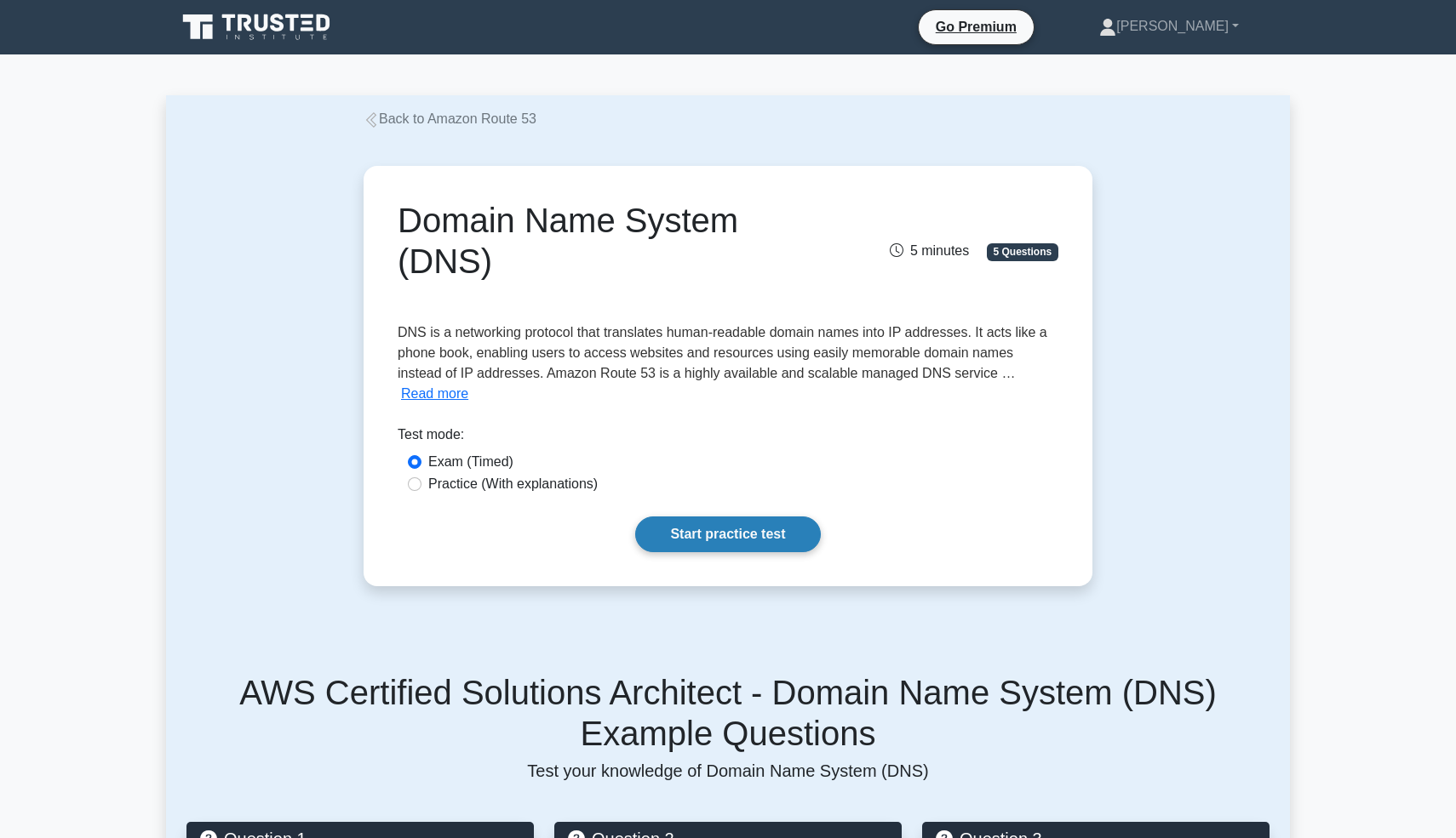
click at [760, 517] on link "Start practice test" at bounding box center [727, 534] width 185 height 36
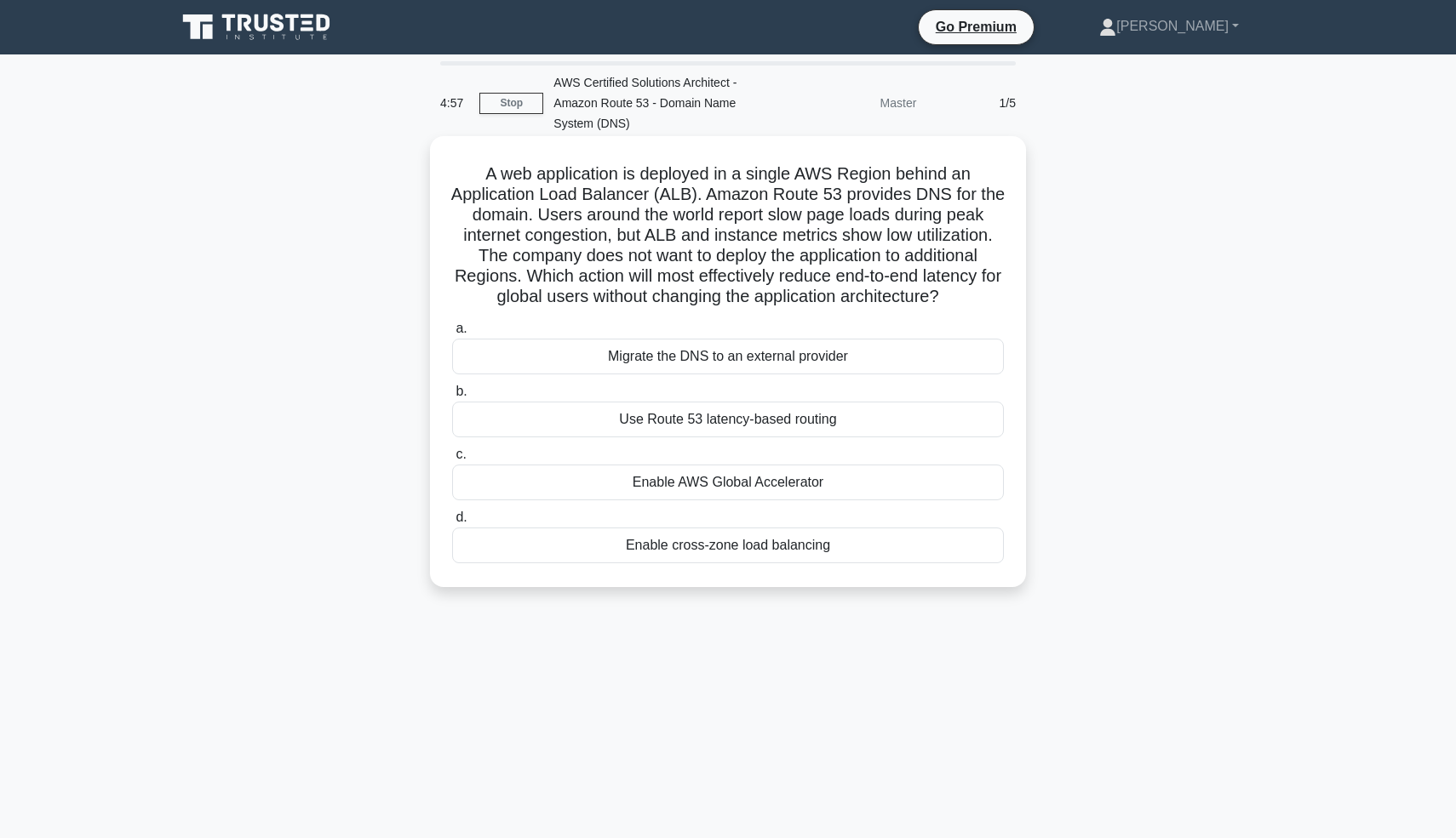
drag, startPoint x: 758, startPoint y: 485, endPoint x: 761, endPoint y: 449, distance: 36.1
click at [761, 449] on label "c. Enable AWS Global Accelerator" at bounding box center [727, 472] width 552 height 56
click at [759, 419] on div "Use Route 53 latency-based routing" at bounding box center [727, 419] width 552 height 36
click at [452, 398] on input "b. Use Route 53 latency-based routing" at bounding box center [452, 392] width 0 height 11
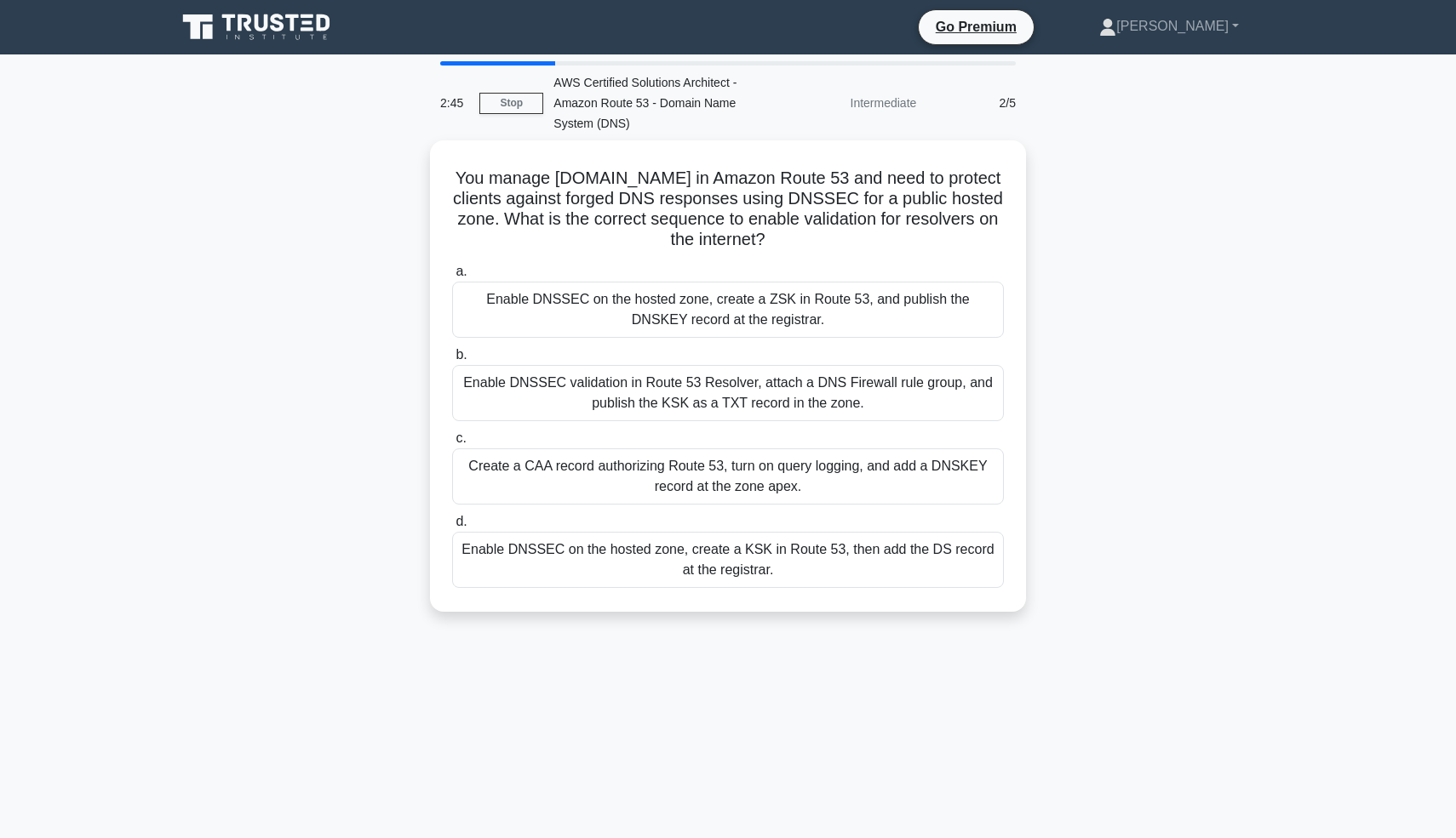
drag, startPoint x: 773, startPoint y: 258, endPoint x: 772, endPoint y: 706, distance: 448.0
click at [773, 703] on div "2:45 Stop AWS Certified Solutions Architect - Amazon Route 53 - Domain Name Sys…" at bounding box center [728, 487] width 1124 height 851
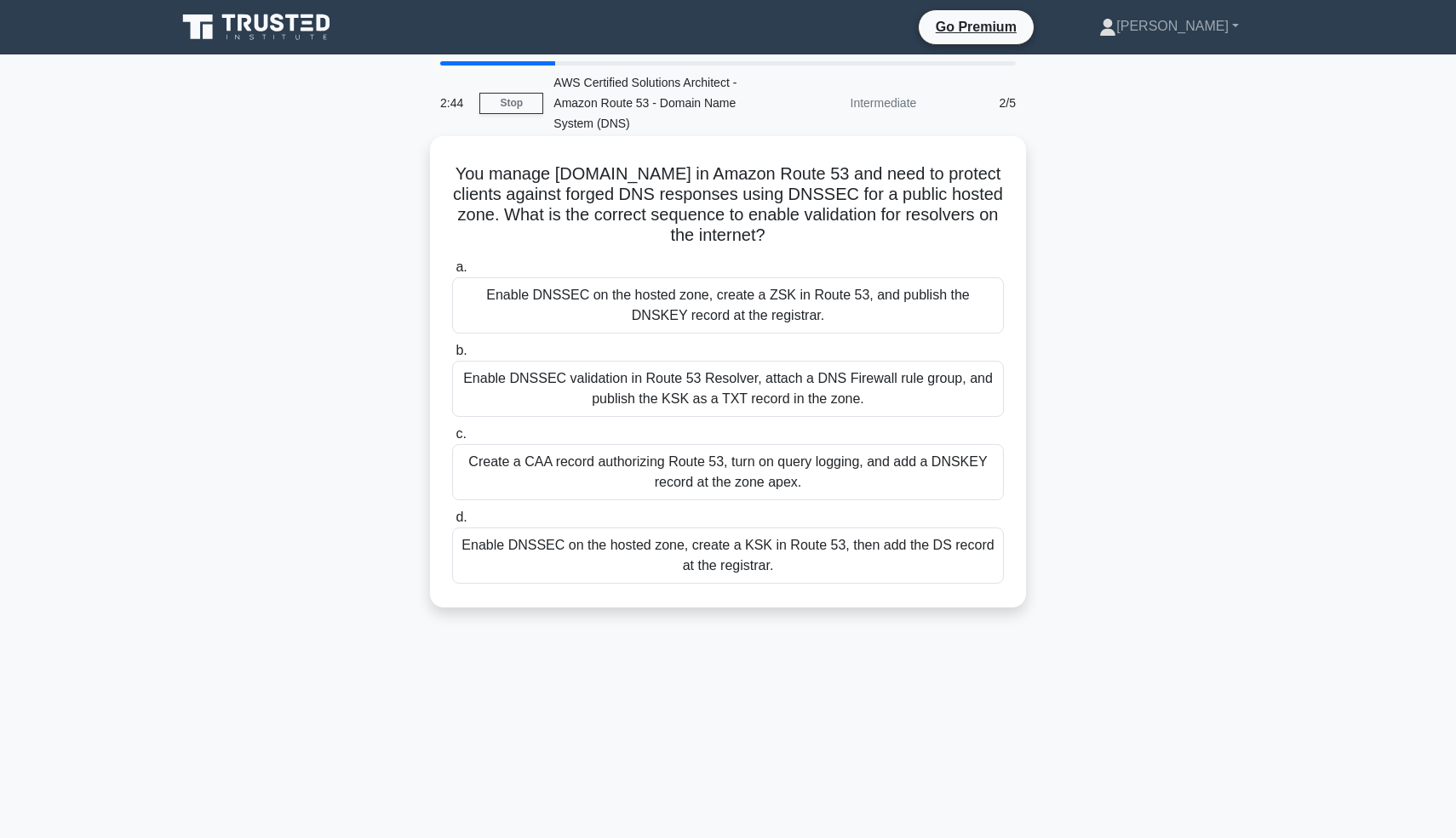
click at [756, 572] on div "Enable DNSSEC on the hosted zone, create a KSK in Route 53, then add the DS rec…" at bounding box center [727, 556] width 552 height 56
click at [452, 524] on input "d. Enable DNSSEC on the hosted zone, create a KSK in Route 53, then add the DS …" at bounding box center [452, 518] width 0 height 11
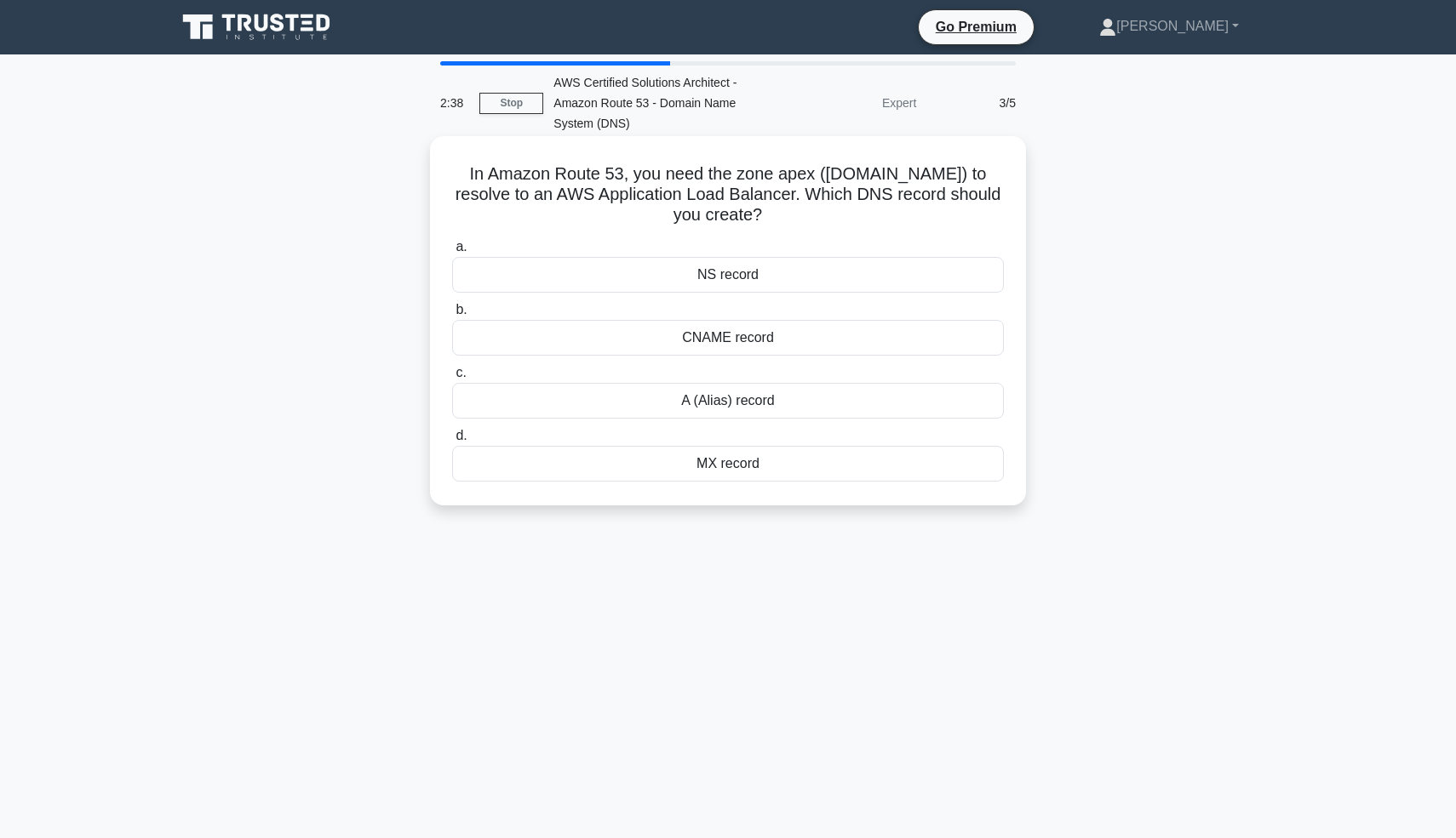
click at [758, 340] on div "CNAME record" at bounding box center [727, 338] width 552 height 36
click at [452, 316] on input "b. CNAME record" at bounding box center [452, 310] width 0 height 11
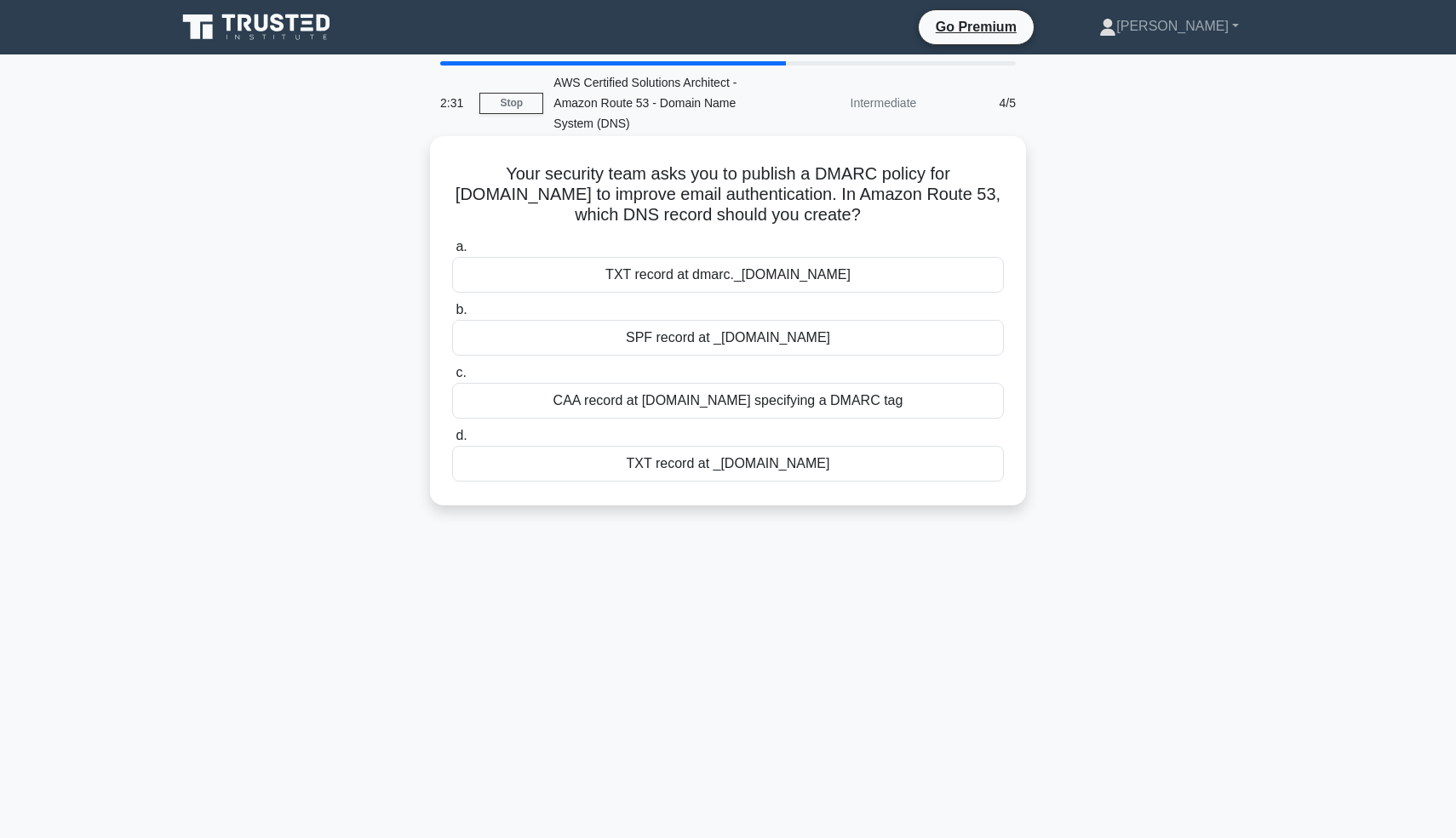
click at [730, 469] on div "TXT record at _dmarc.example.com" at bounding box center [727, 464] width 552 height 36
click at [452, 442] on input "d. TXT record at _dmarc.example.com" at bounding box center [452, 436] width 0 height 11
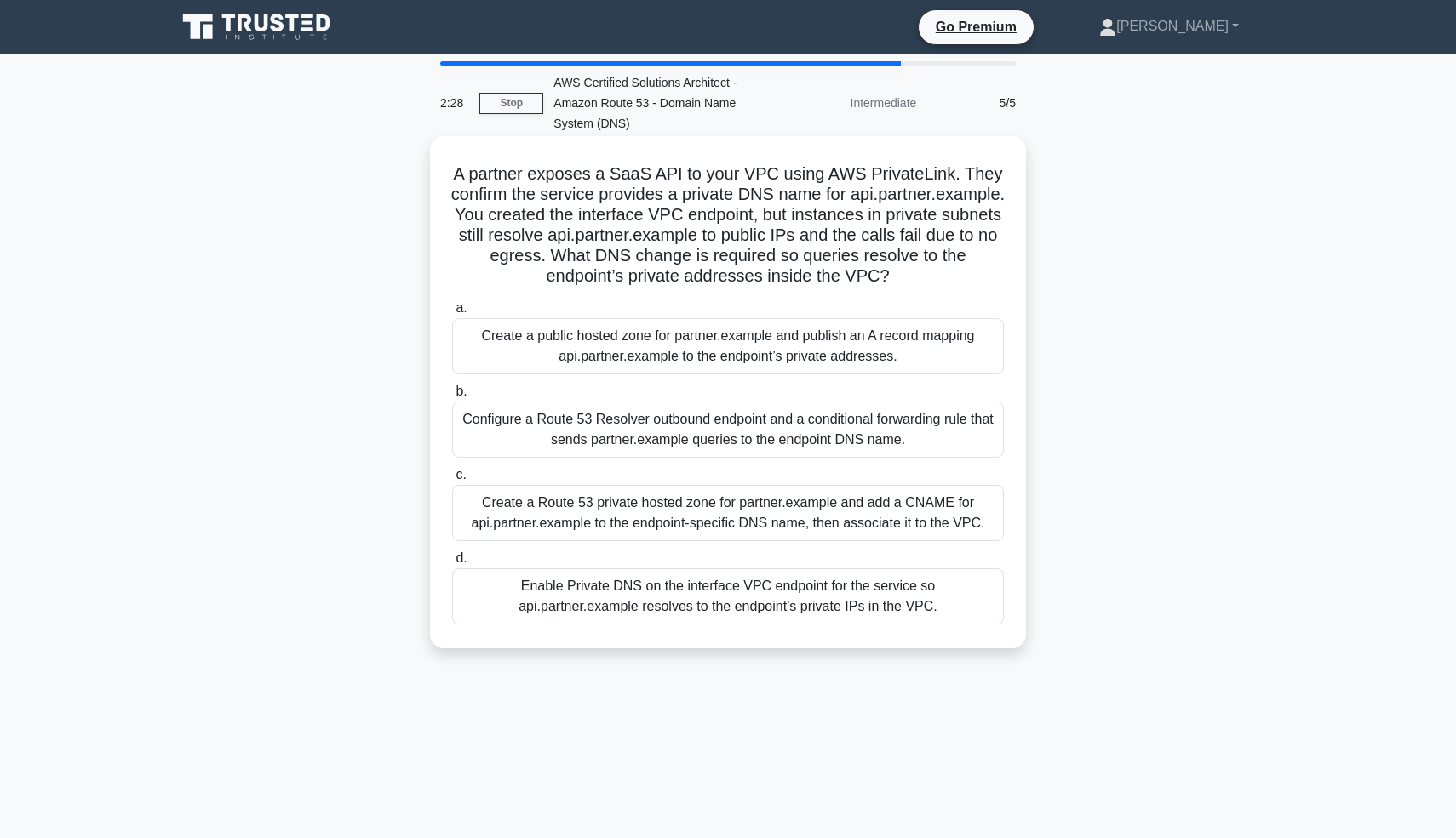
click at [725, 502] on div "Create a Route 53 private hosted zone for partner.example and add a CNAME for a…" at bounding box center [727, 513] width 552 height 56
click at [452, 481] on input "c. Create a Route 53 private hosted zone for partner.example and add a CNAME fo…" at bounding box center [452, 475] width 0 height 11
